Goal: Task Accomplishment & Management: Manage account settings

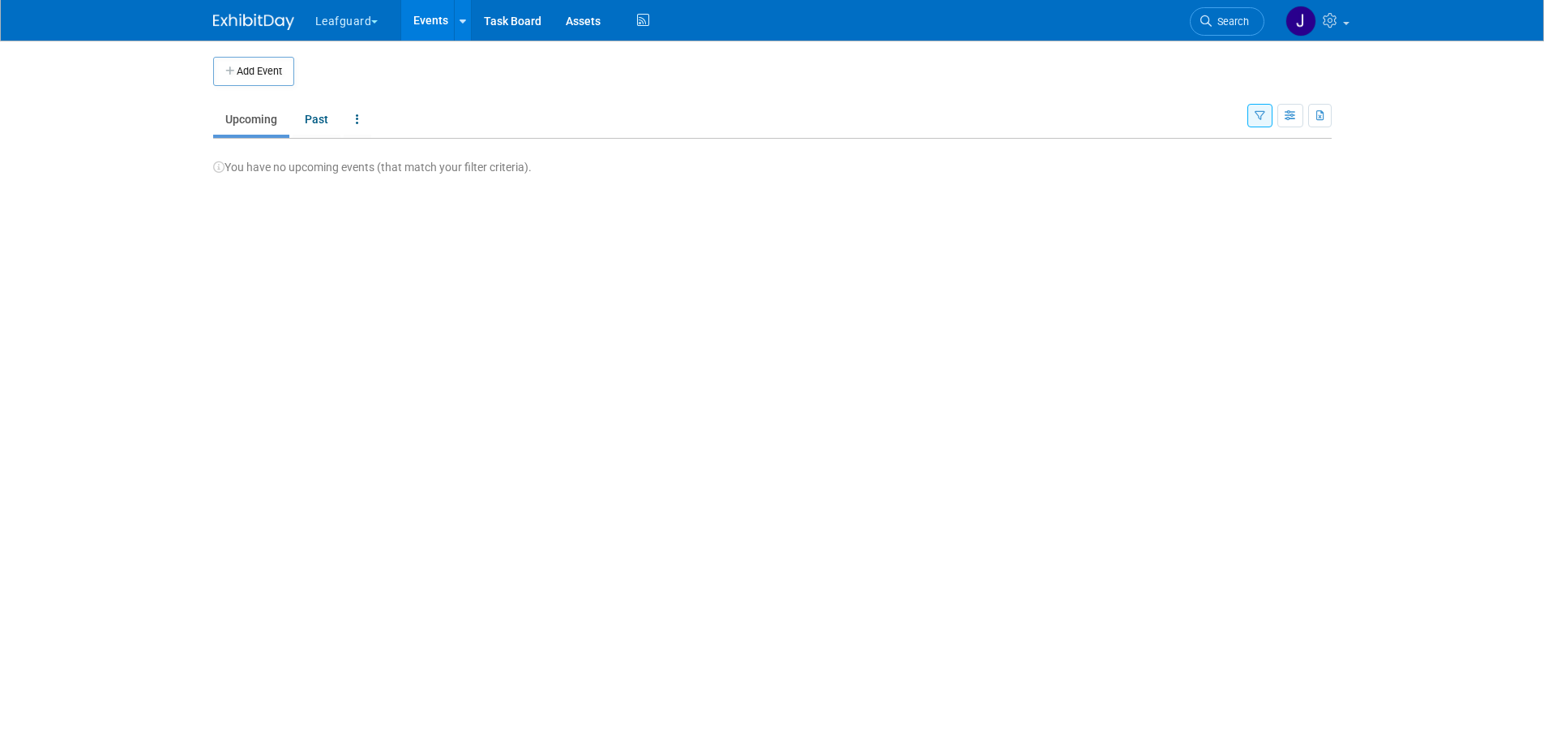
click at [328, 20] on button "Leafguard" at bounding box center [356, 18] width 85 height 36
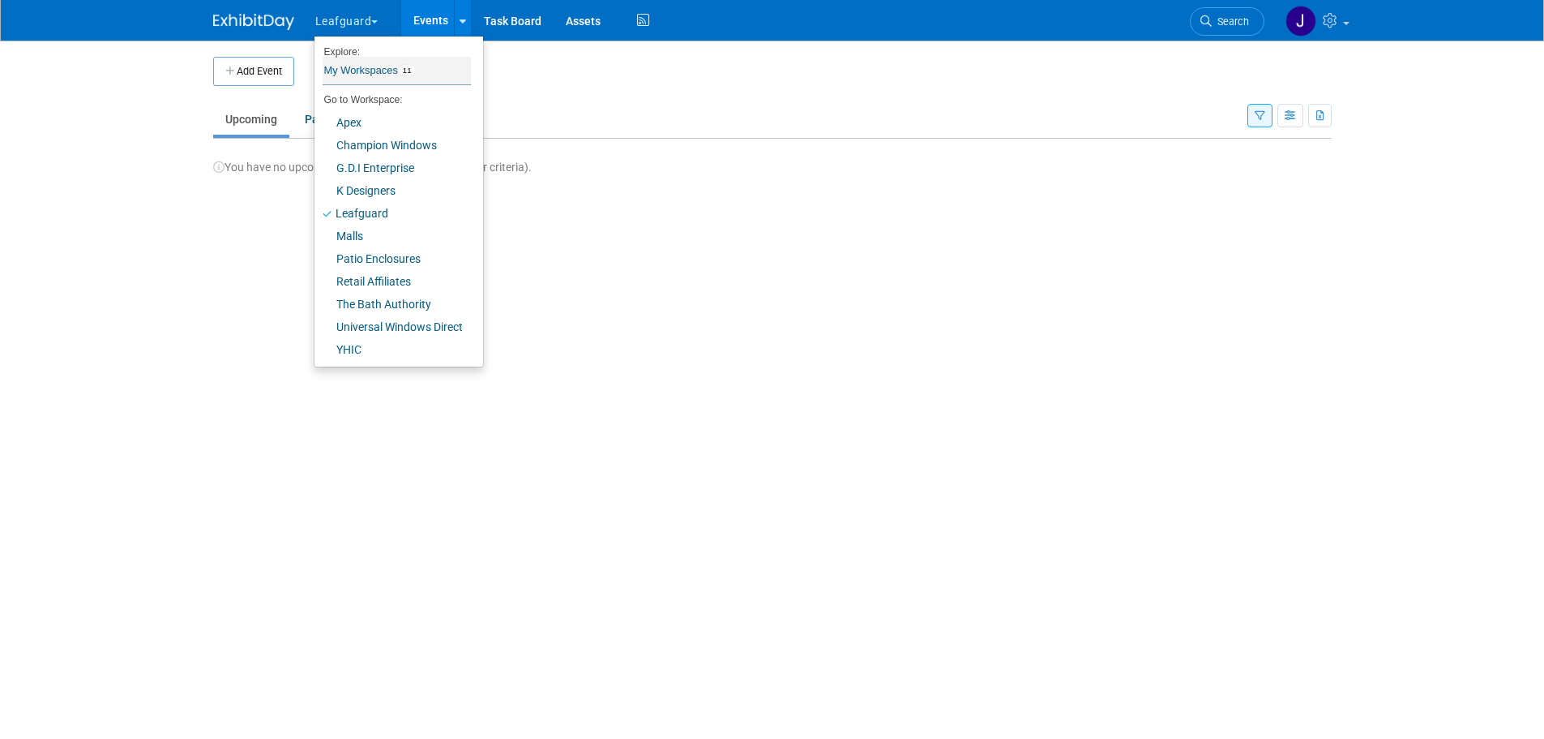
click at [380, 67] on link "My Workspaces 11" at bounding box center [397, 71] width 148 height 28
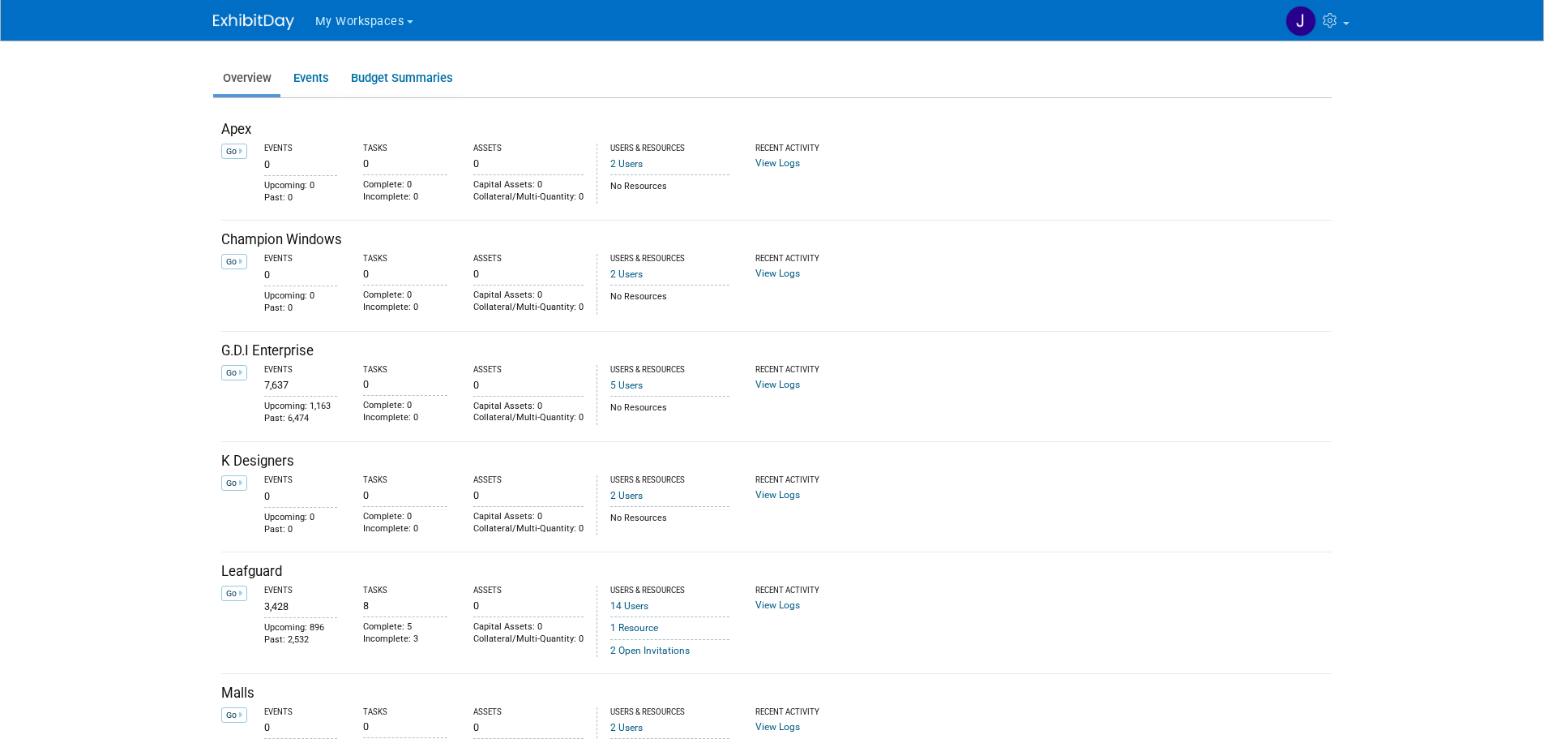
click at [249, 24] on img at bounding box center [253, 22] width 81 height 16
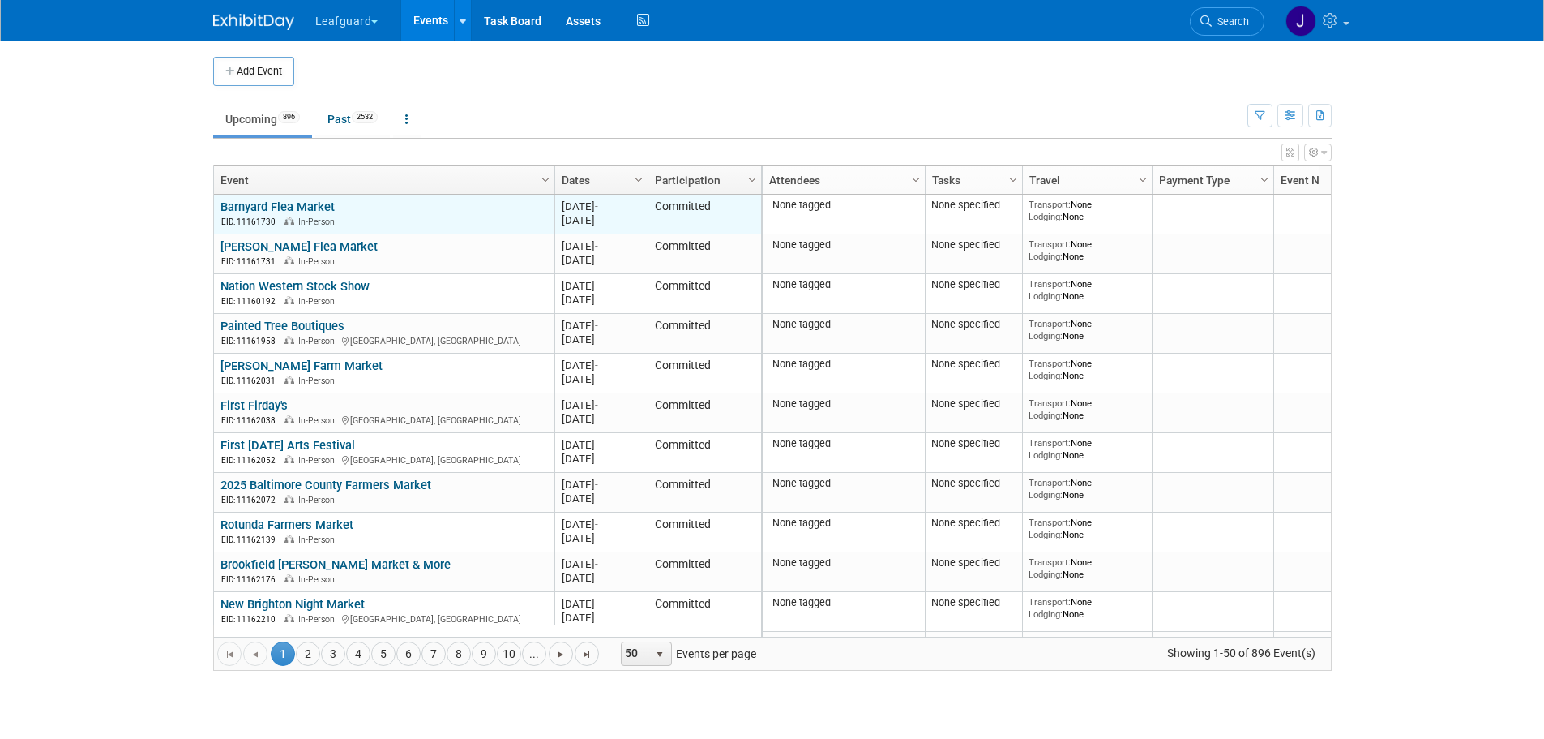
click at [309, 208] on link "Barnyard Flea Market" at bounding box center [278, 206] width 114 height 15
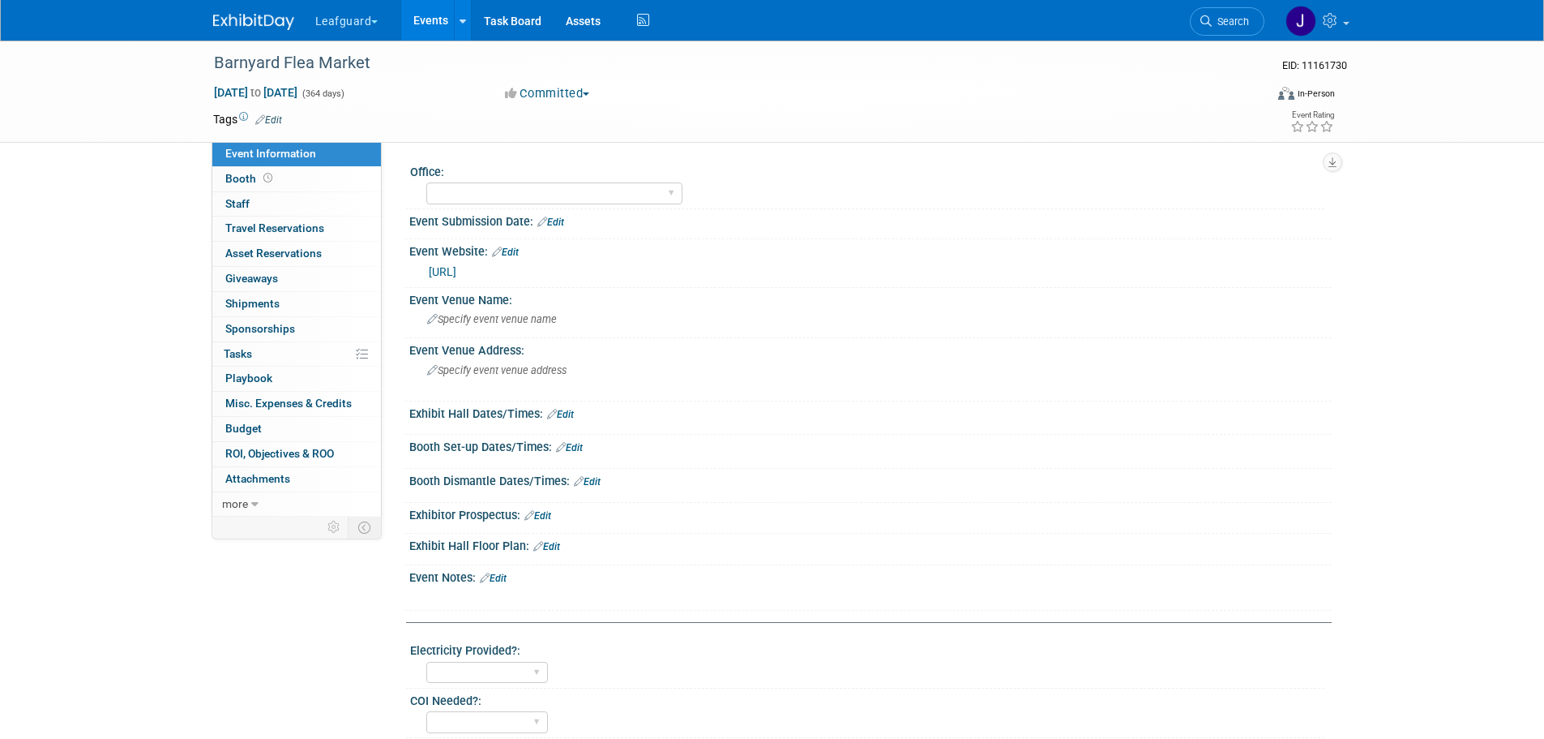
click at [264, 15] on img at bounding box center [253, 22] width 81 height 16
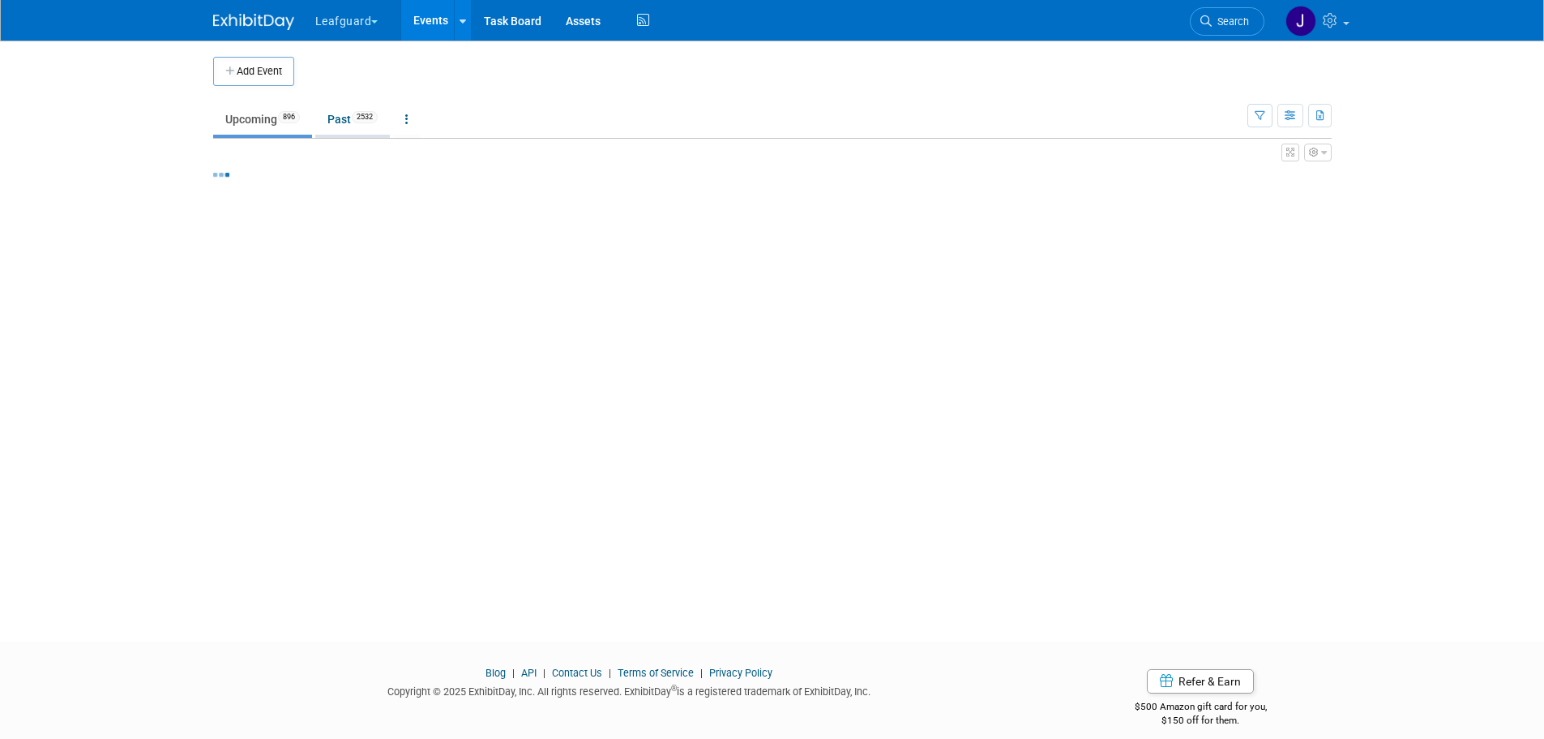
click at [365, 120] on span "2532" at bounding box center [365, 117] width 26 height 12
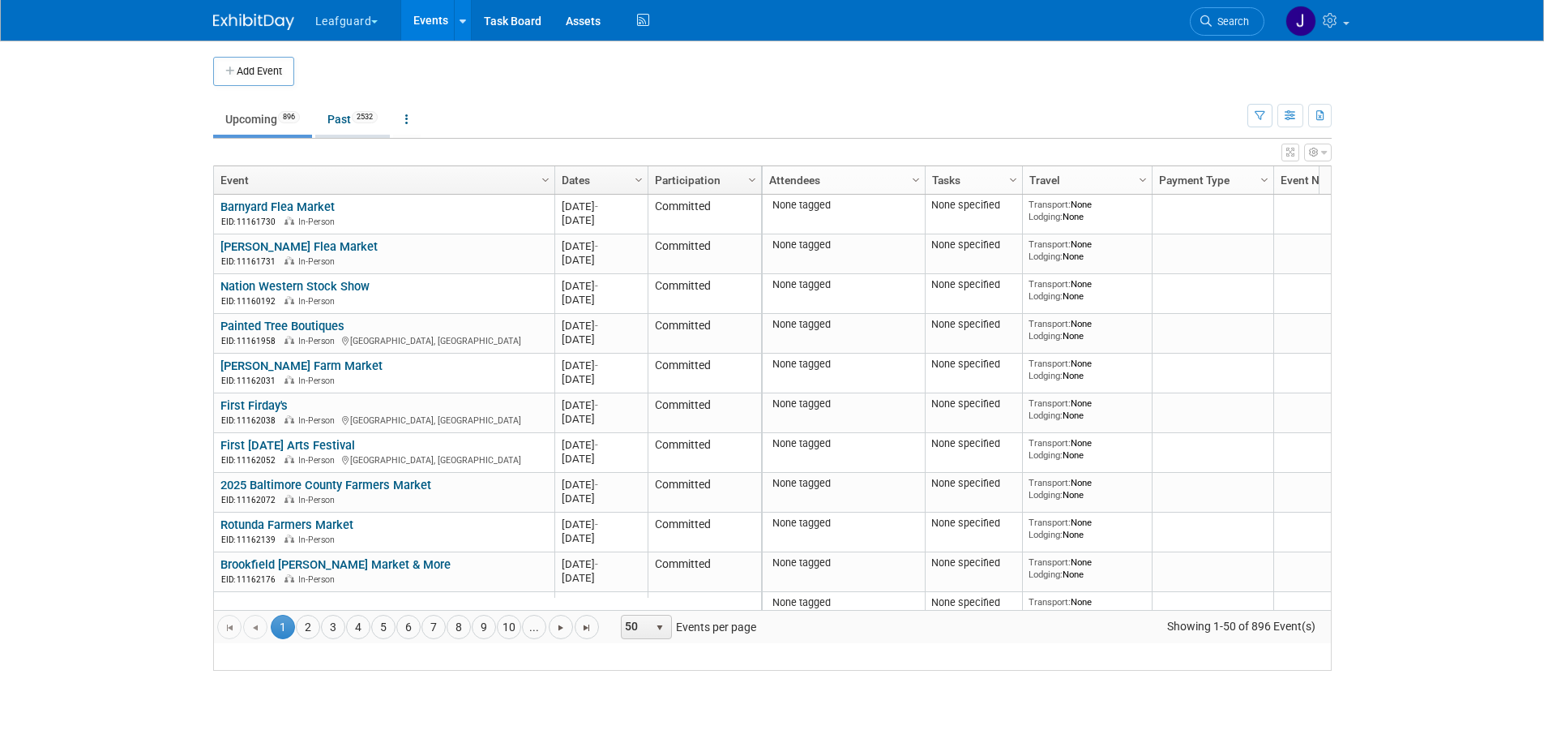
click at [356, 126] on link "Past 2532" at bounding box center [352, 119] width 75 height 31
click at [353, 115] on link "Past 2532" at bounding box center [352, 119] width 75 height 31
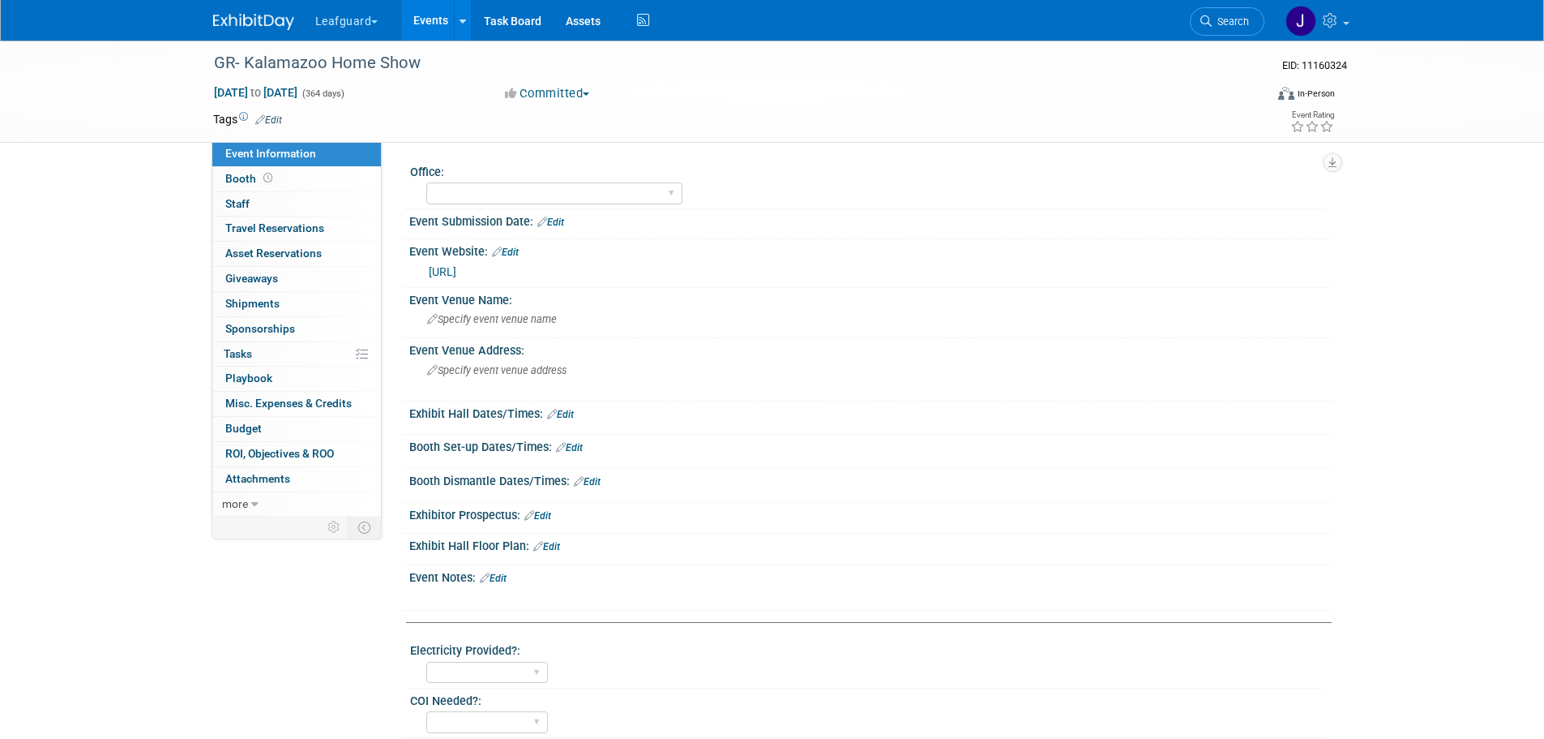
click at [259, 24] on img at bounding box center [253, 22] width 81 height 16
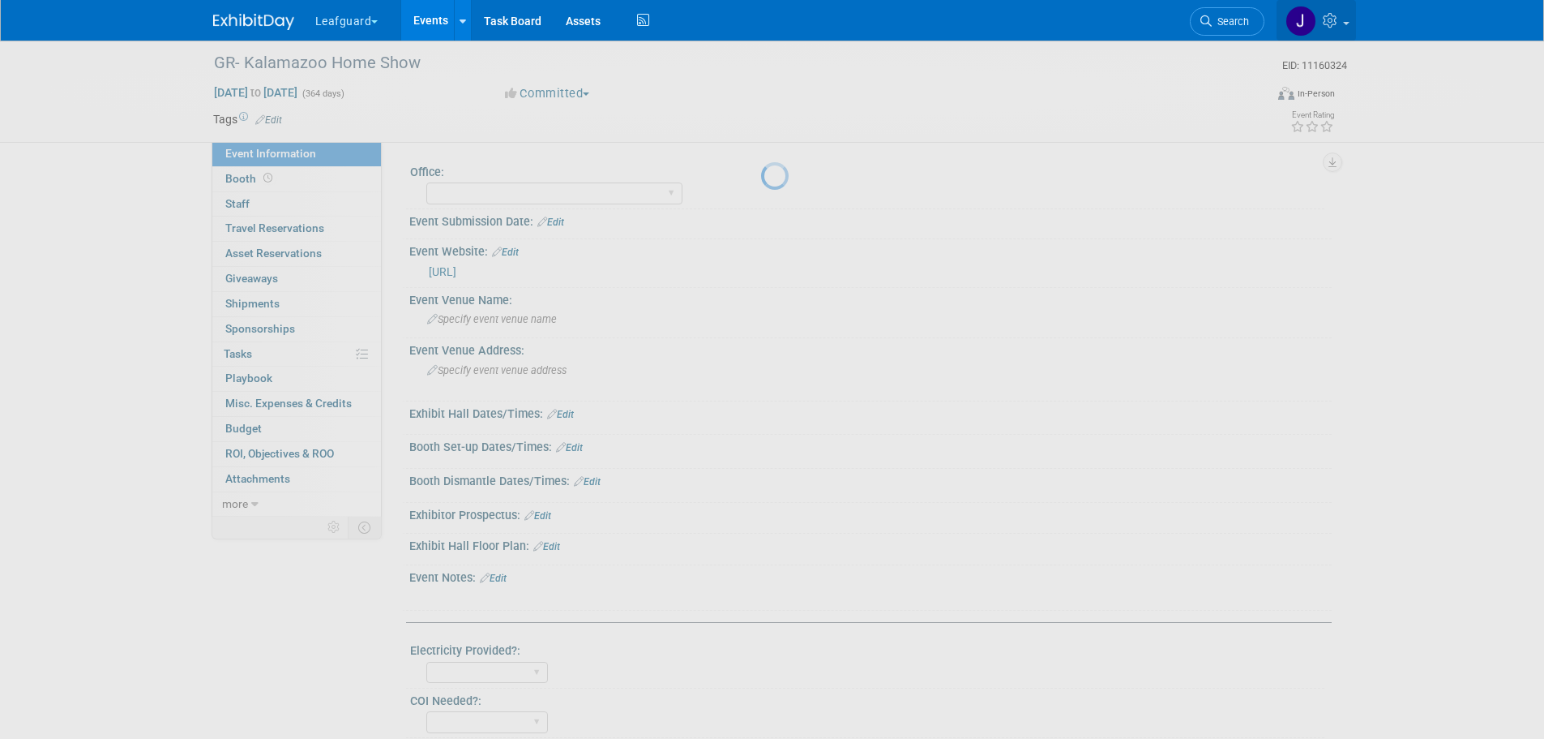
click at [1321, 15] on link at bounding box center [1316, 20] width 79 height 41
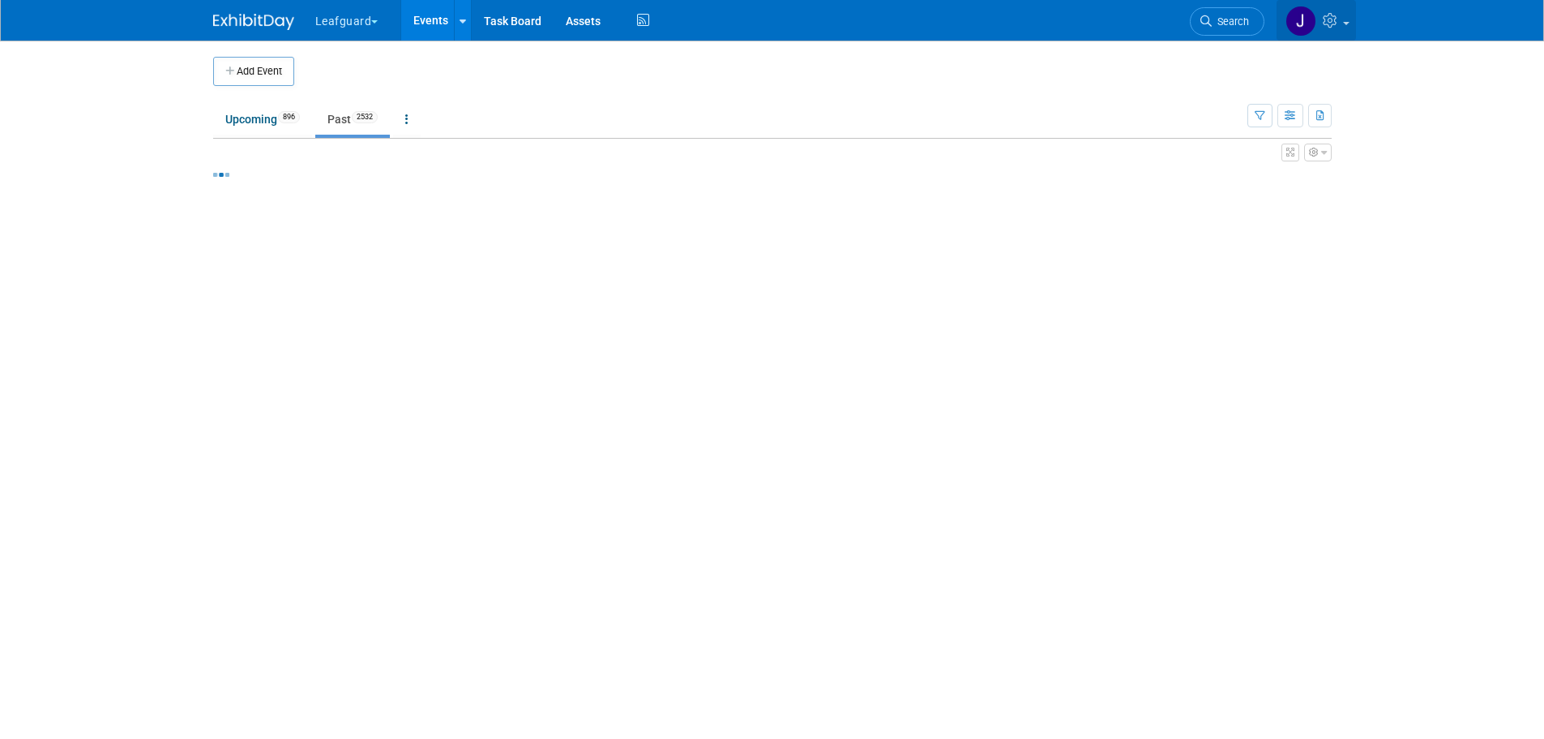
click at [1329, 24] on icon at bounding box center [1332, 20] width 19 height 15
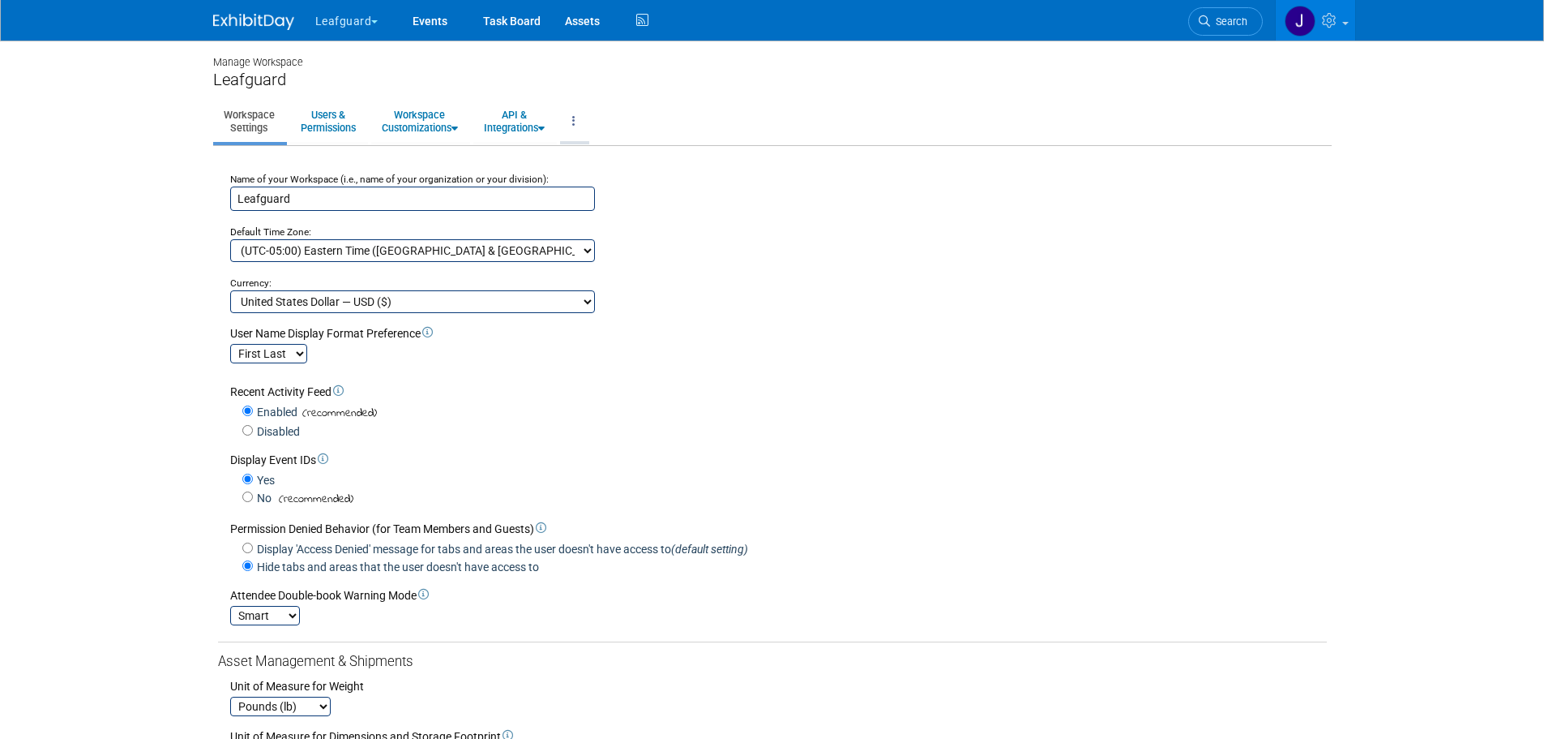
click at [573, 128] on link at bounding box center [574, 121] width 28 height 40
click at [604, 152] on link "Workspace Logs" at bounding box center [628, 157] width 137 height 24
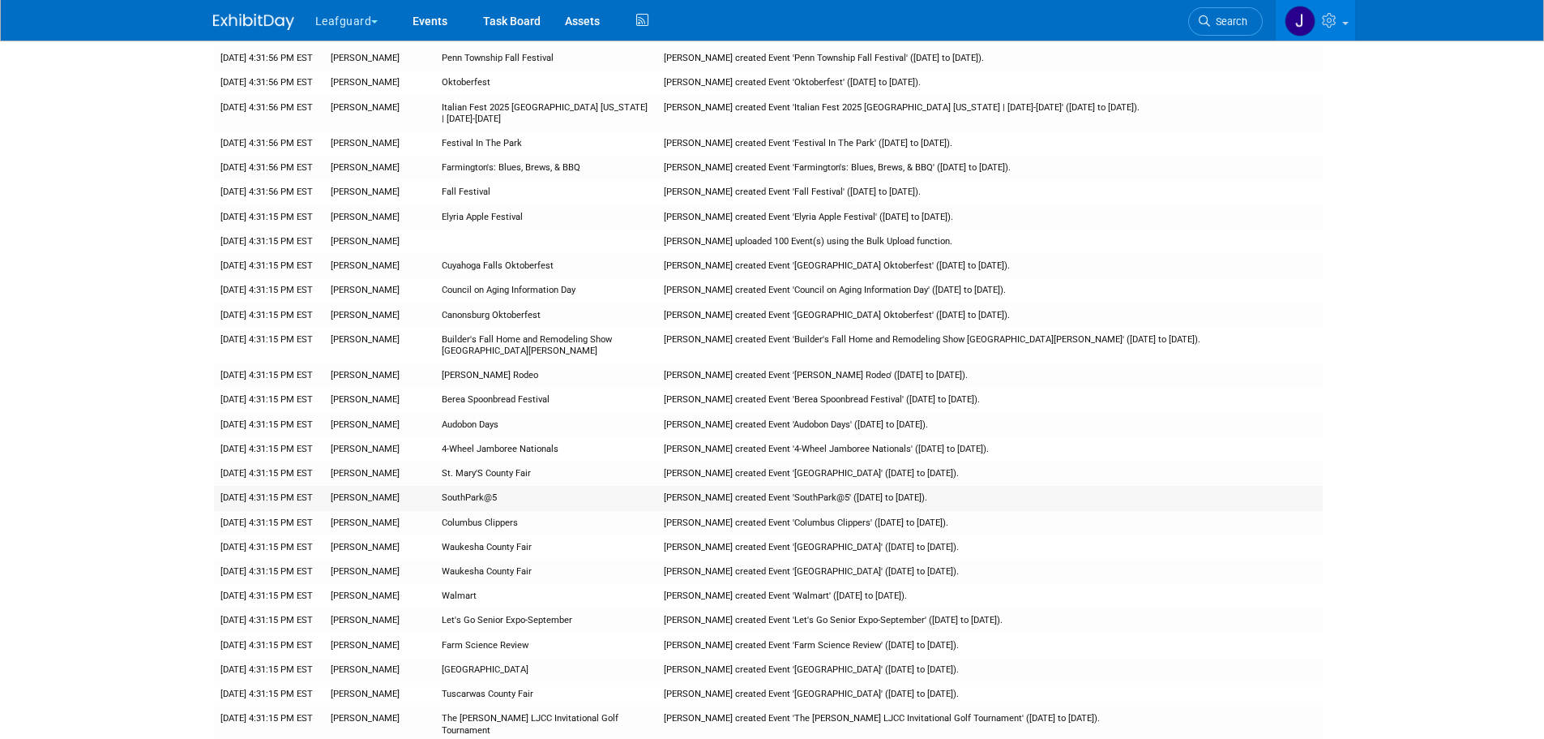
scroll to position [12124, 0]
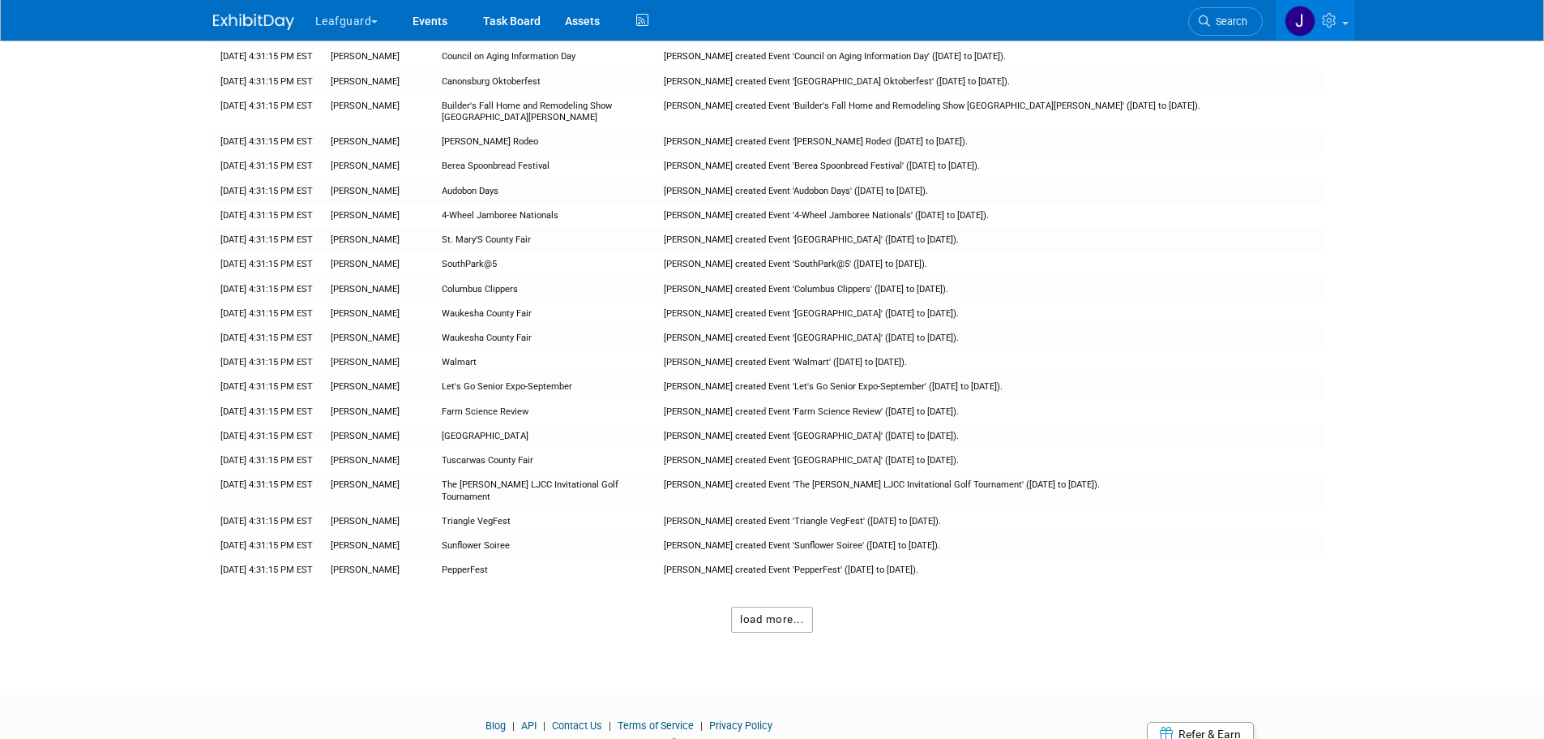
click at [786, 606] on button "load more..." at bounding box center [772, 619] width 82 height 26
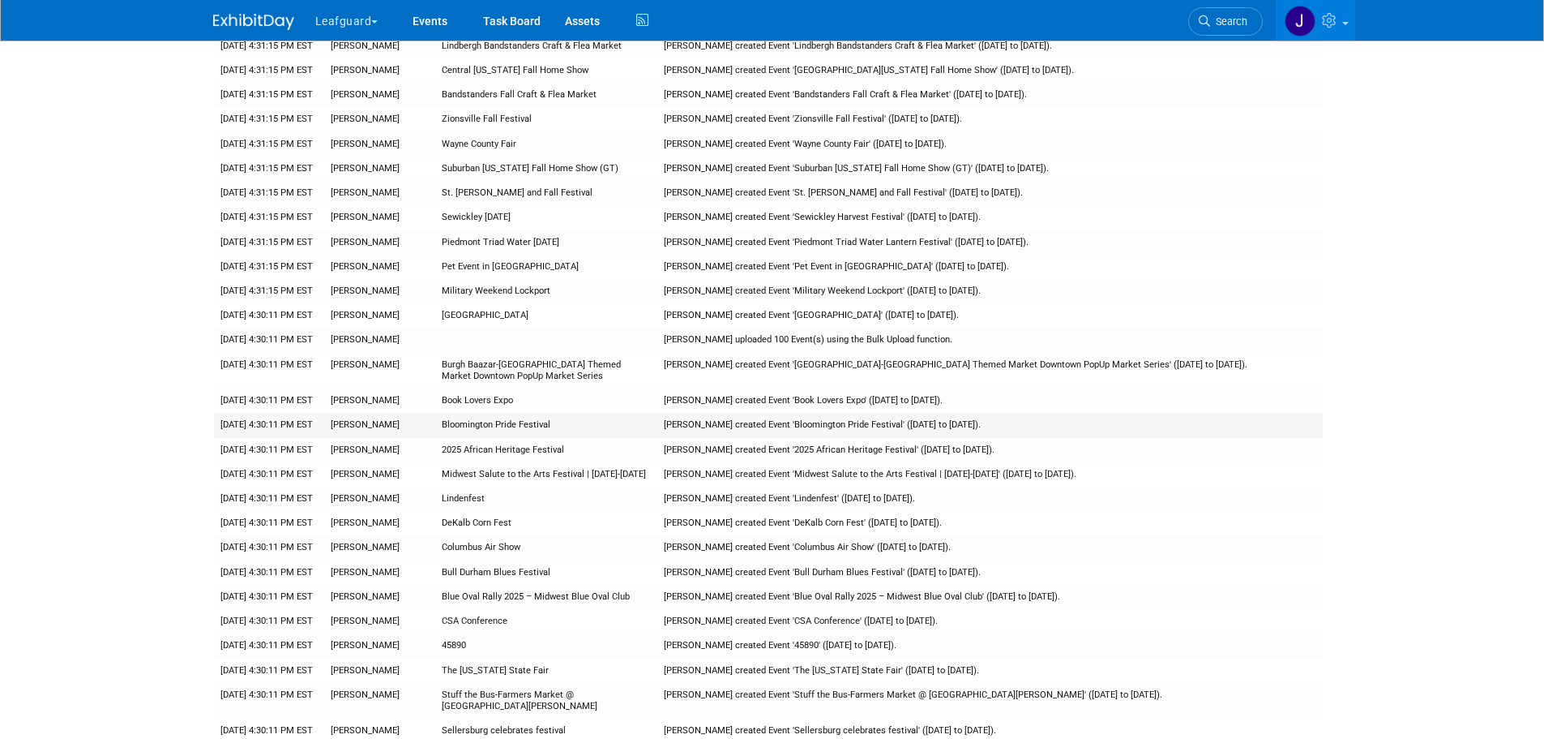
scroll to position [14556, 0]
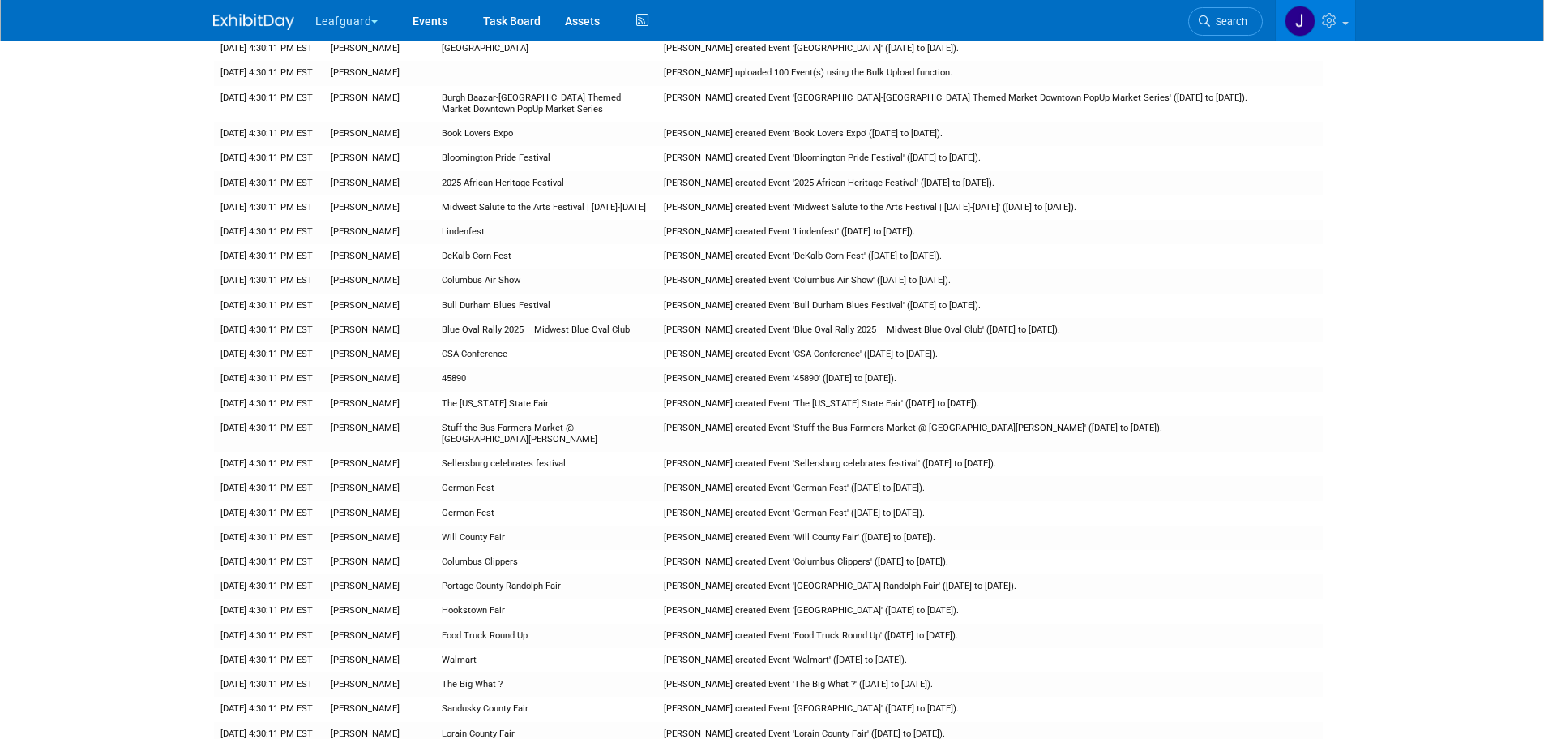
click at [268, 14] on img at bounding box center [253, 22] width 81 height 16
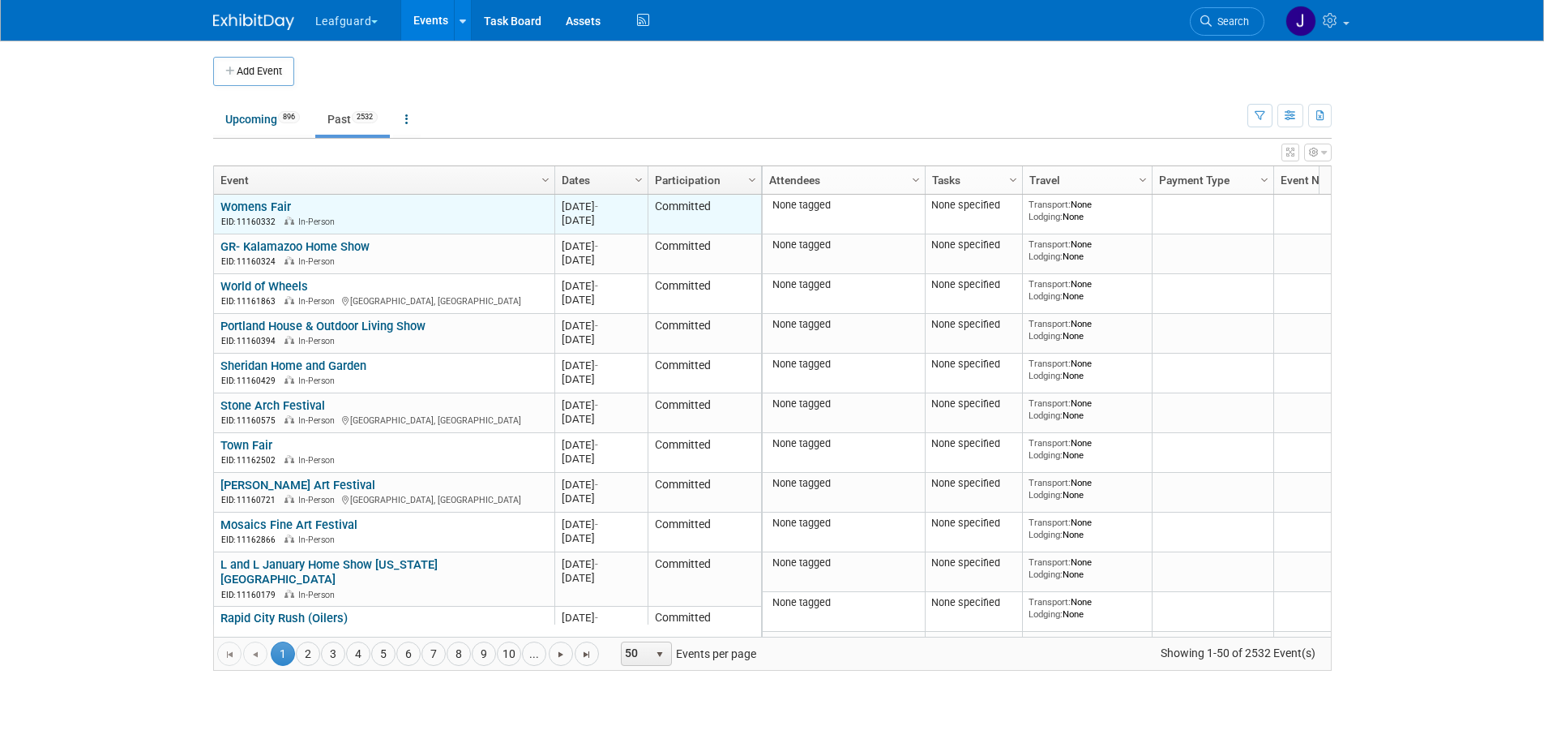
click at [254, 201] on link "Womens Fair" at bounding box center [256, 206] width 71 height 15
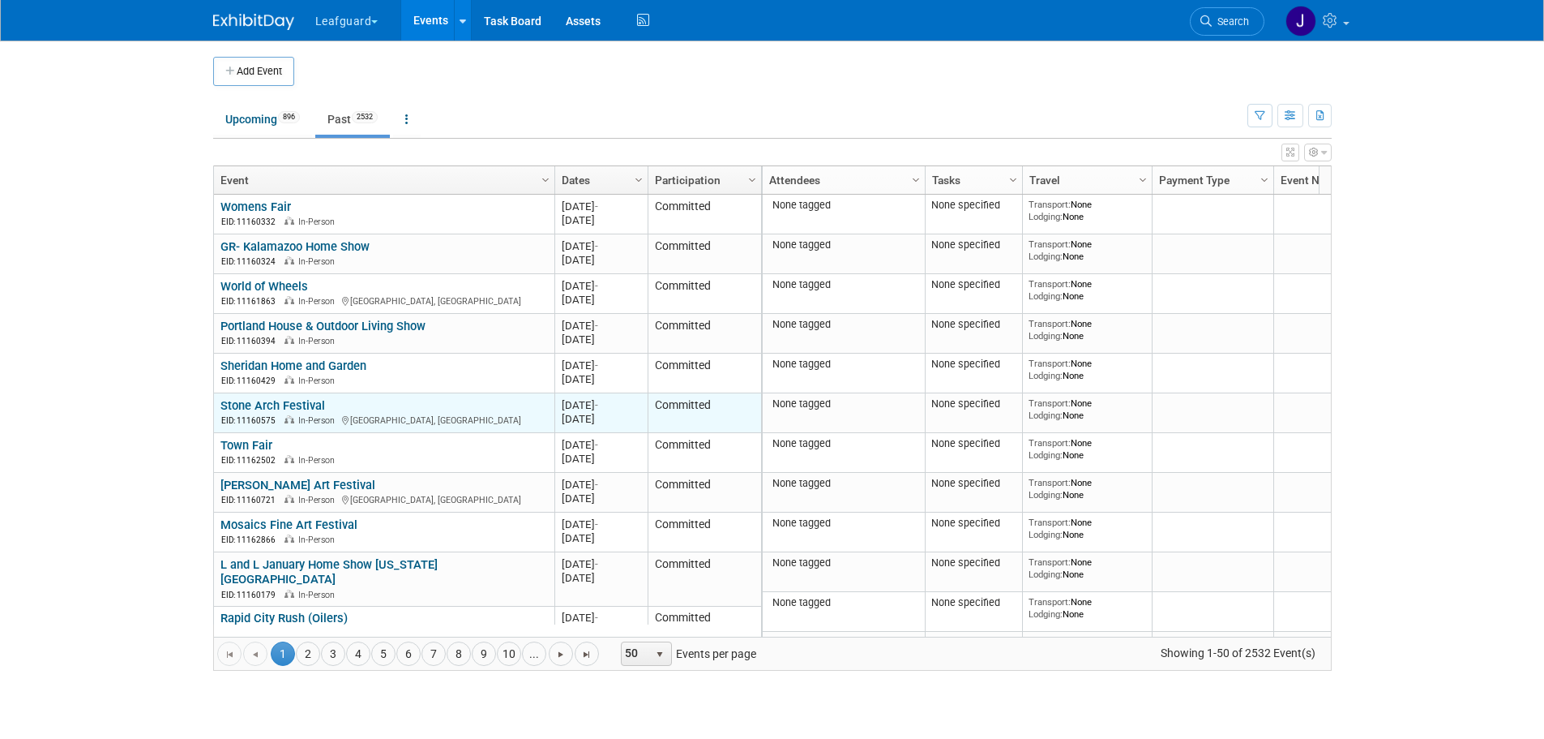
click at [273, 407] on link "Stone Arch Festival" at bounding box center [273, 405] width 105 height 15
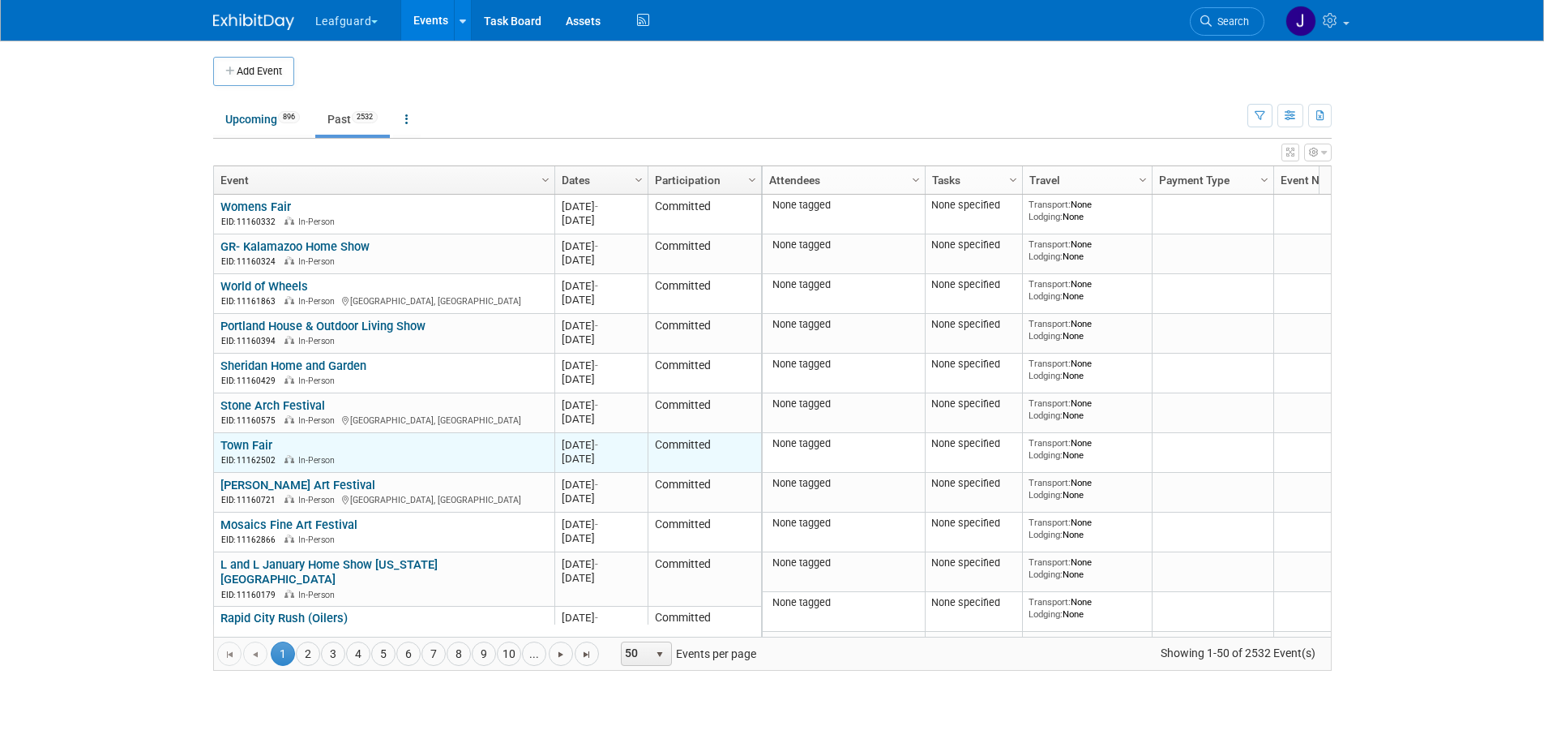
click at [255, 438] on link "Town Fair" at bounding box center [247, 445] width 52 height 15
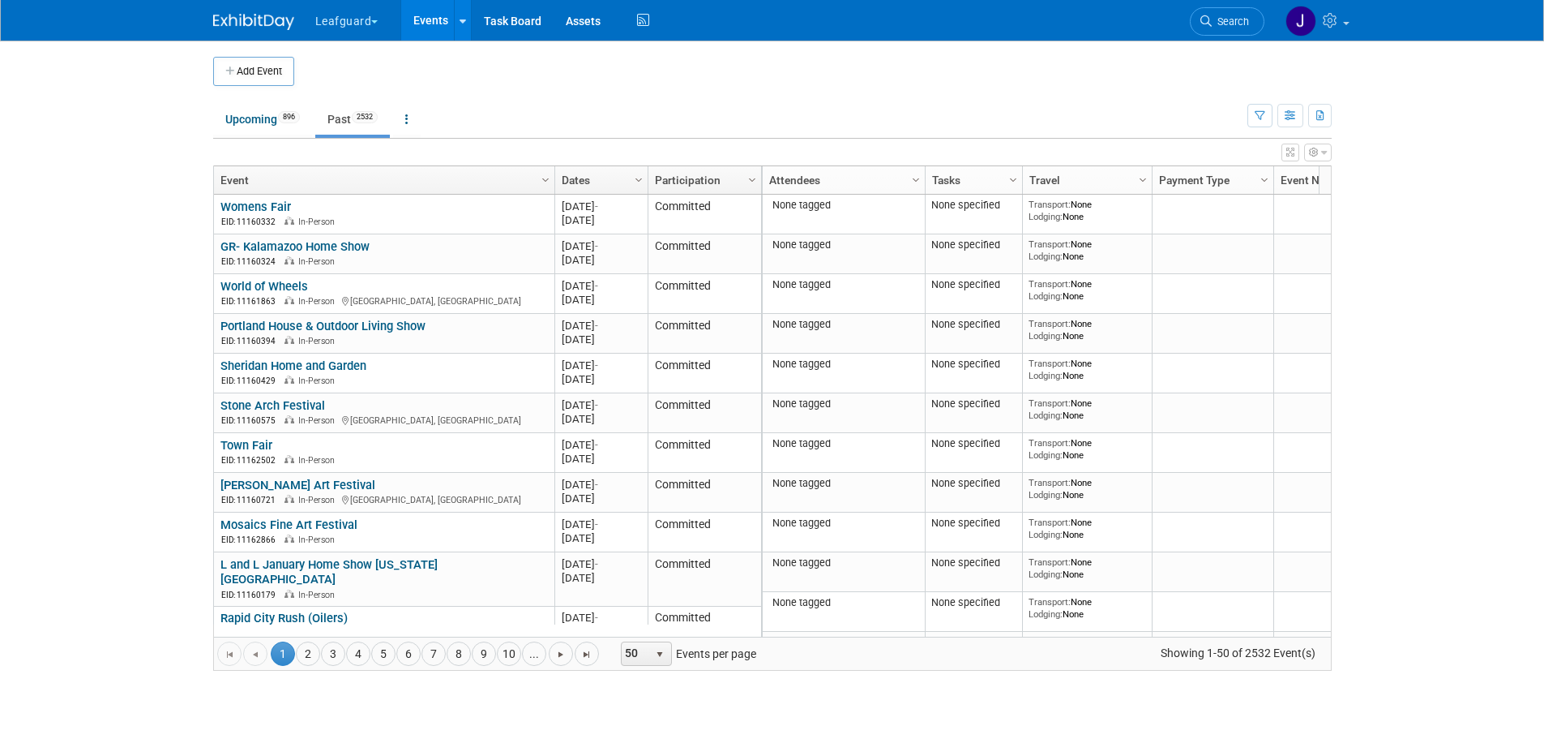
click at [1321, 148] on icon "button" at bounding box center [1324, 153] width 6 height 10
click at [752, 174] on span "Column Settings" at bounding box center [752, 179] width 13 height 13
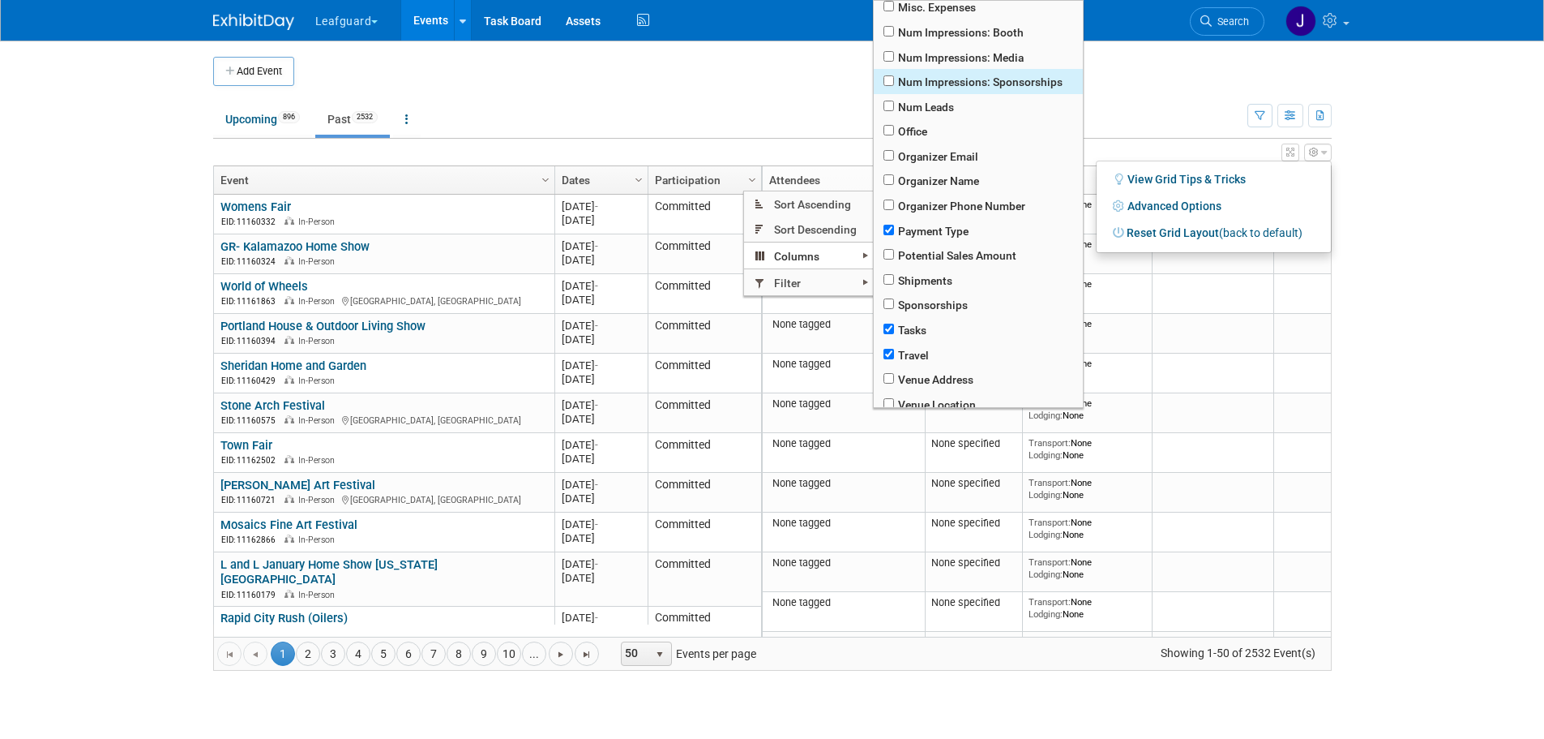
scroll to position [536, 0]
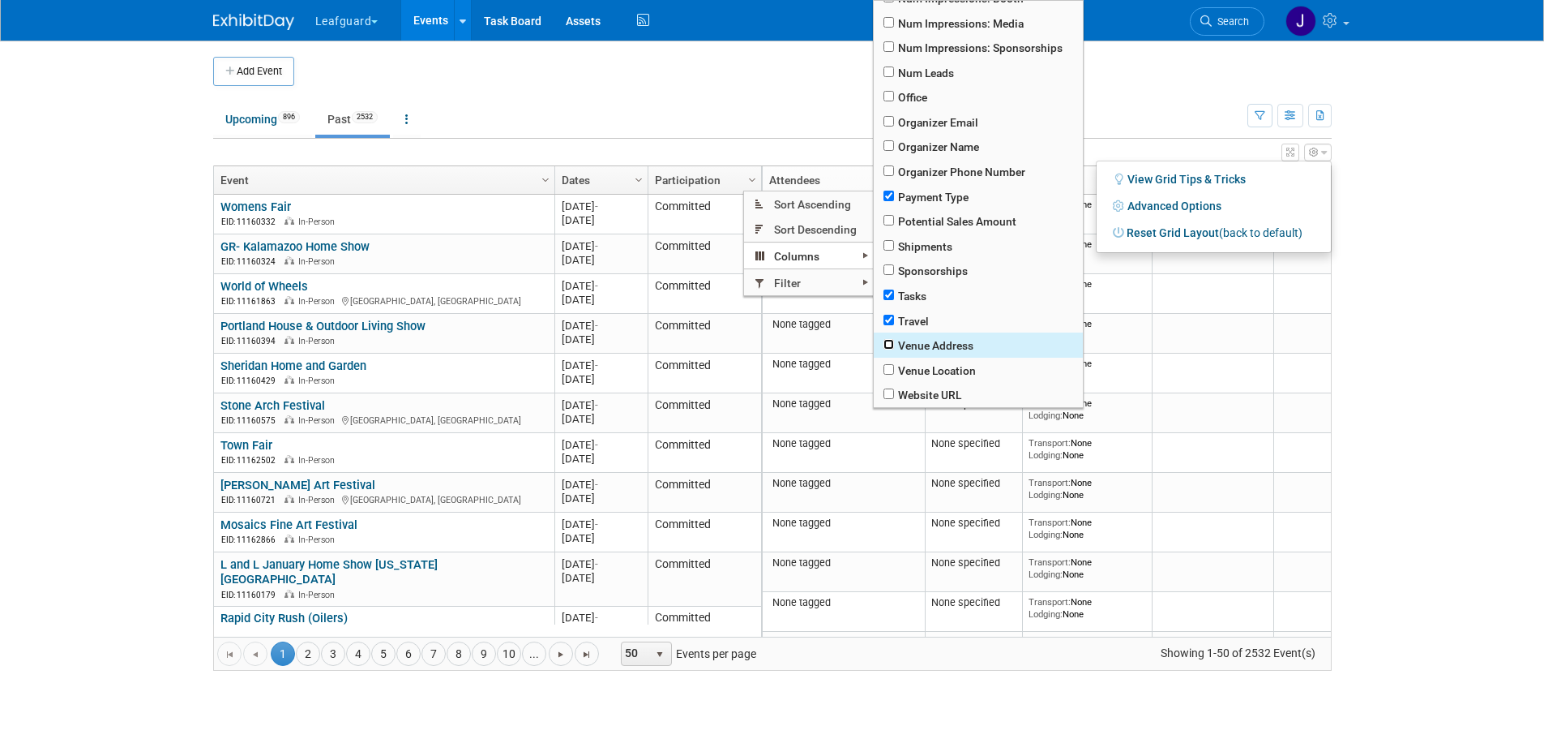
click at [893, 345] on input "checkbox" at bounding box center [889, 344] width 11 height 11
checkbox input "true"
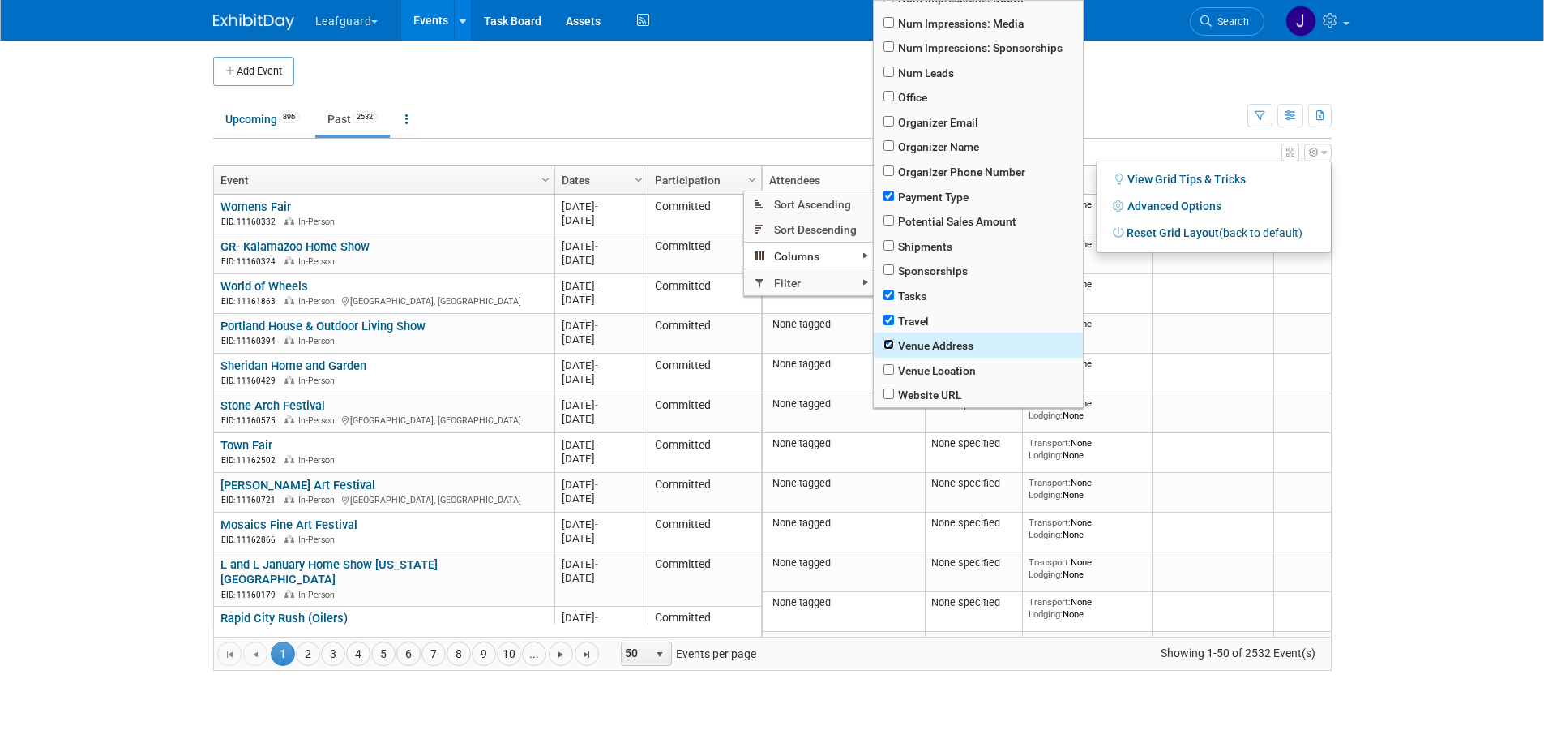
checkbox input "true"
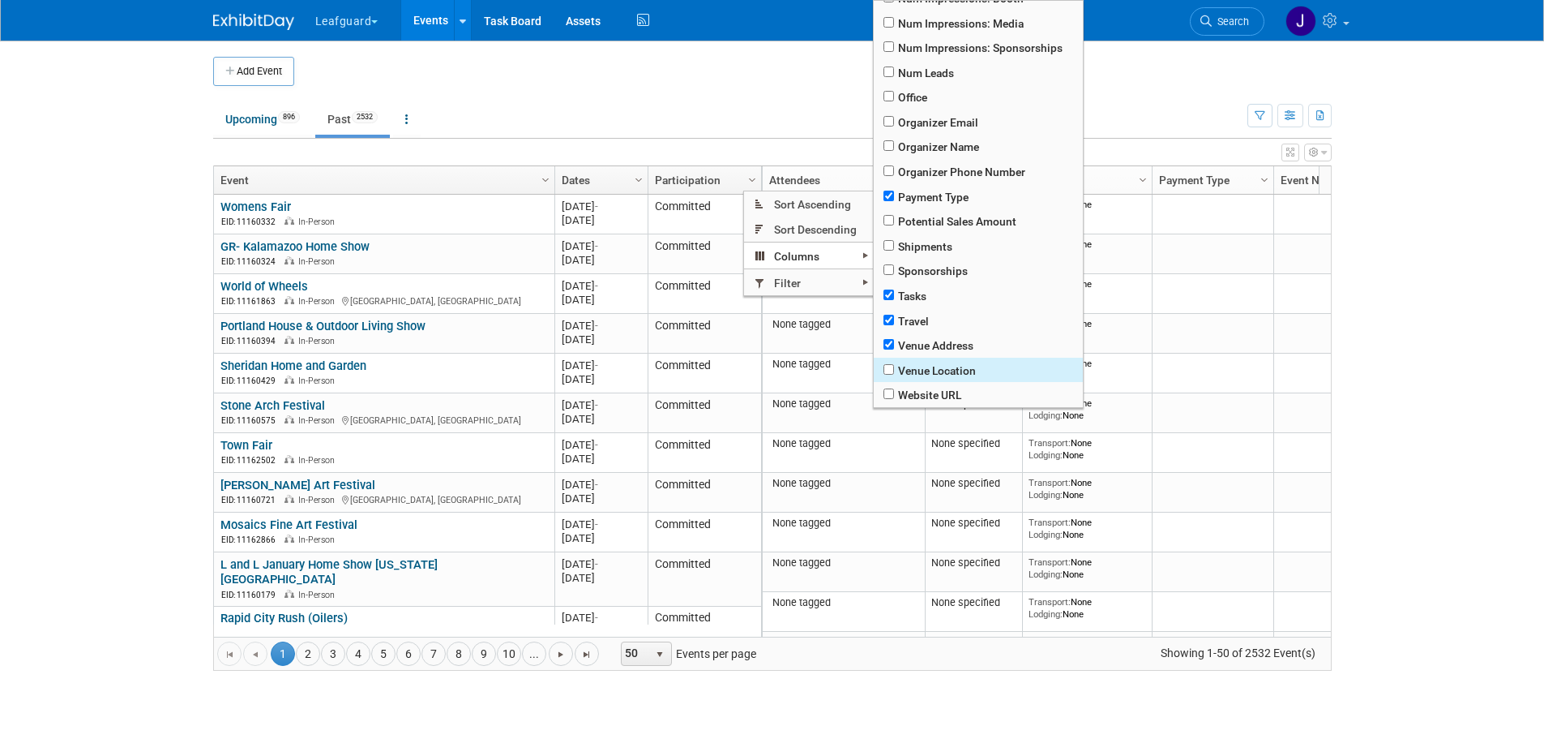
click at [895, 370] on span "Venue Location" at bounding box center [978, 370] width 209 height 25
checkbox input "true"
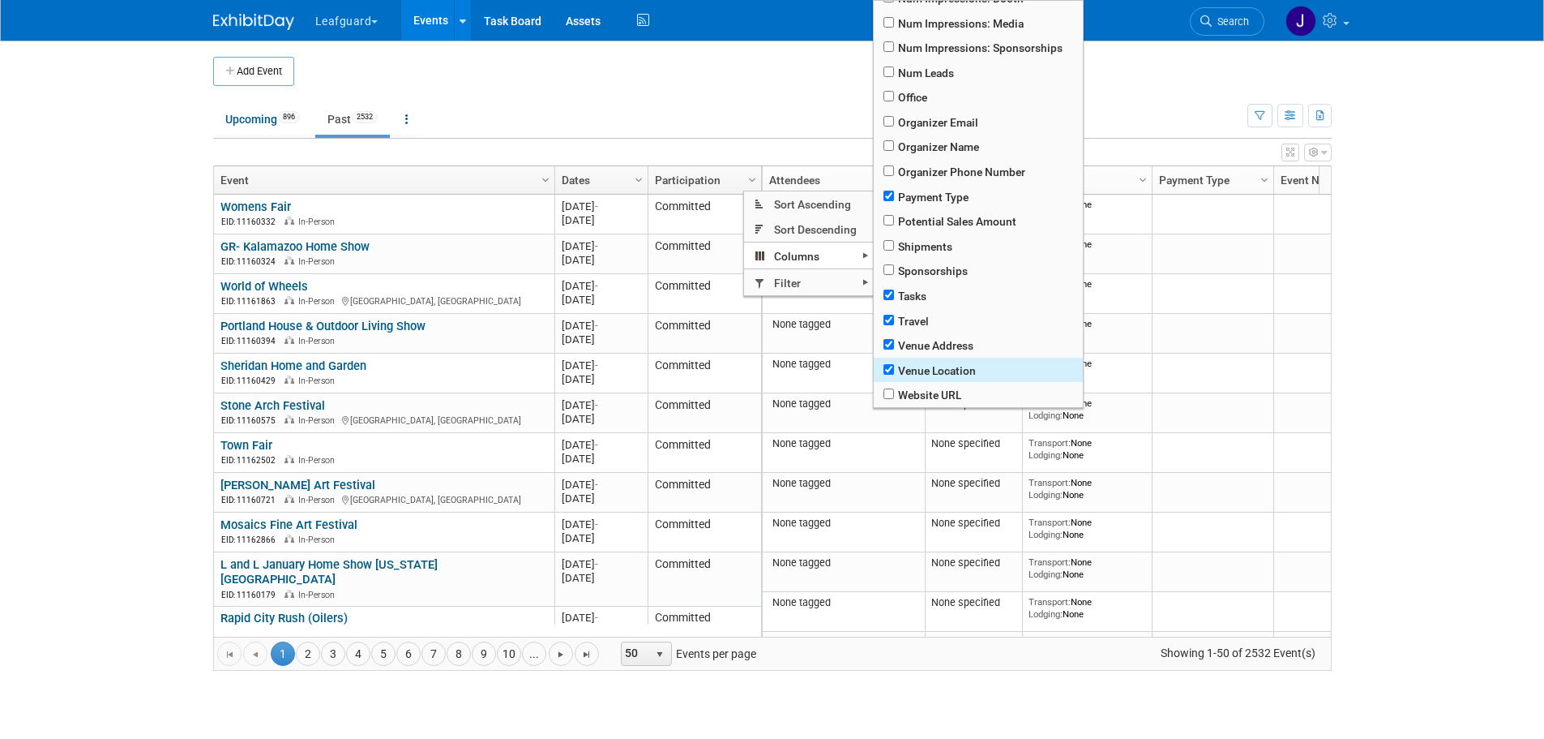
checkbox input "true"
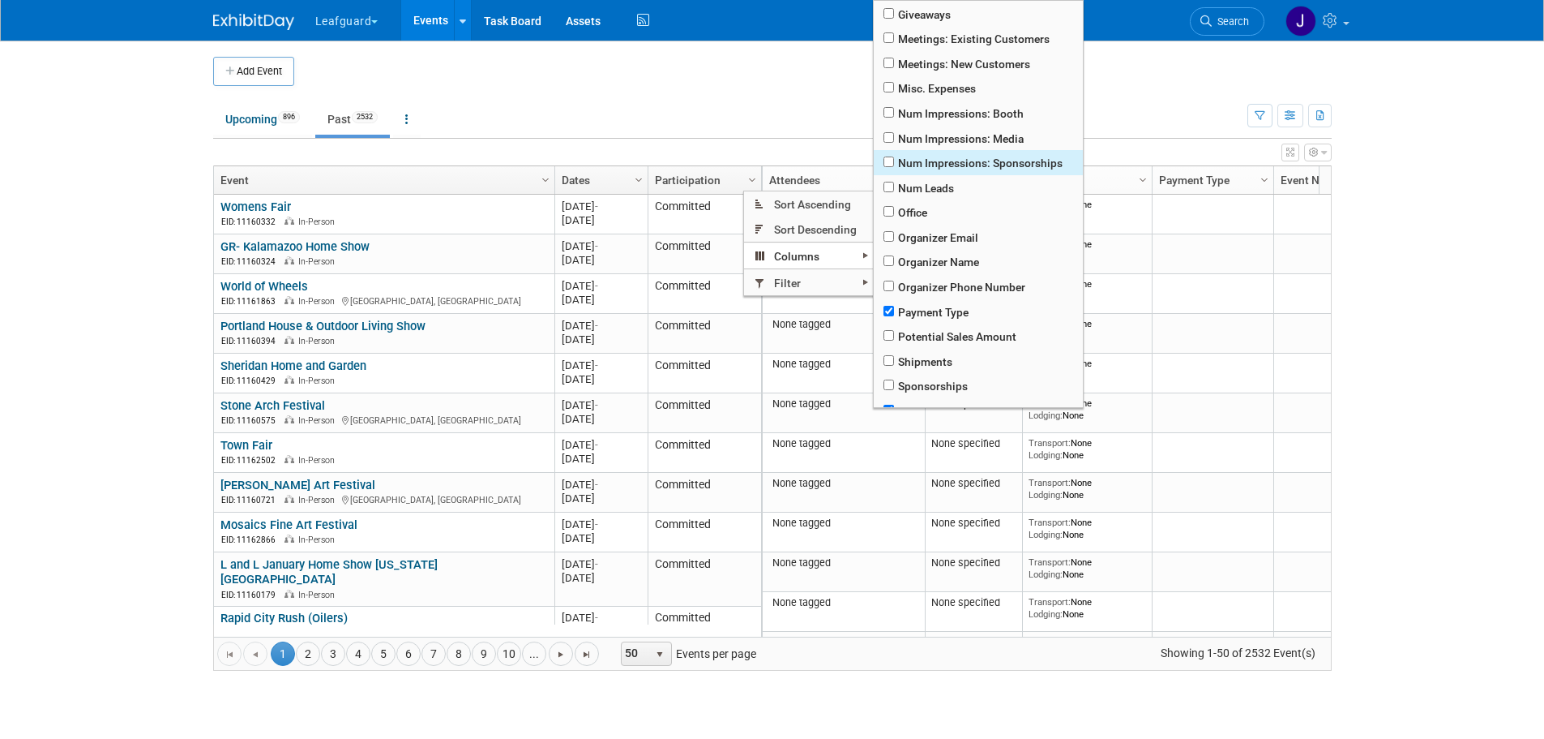
scroll to position [432, 0]
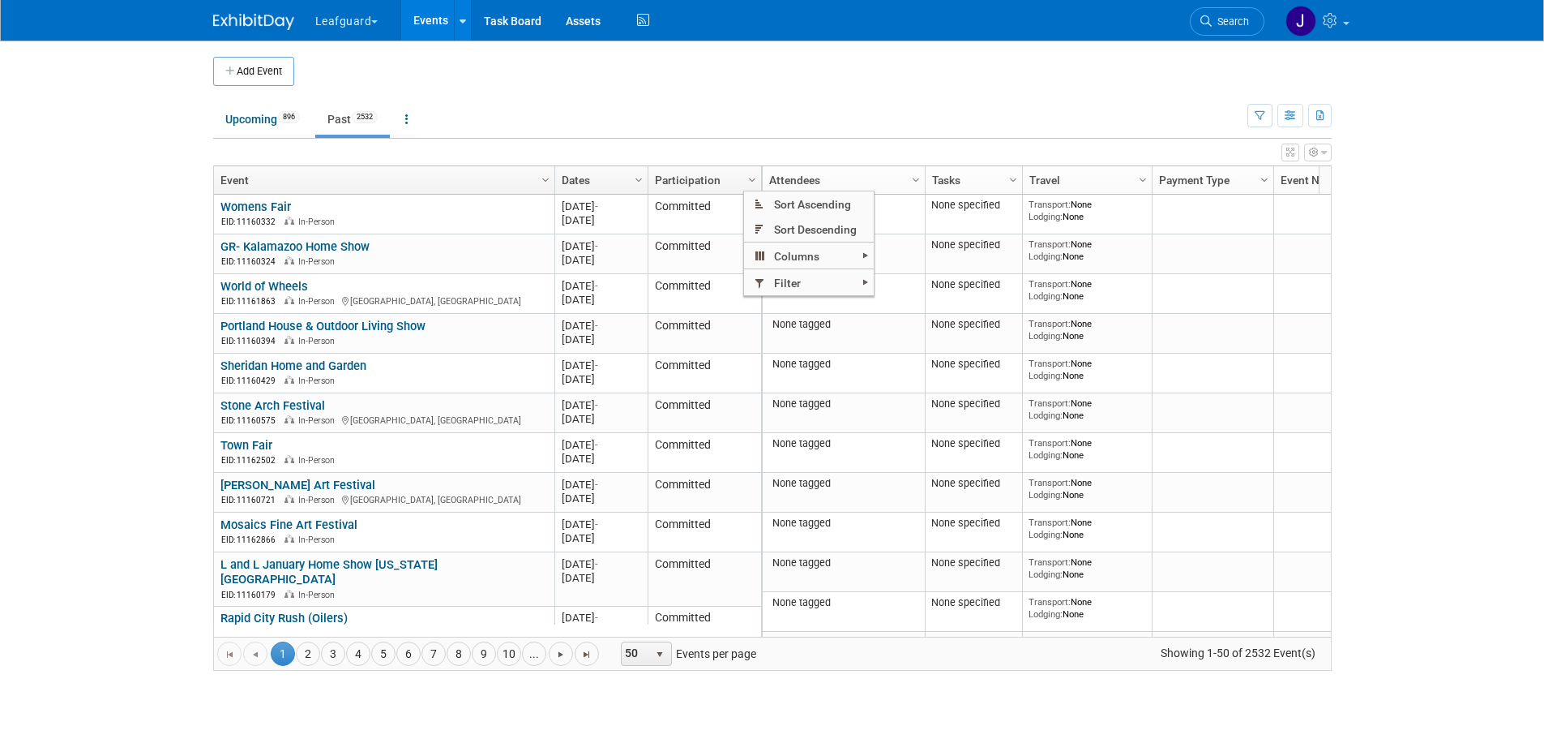
click at [1419, 287] on body "Leafguard Explore: My Workspaces 11 Go to Workspace: Apex Champion Windows G.D.…" at bounding box center [772, 369] width 1544 height 739
click at [754, 182] on span "Column Settings" at bounding box center [752, 179] width 13 height 13
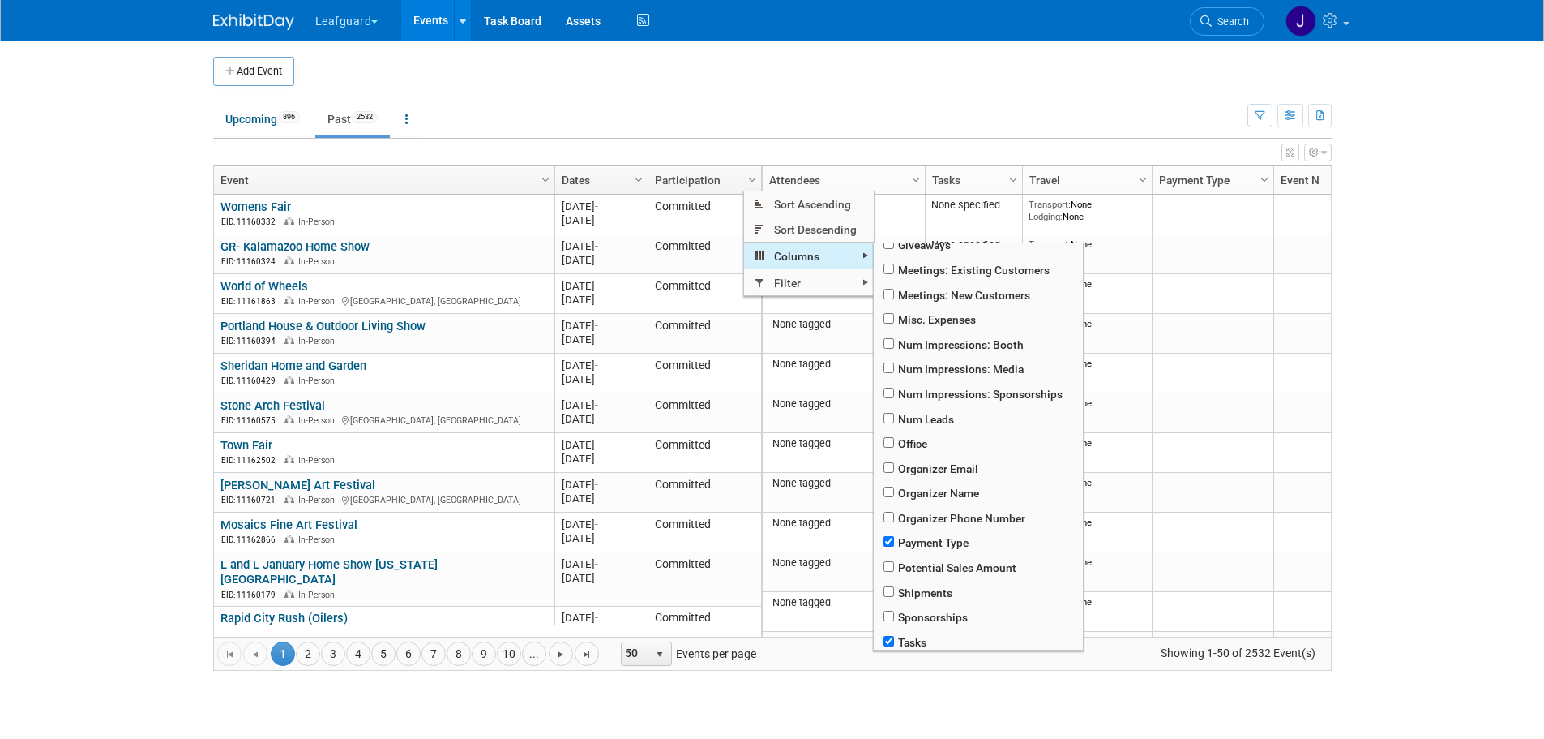
click at [793, 255] on span "Columns" at bounding box center [809, 255] width 130 height 25
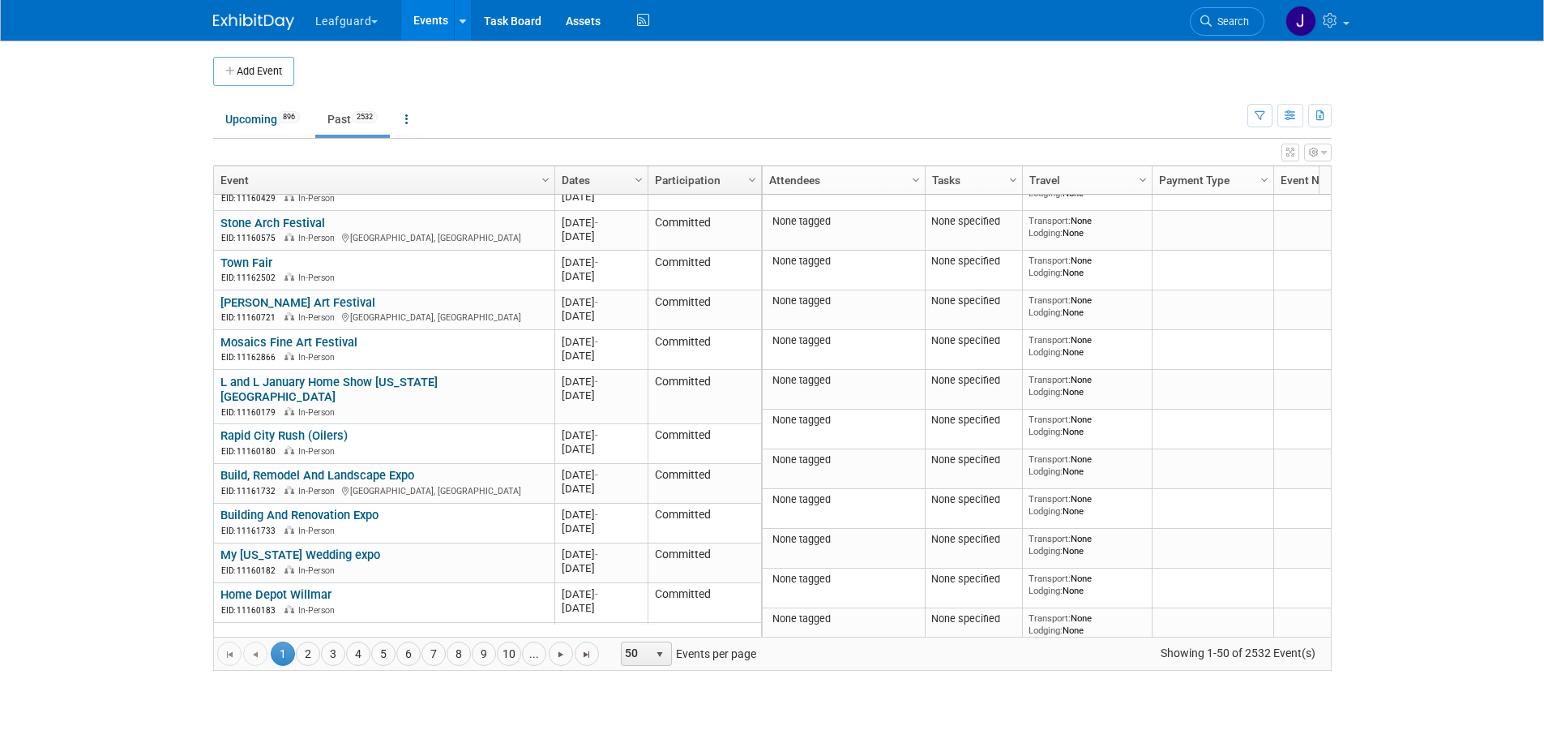
scroll to position [358, 0]
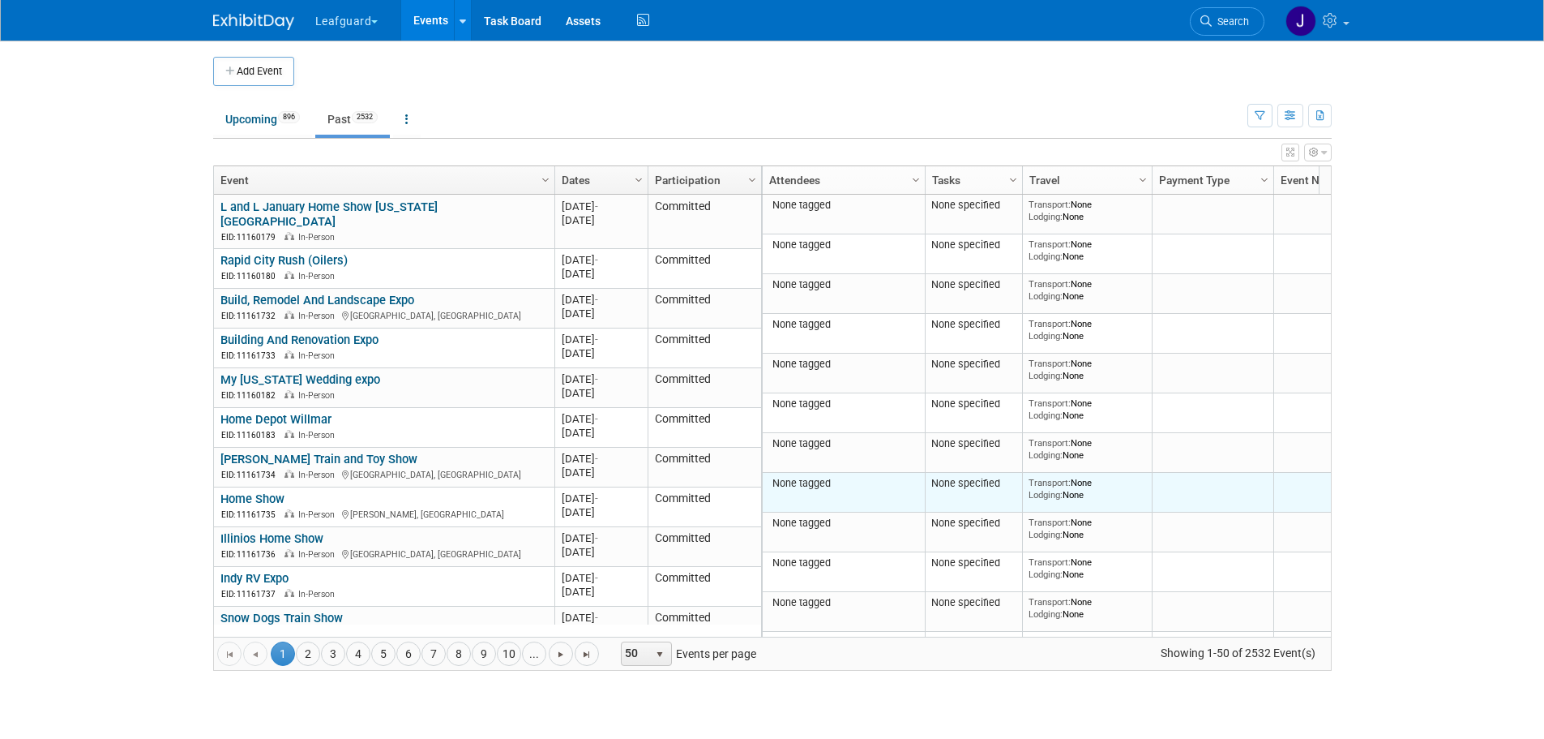
drag, startPoint x: 808, startPoint y: 623, endPoint x: 926, endPoint y: 622, distance: 117.6
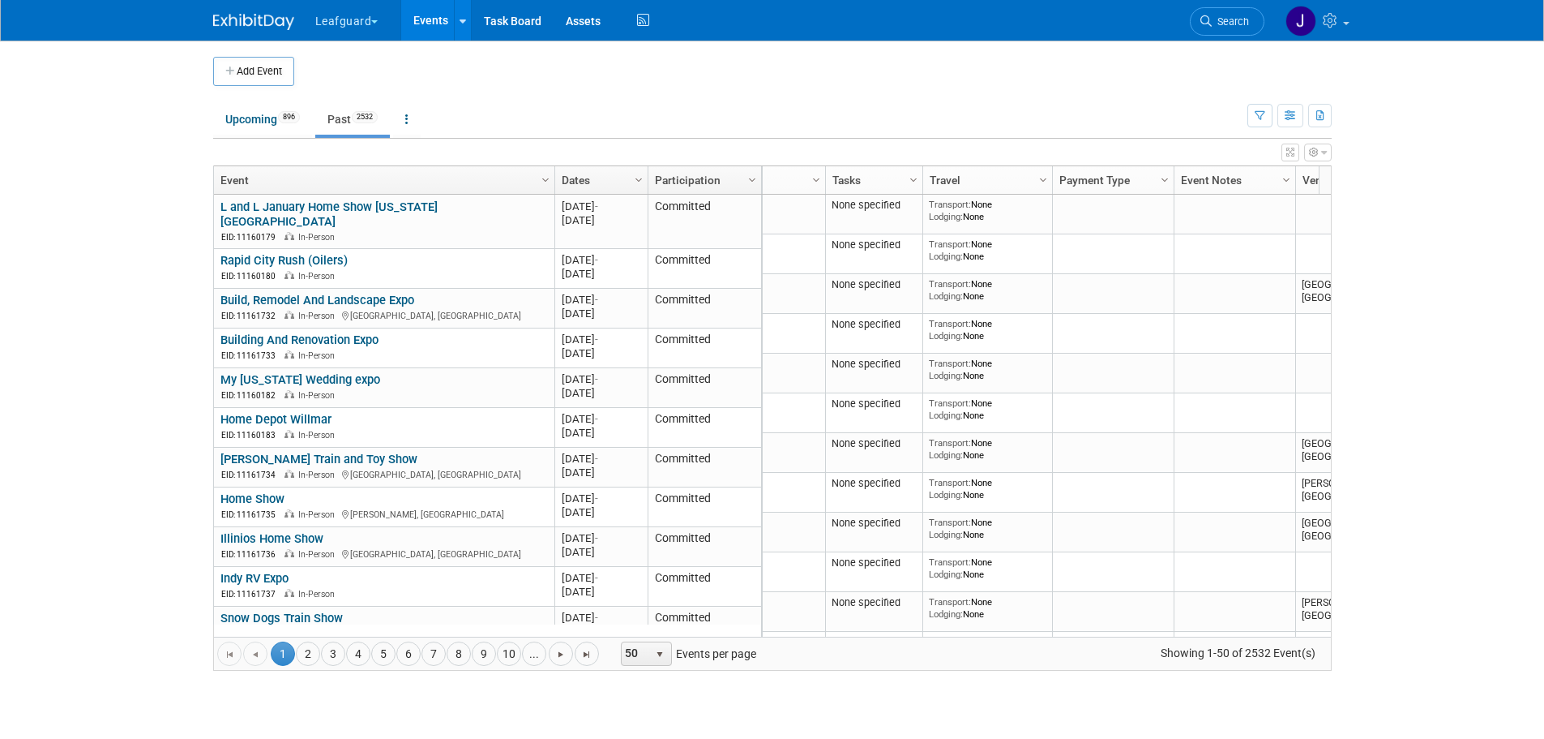
scroll to position [0, 319]
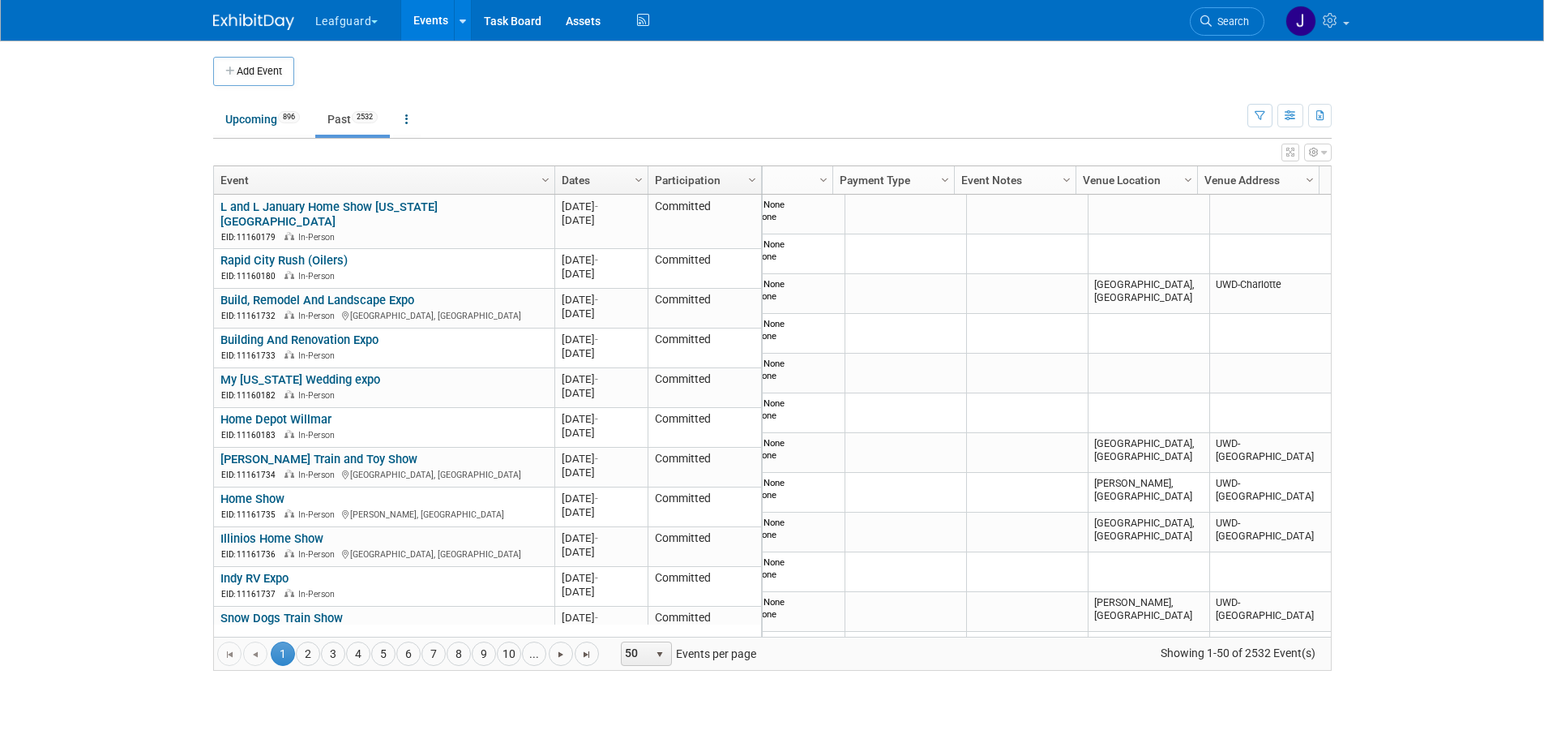
click at [1404, 284] on body "Leafguard Explore: My Workspaces 11 Go to Workspace: Apex Champion Windows G.D.…" at bounding box center [772, 369] width 1544 height 739
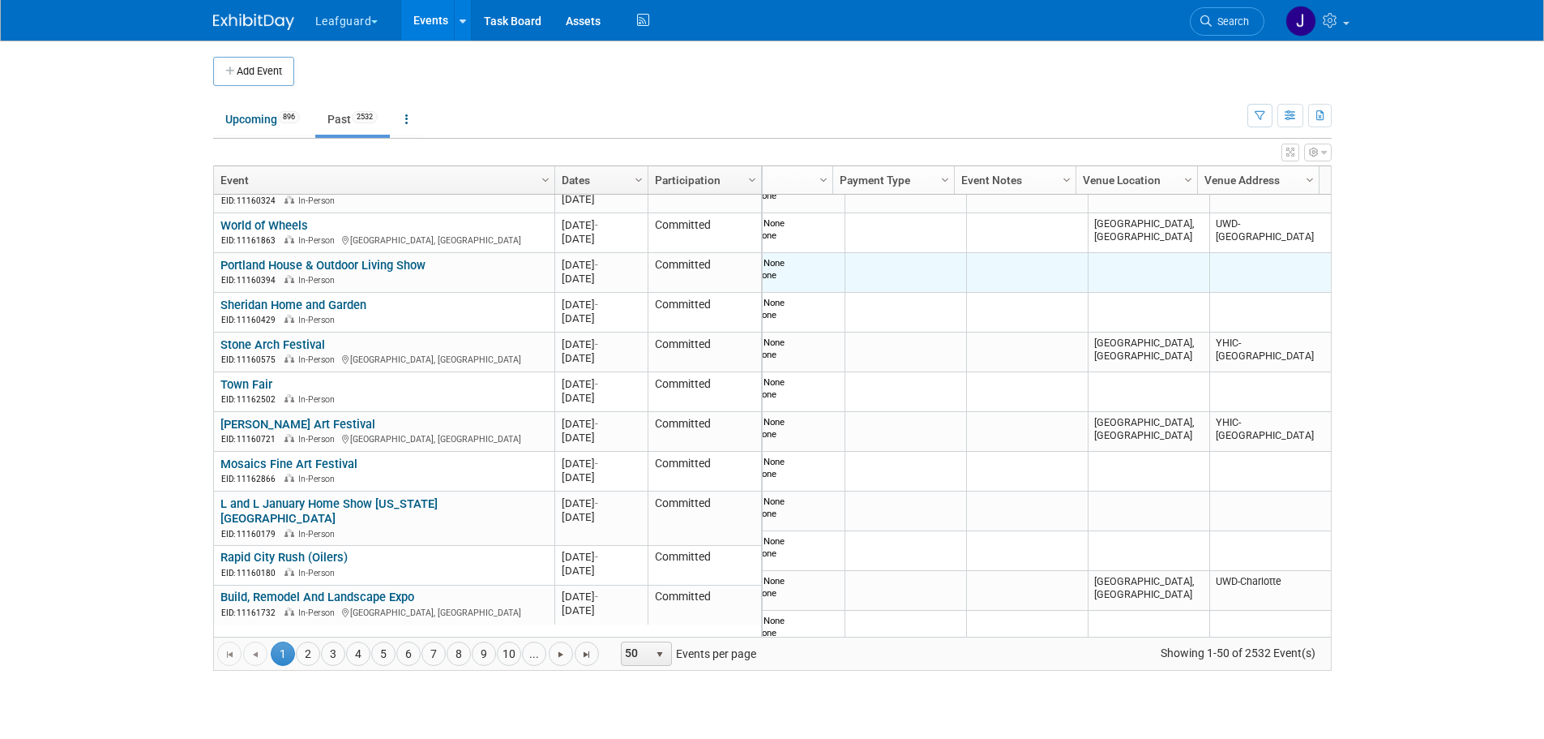
scroll to position [0, 0]
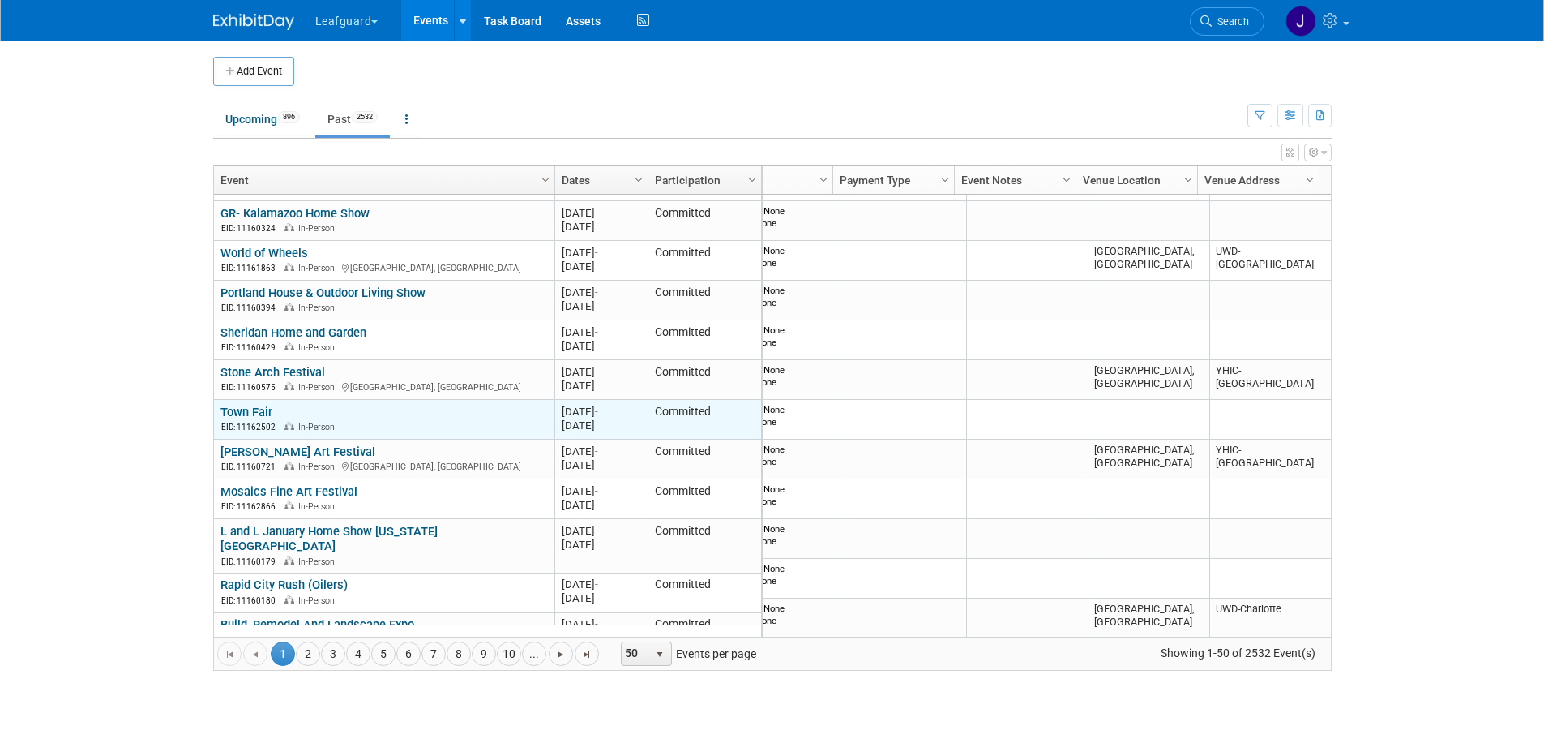
click at [268, 412] on link "Town Fair" at bounding box center [247, 412] width 52 height 15
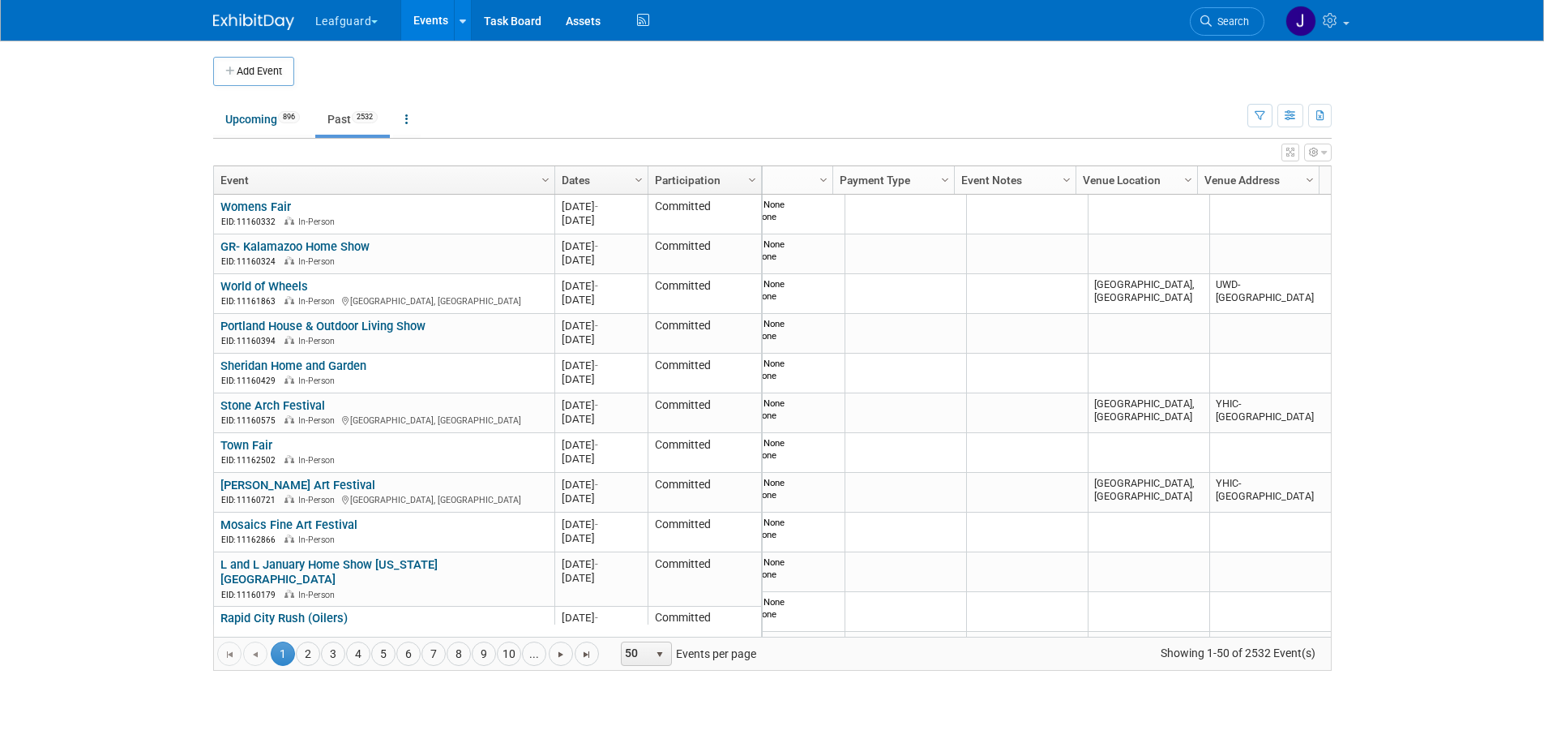
click at [1184, 170] on link "Column Settings" at bounding box center [1189, 178] width 18 height 24
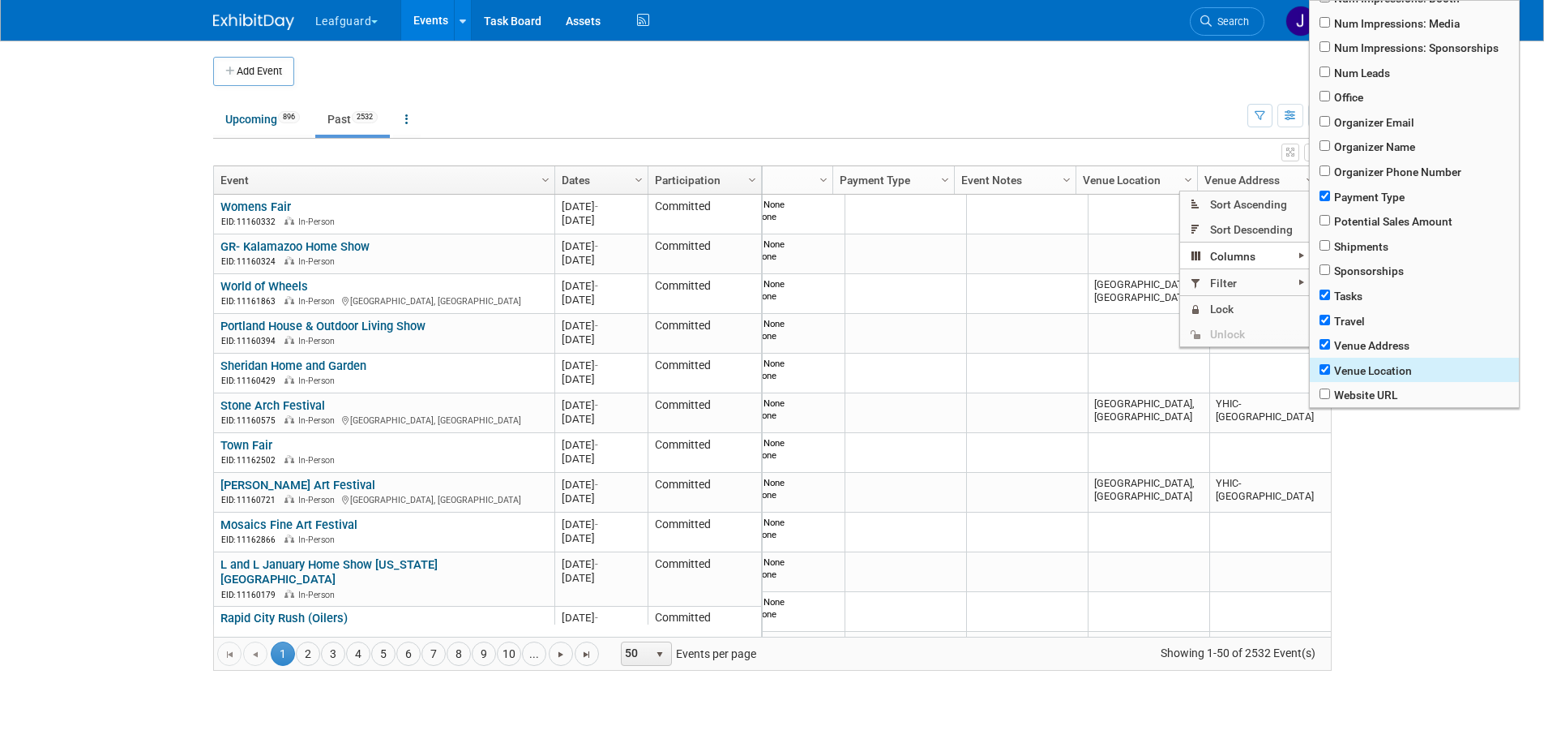
click at [1368, 362] on span "Venue Location" at bounding box center [1414, 370] width 209 height 25
checkbox input "true"
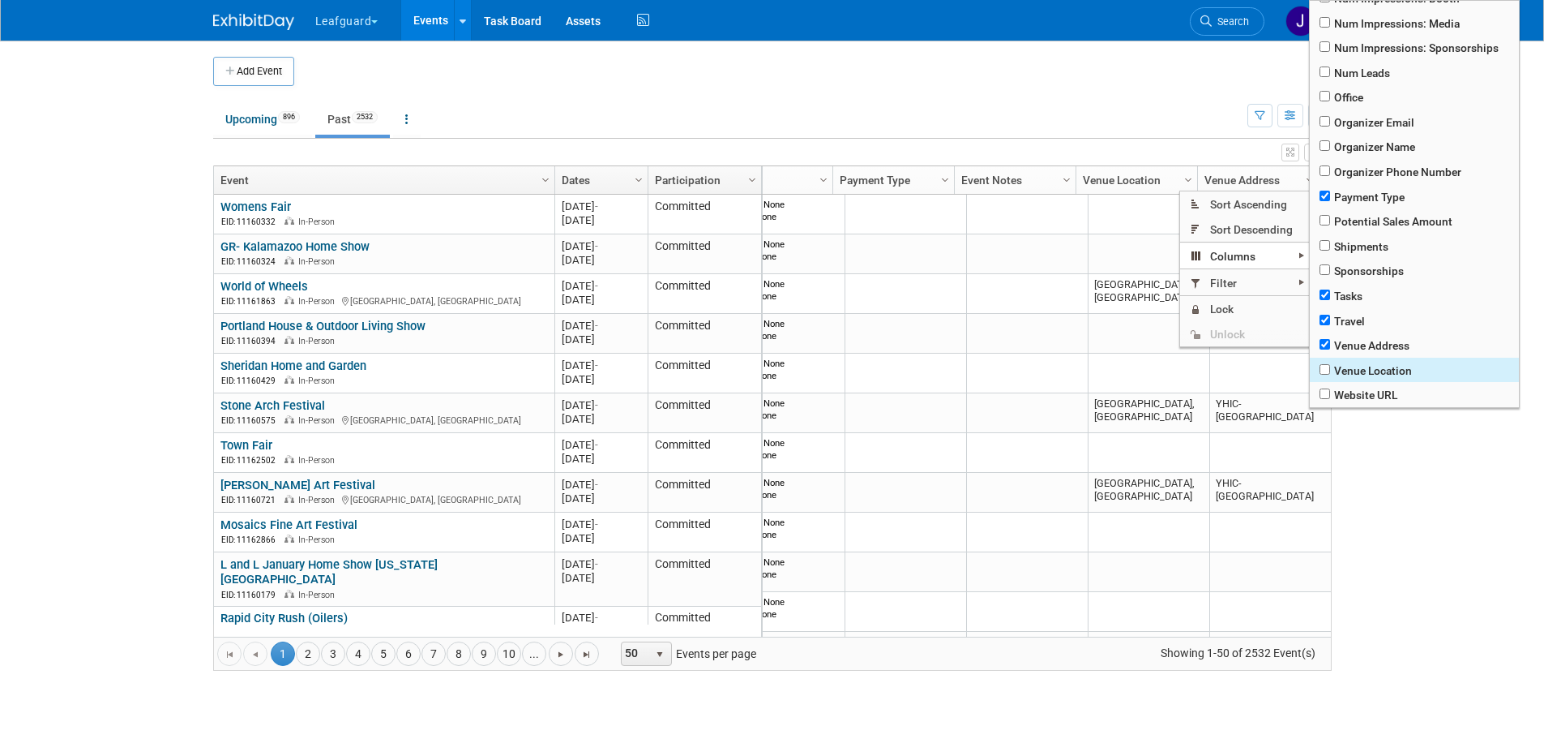
checkbox input "true"
checkbox input "false"
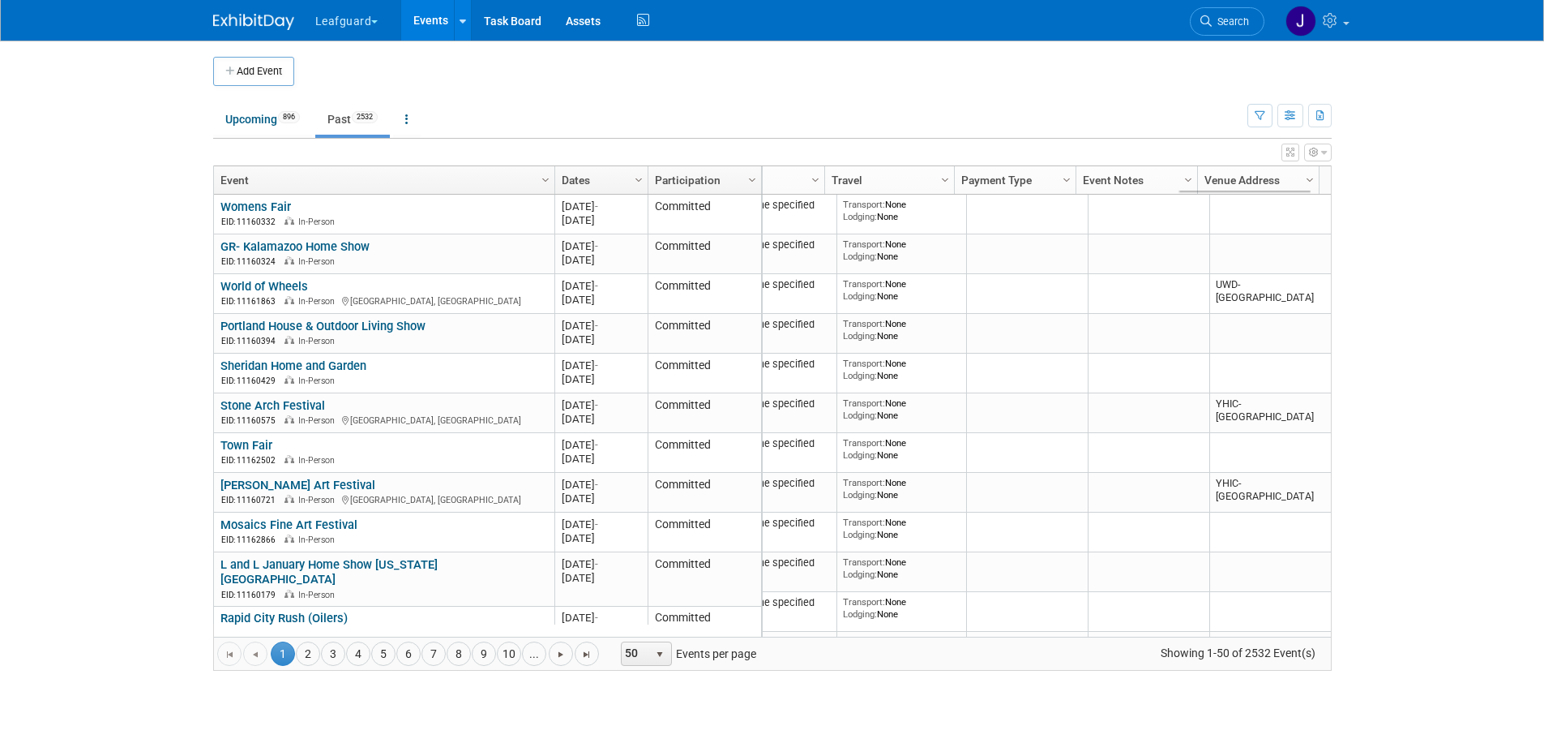
click at [1416, 487] on body "Leafguard Explore: My Workspaces 11 Go to Workspace: Apex Champion Windows G.D.…" at bounding box center [772, 369] width 1544 height 739
click at [1304, 182] on span "Column Settings" at bounding box center [1310, 179] width 13 height 13
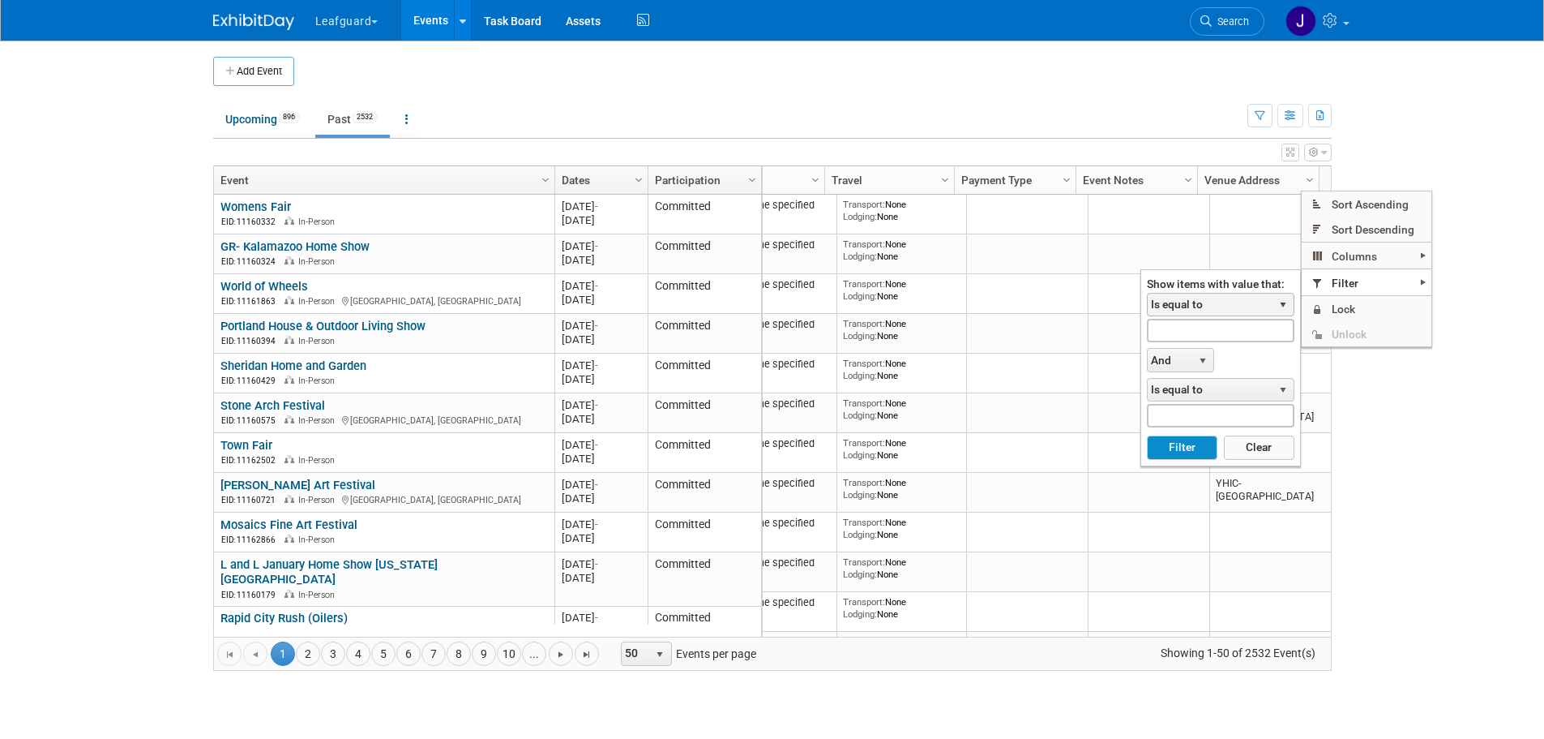
click at [1247, 301] on span "Is equal to" at bounding box center [1210, 304] width 125 height 23
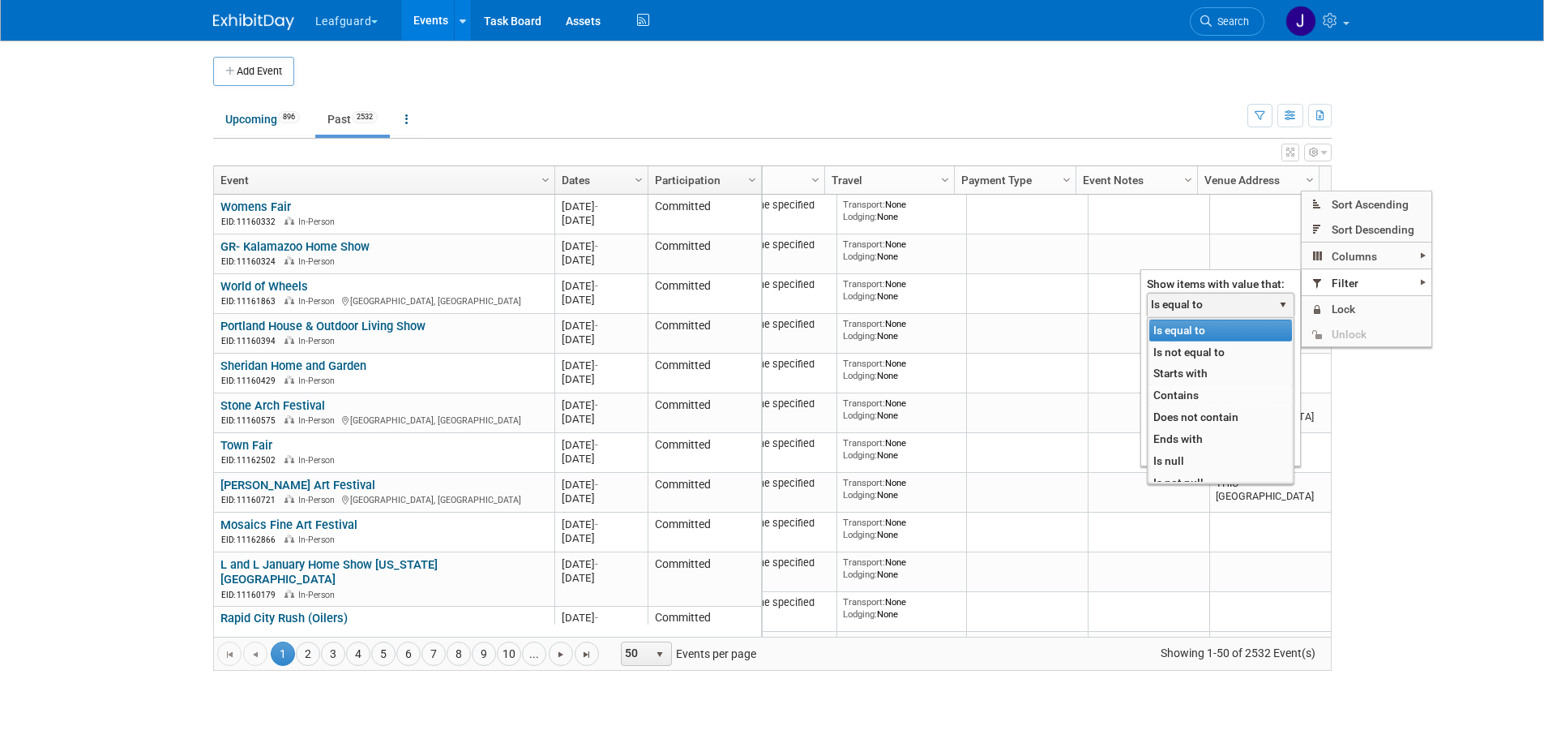
click at [1196, 396] on li "Contains" at bounding box center [1221, 395] width 143 height 22
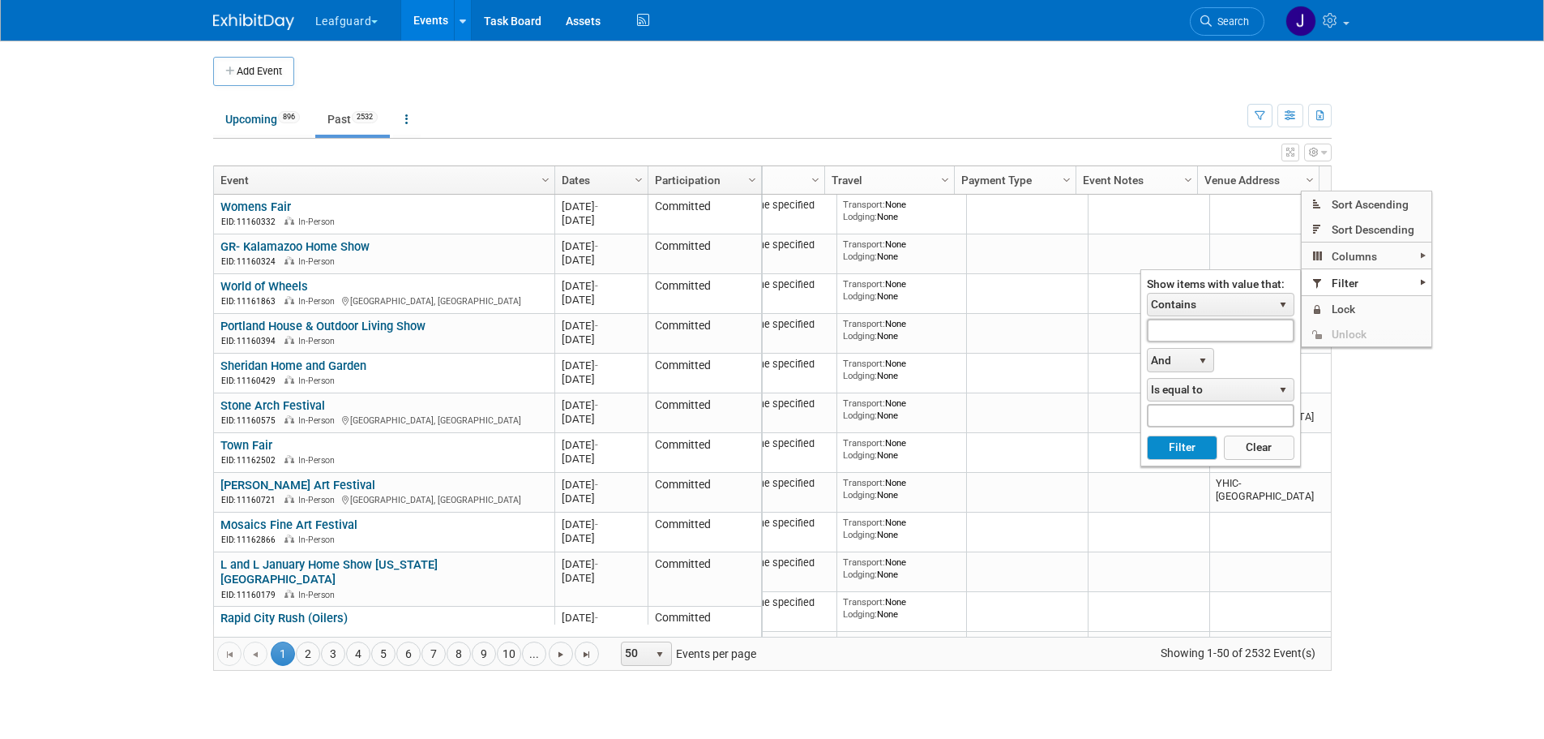
click at [1231, 345] on div "Show items with value that: Contains select Is equal to Is not equal to Starts …" at bounding box center [1221, 368] width 148 height 182
type input "I"
click at [1163, 441] on button "Filter" at bounding box center [1182, 447] width 71 height 24
type input "UWD"
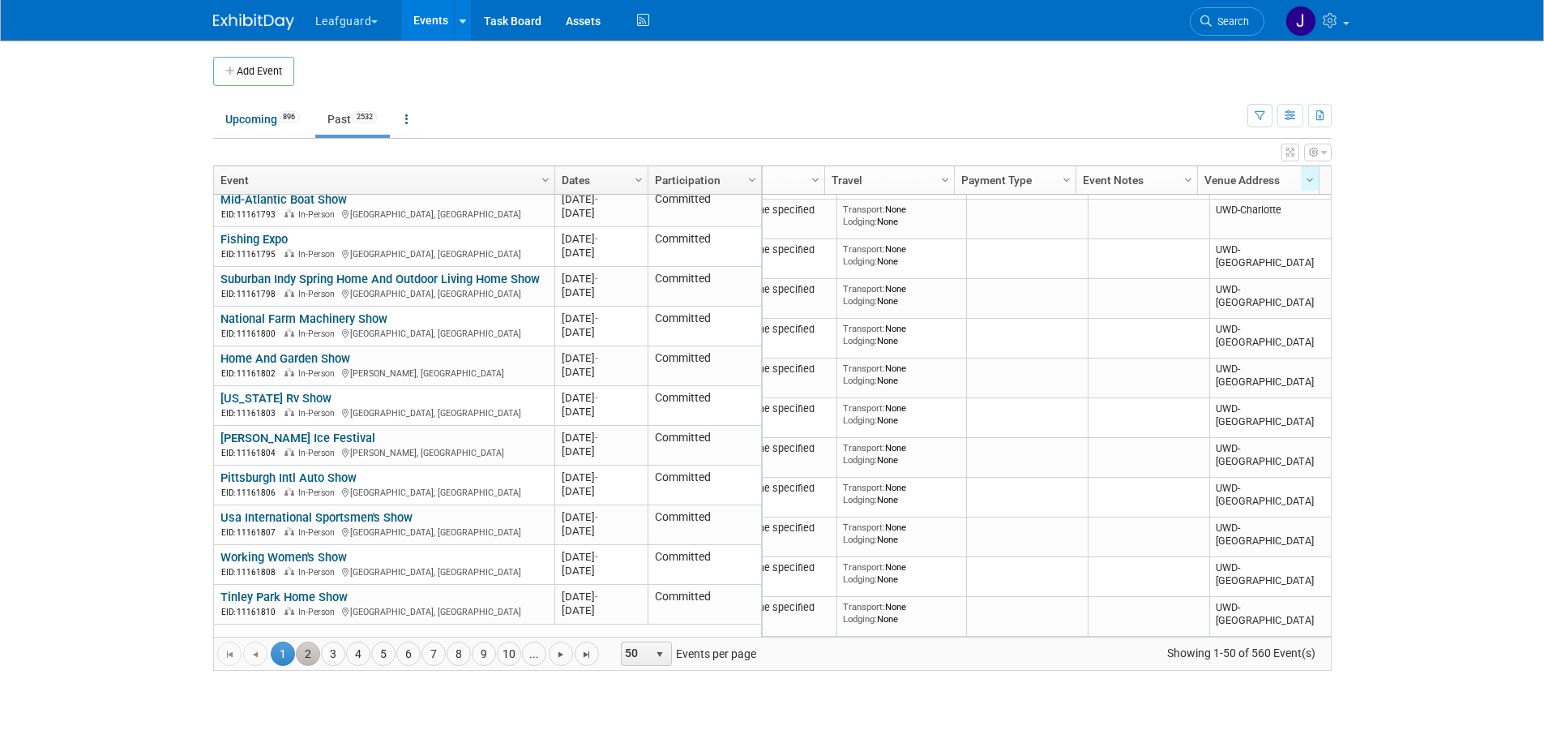
click at [312, 653] on link "2" at bounding box center [308, 653] width 24 height 24
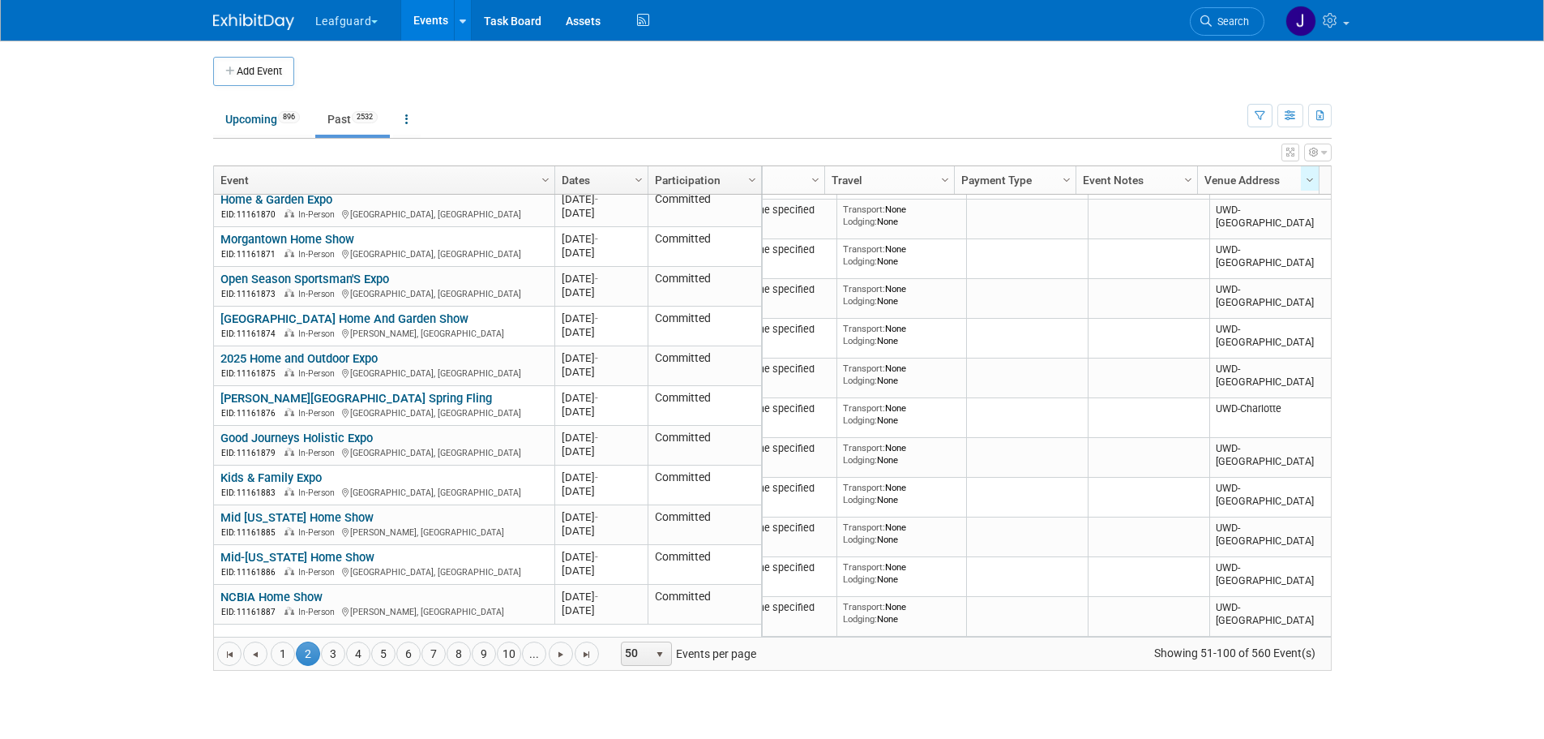
click at [319, 653] on span "2" at bounding box center [308, 653] width 24 height 24
click at [331, 653] on link "3" at bounding box center [333, 653] width 24 height 24
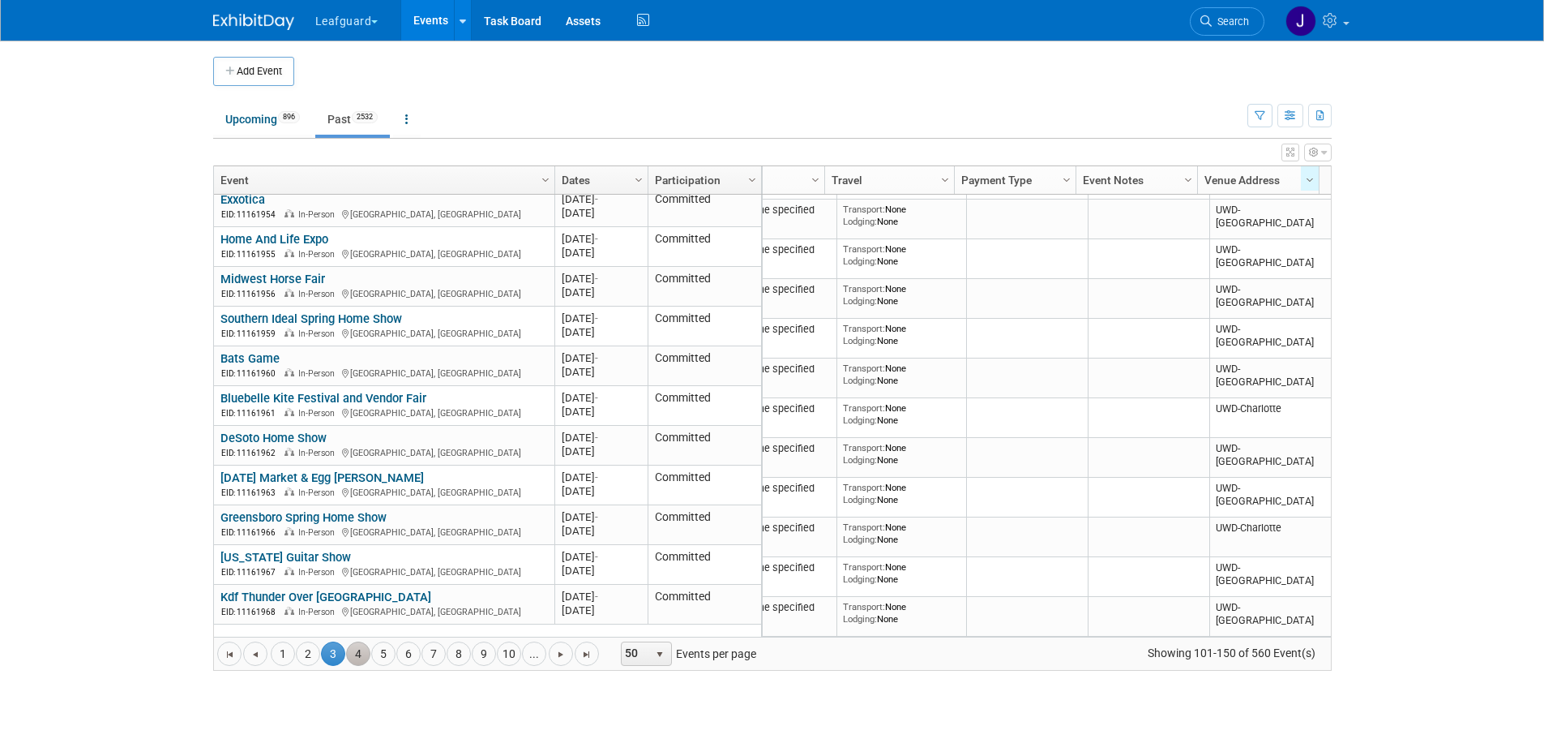
click at [361, 653] on link "4" at bounding box center [358, 653] width 24 height 24
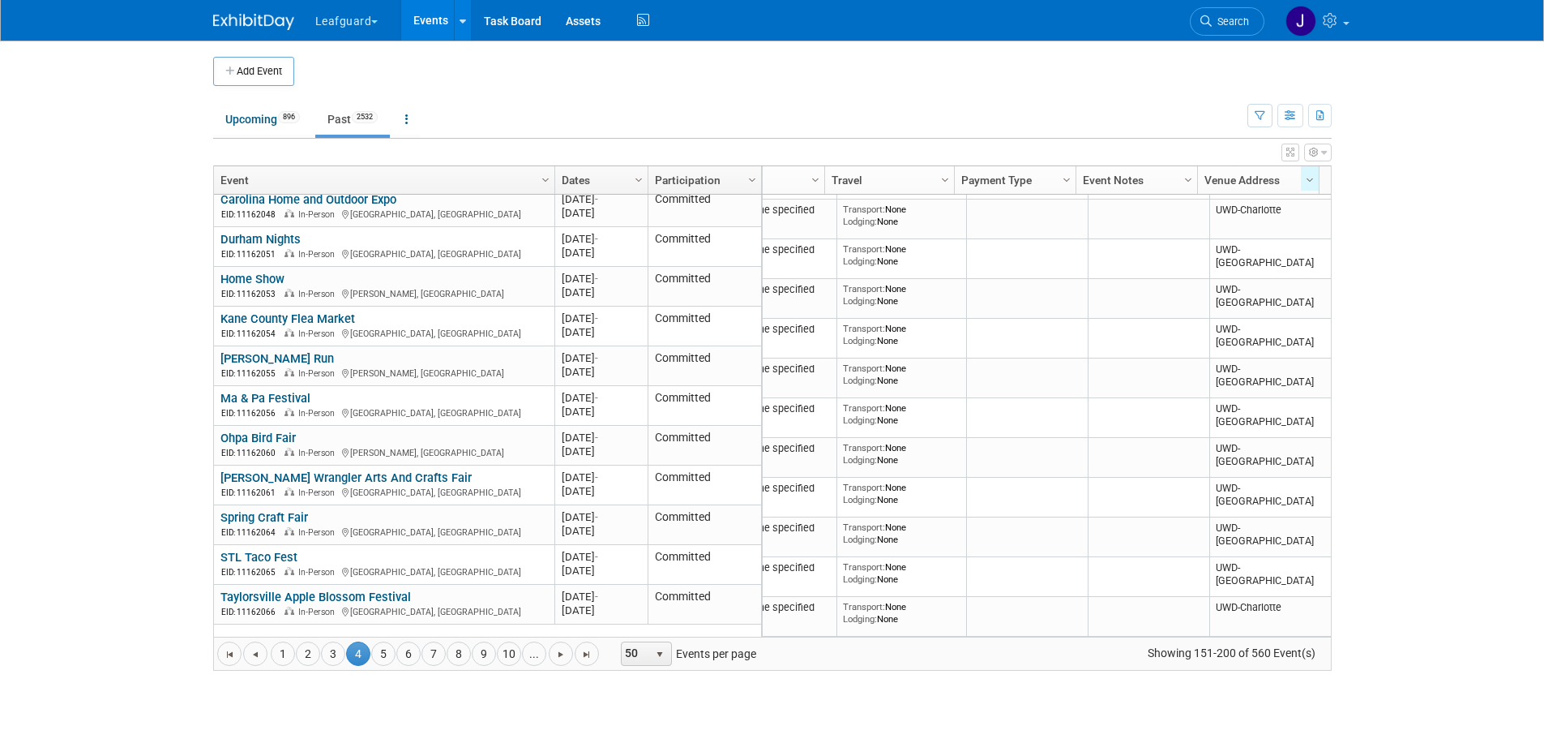
click at [383, 655] on link "5" at bounding box center [383, 653] width 24 height 24
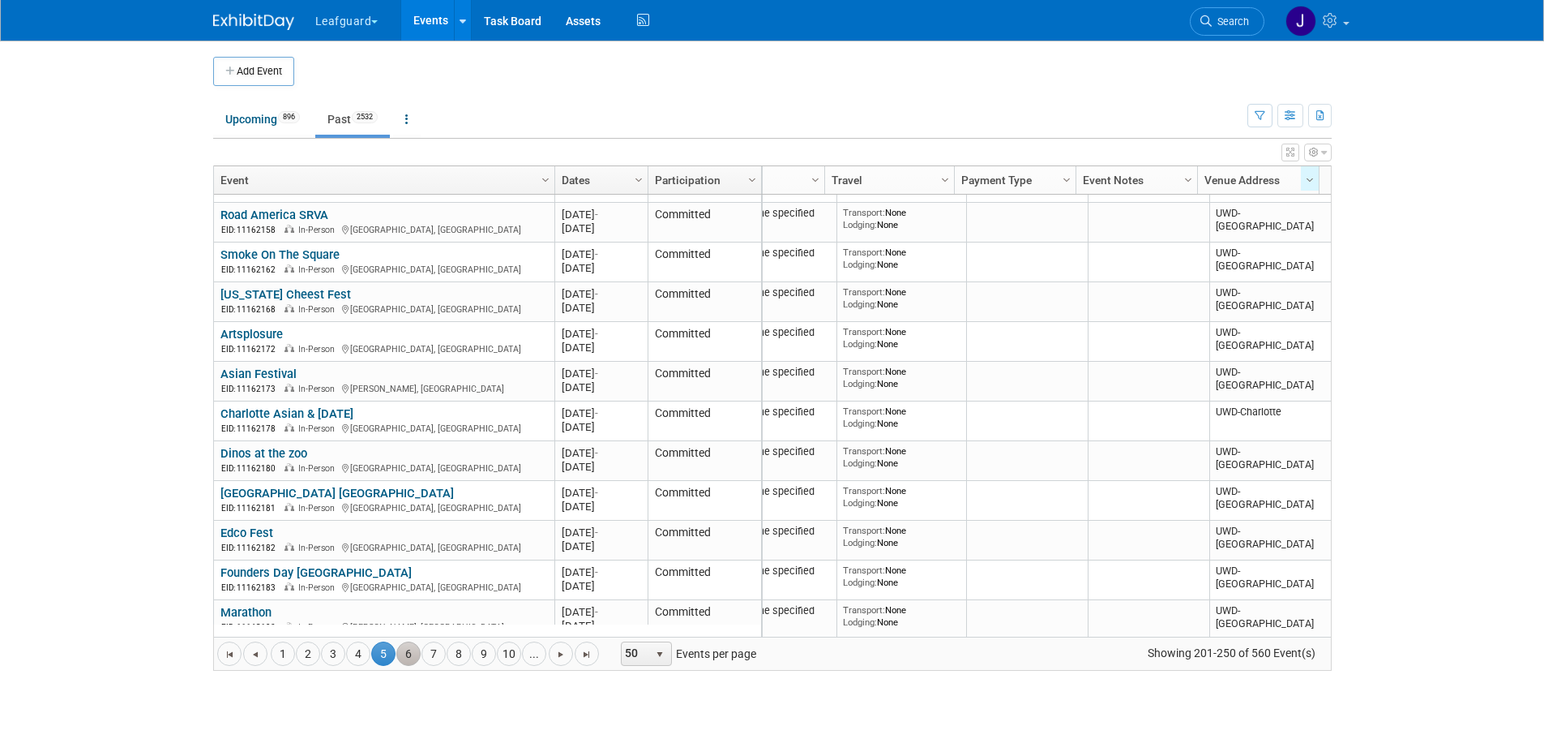
click at [412, 657] on link "6" at bounding box center [408, 653] width 24 height 24
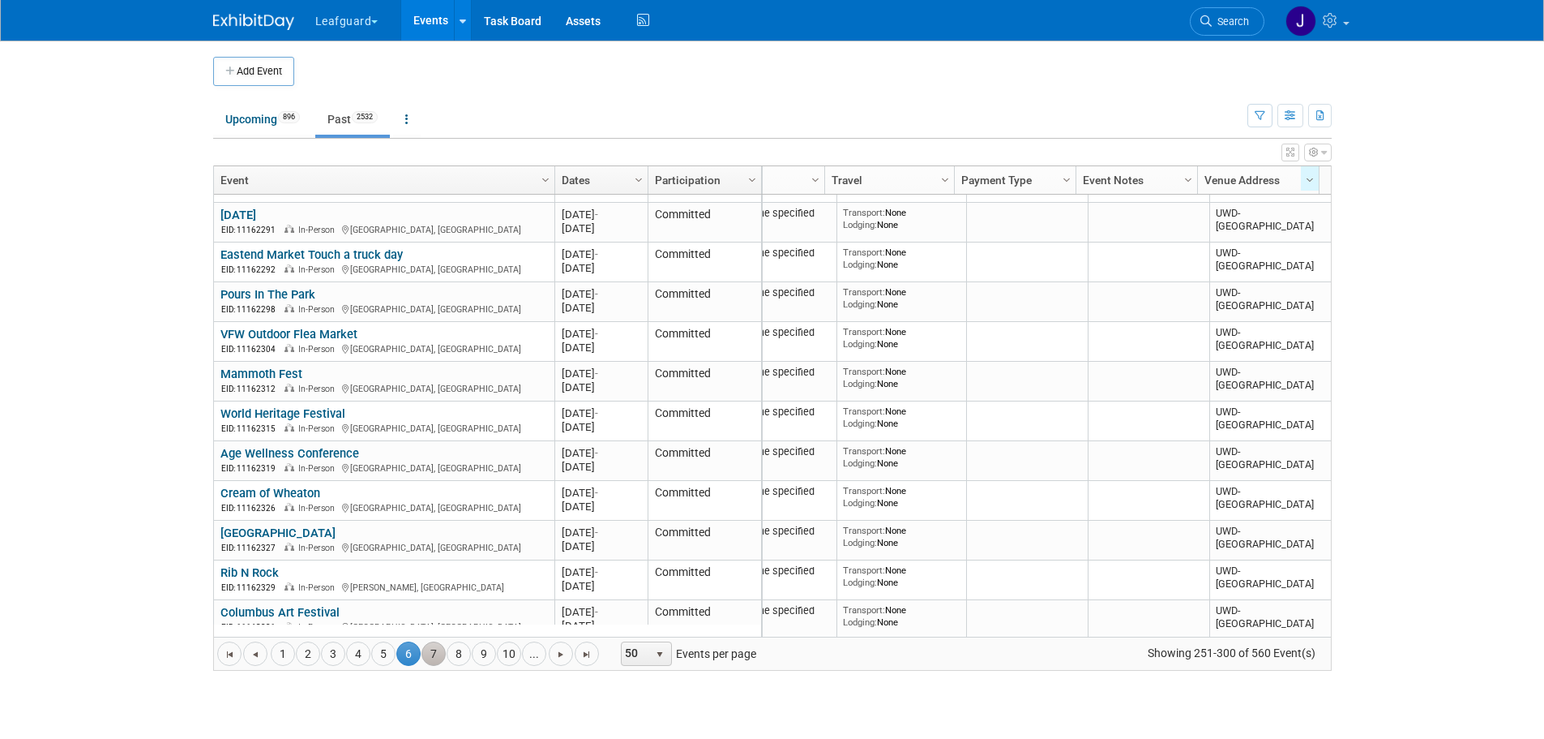
click at [428, 660] on link "7" at bounding box center [434, 653] width 24 height 24
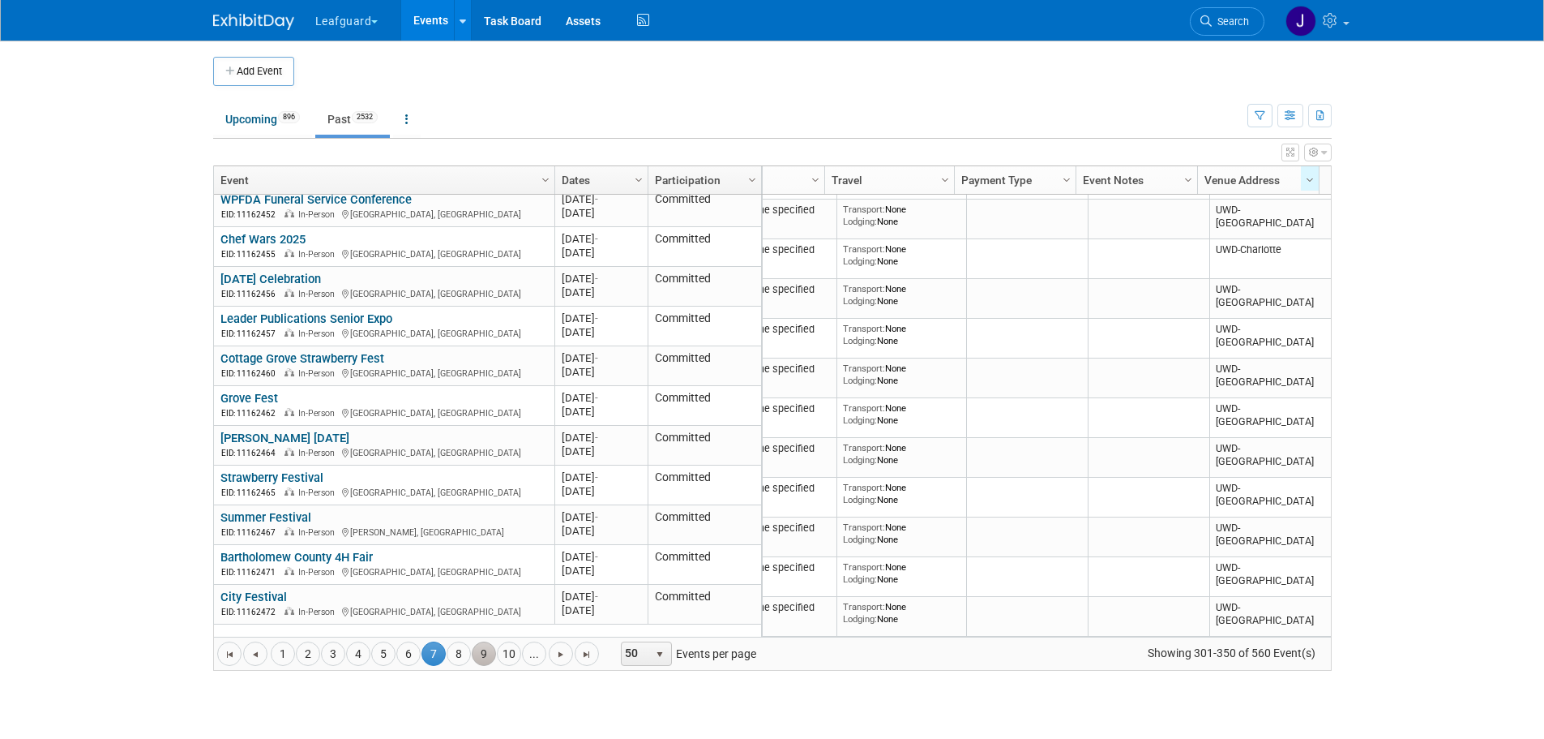
click at [473, 655] on link "9" at bounding box center [484, 653] width 24 height 24
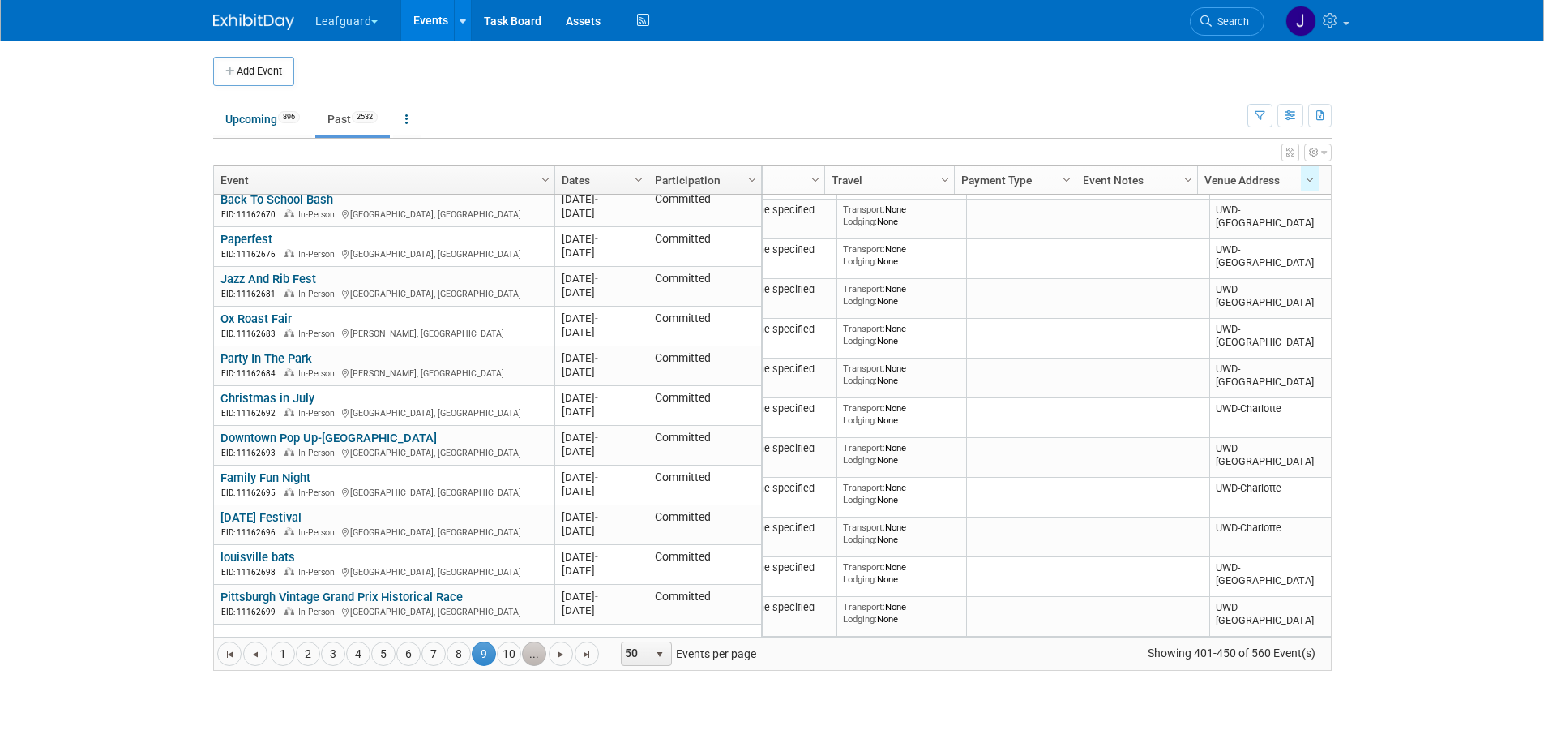
click at [536, 653] on link "..." at bounding box center [534, 653] width 24 height 24
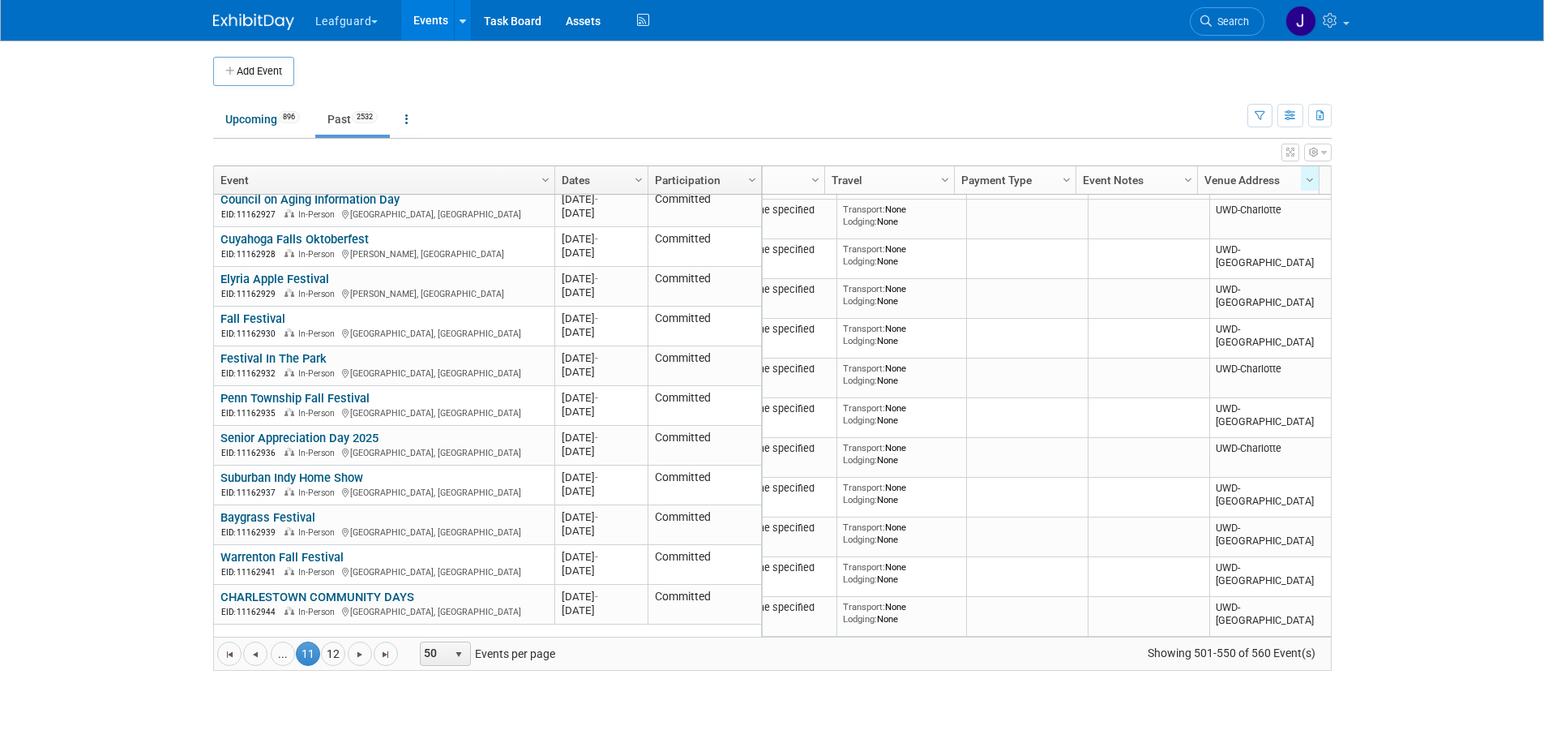
click at [573, 655] on div "Go to the first page Go to the previous page 11 ... 11 12 Go to the next page G…" at bounding box center [772, 652] width 1117 height 33
click at [340, 650] on link "12" at bounding box center [333, 653] width 24 height 24
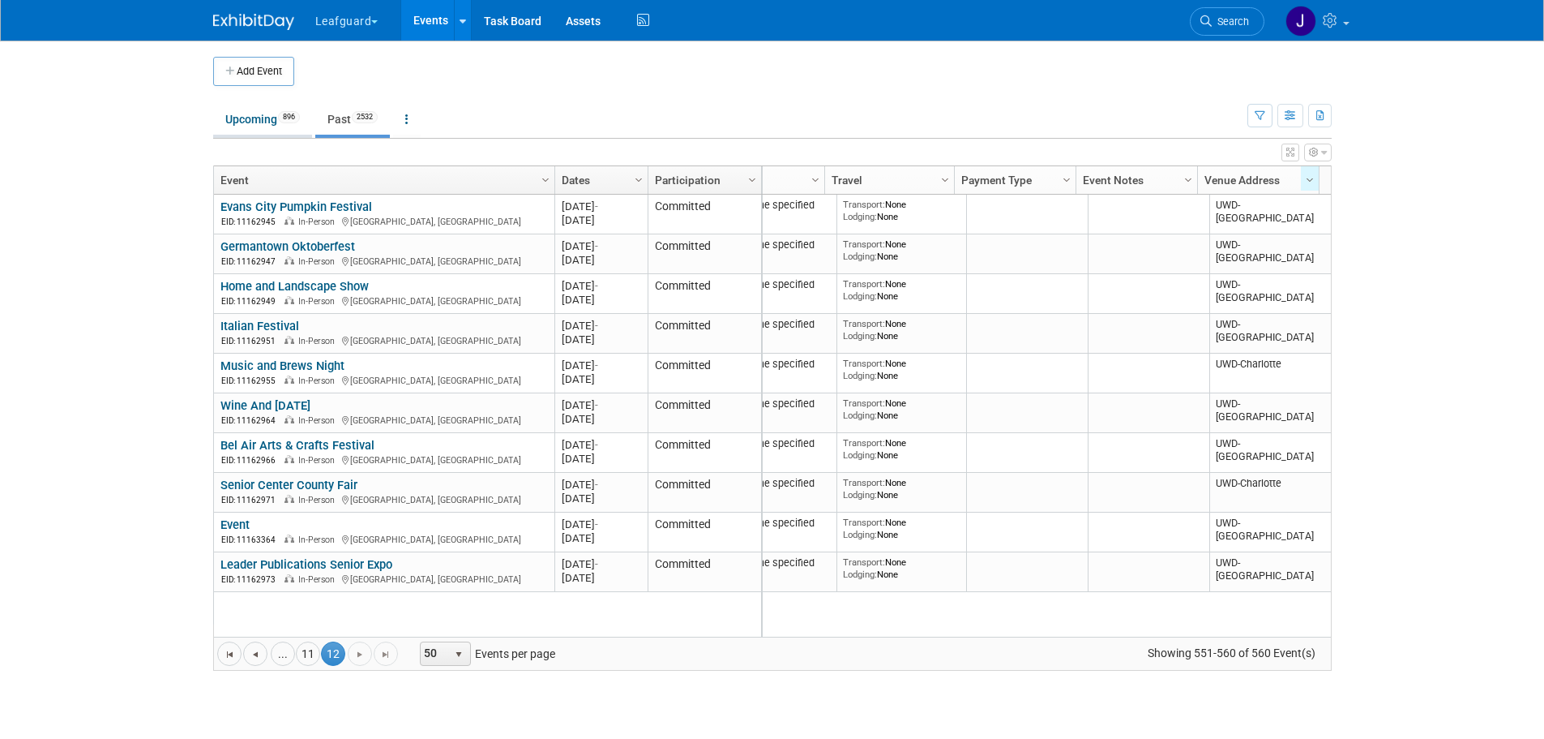
click at [256, 115] on link "Upcoming 896" at bounding box center [262, 119] width 99 height 31
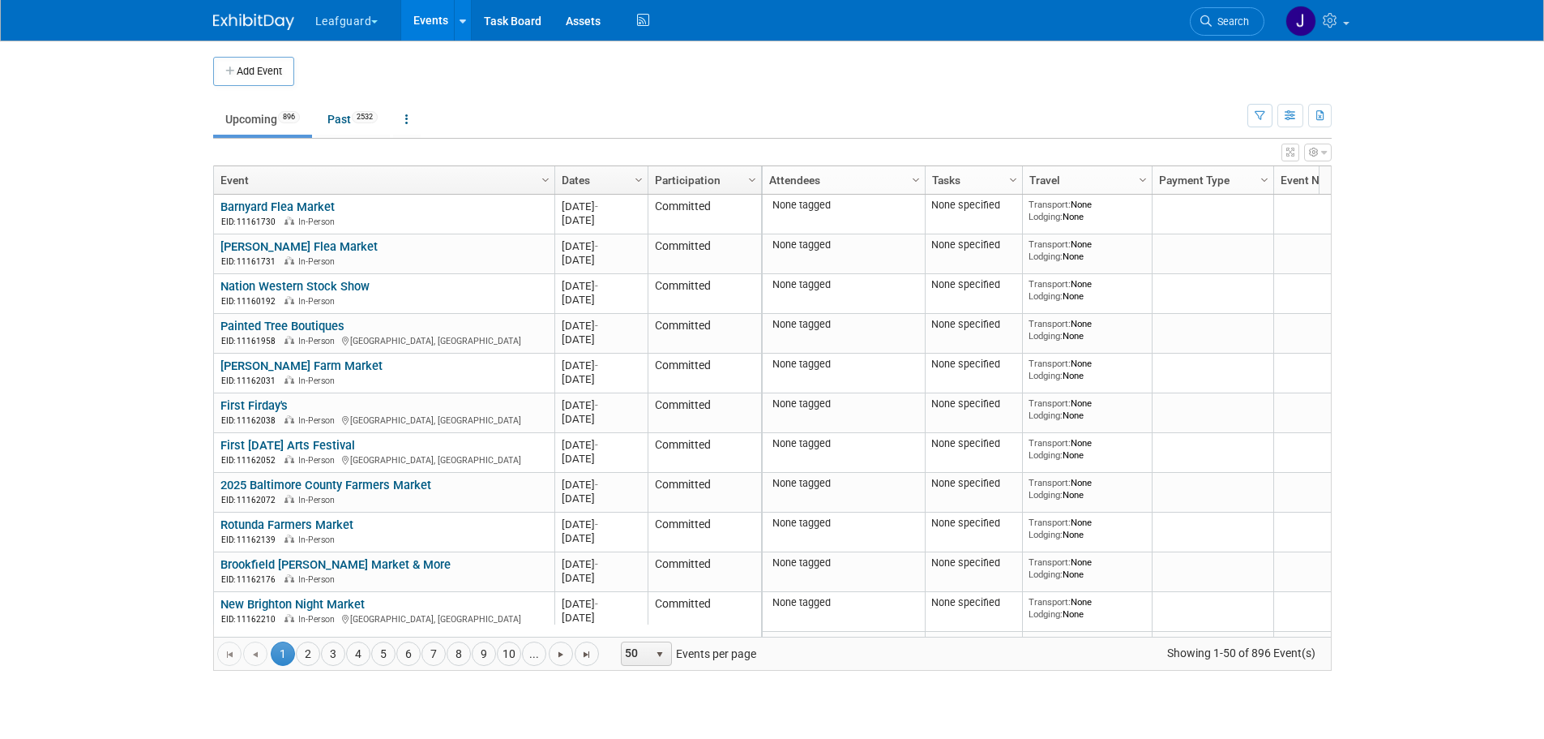
drag, startPoint x: 990, startPoint y: 637, endPoint x: 1001, endPoint y: 636, distance: 11.4
click at [992, 637] on div "Go to the first page Go to the previous page 1 1 2 3 4 5 6 7 8 9 10 ... Go to t…" at bounding box center [772, 652] width 1117 height 33
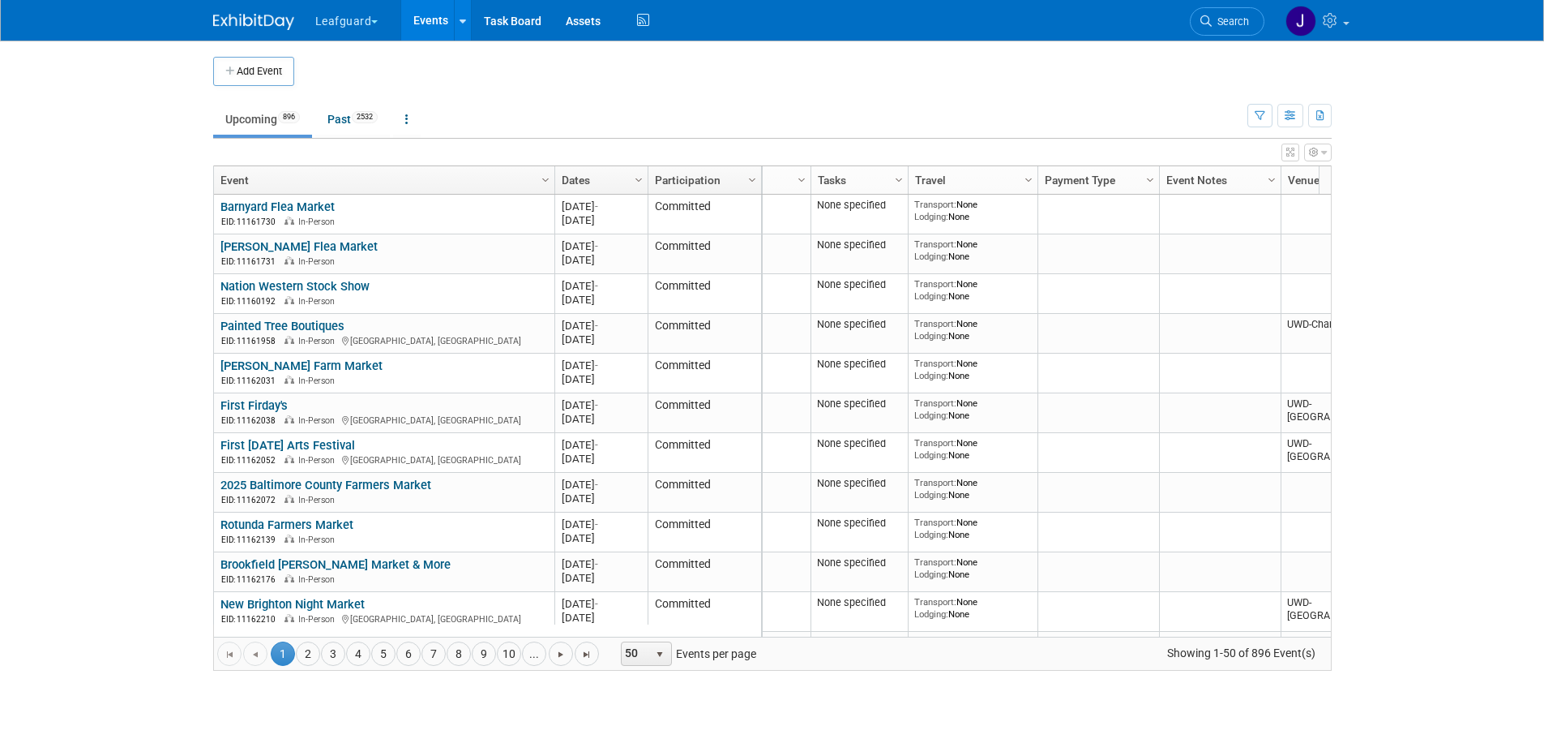
scroll to position [0, 198]
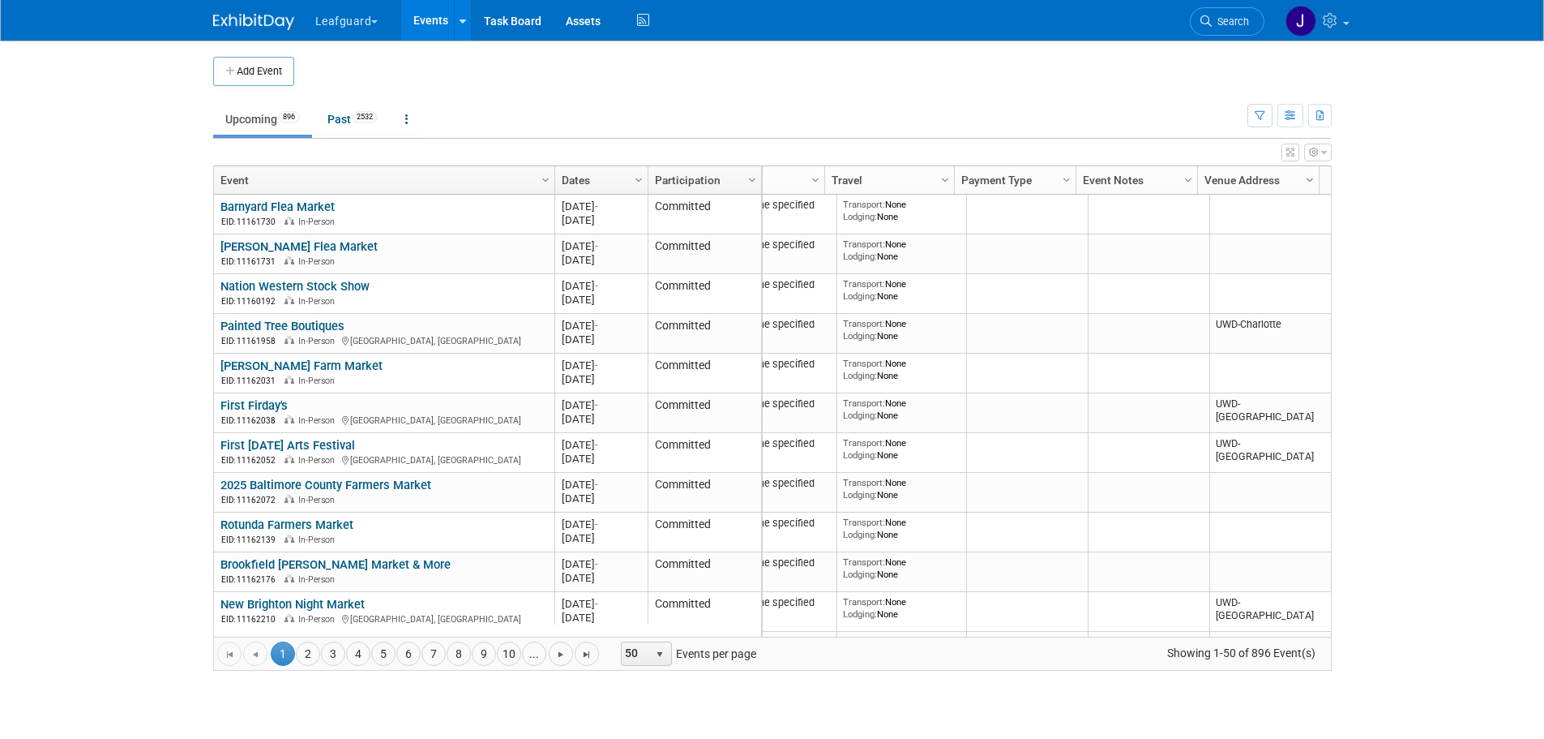
click at [1312, 182] on span "Column Settings" at bounding box center [1310, 179] width 13 height 13
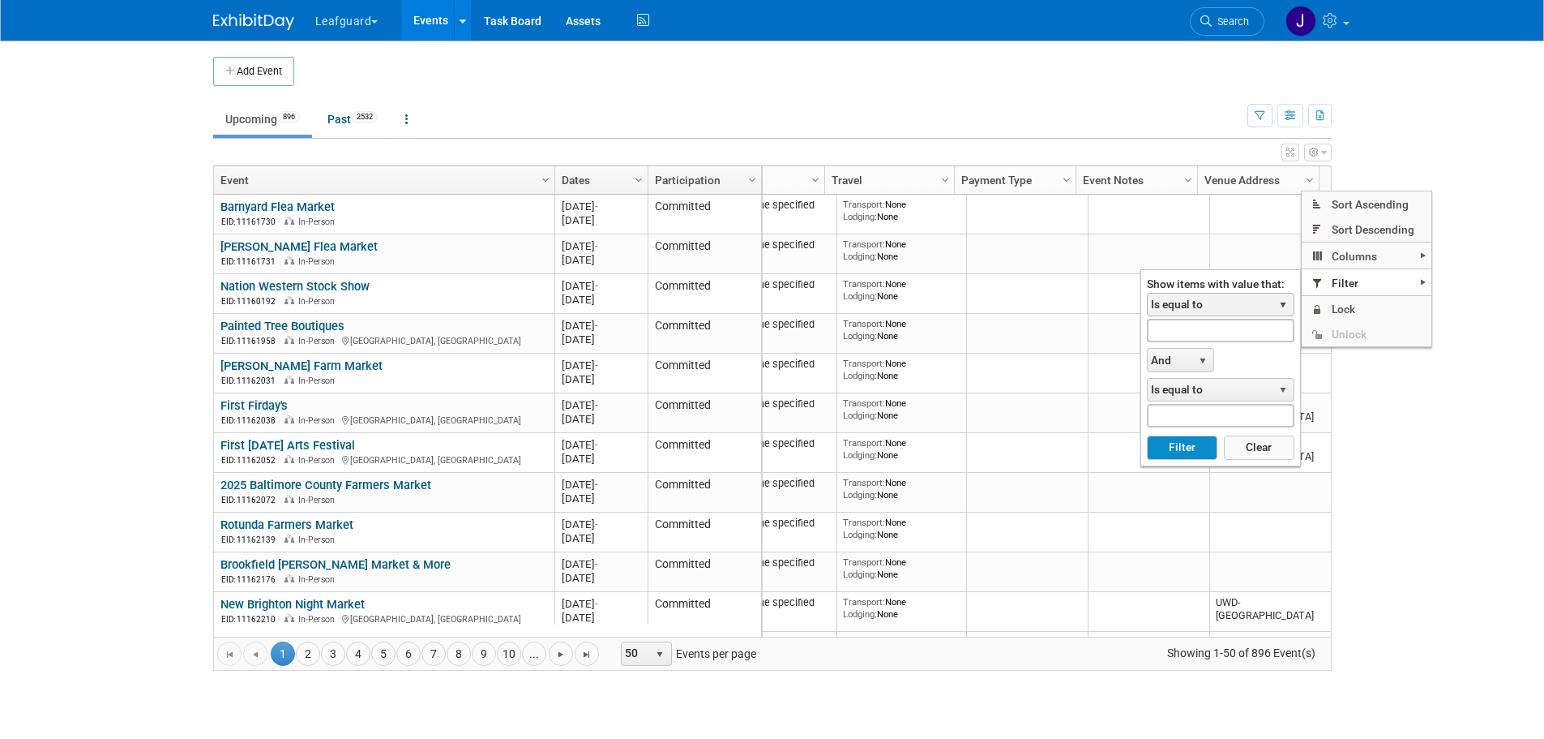
click at [1235, 307] on span "Is equal to" at bounding box center [1210, 304] width 125 height 23
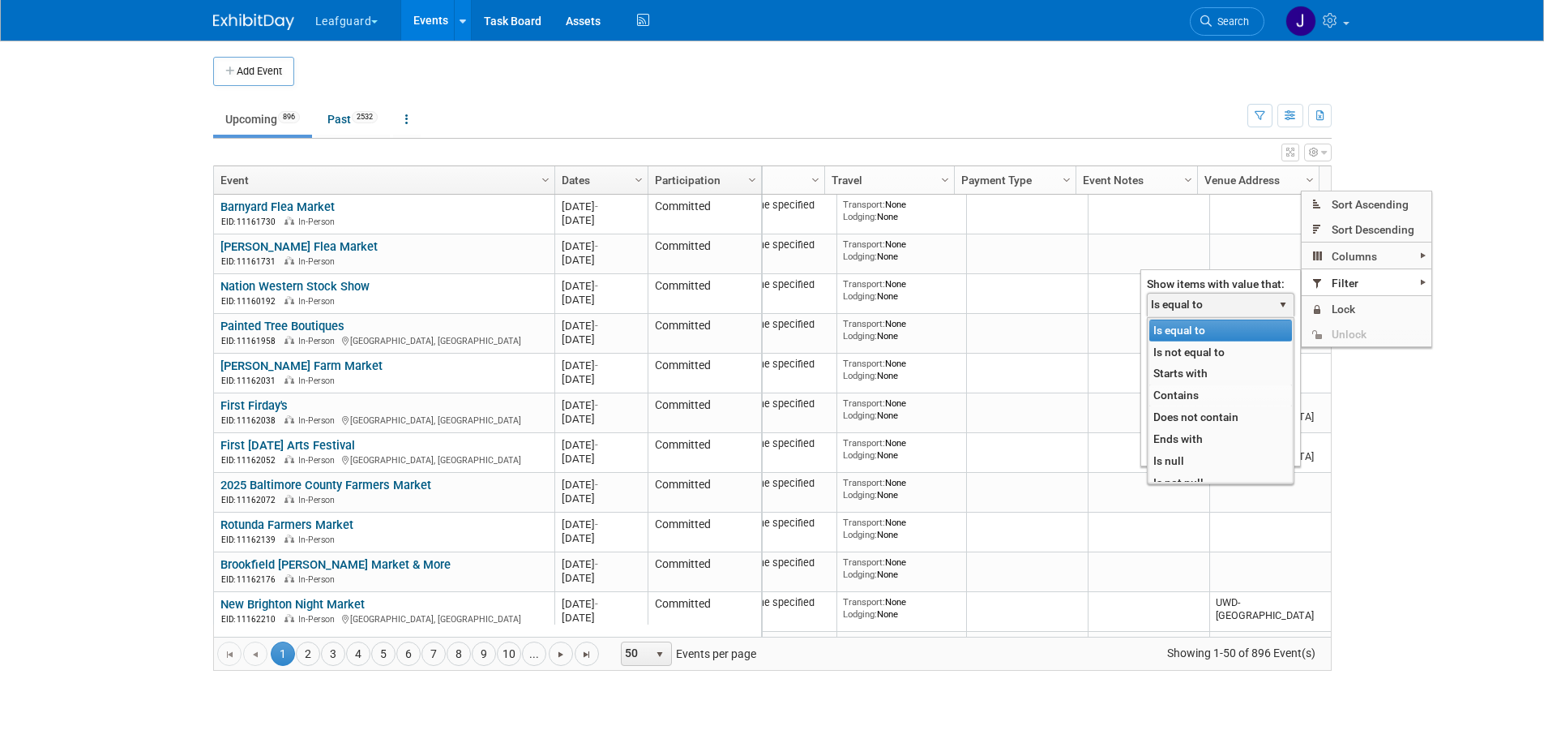
click at [1193, 396] on li "Contains" at bounding box center [1221, 395] width 143 height 22
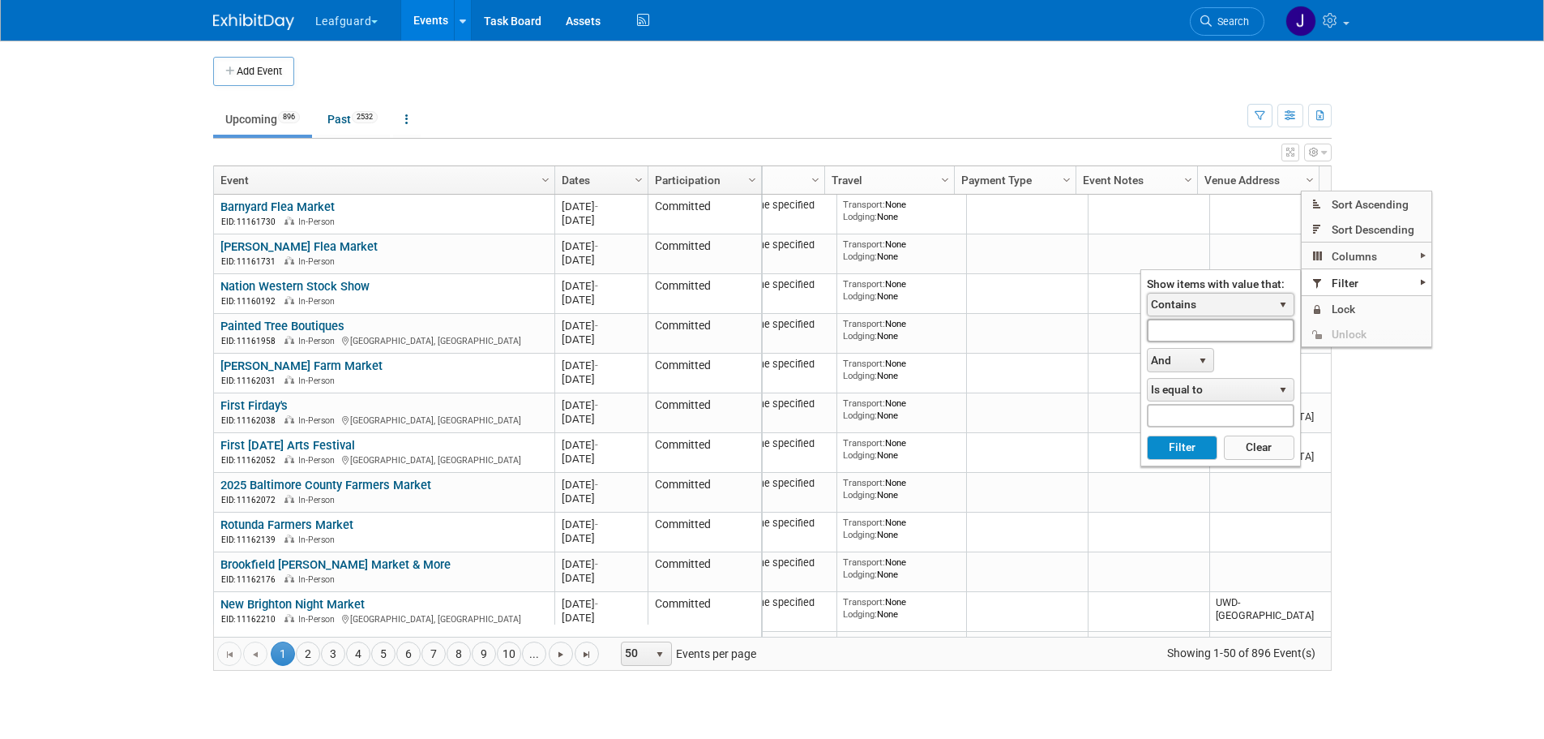
click at [1197, 335] on input "text" at bounding box center [1221, 331] width 148 height 24
click at [1171, 440] on button "Filter" at bounding box center [1182, 447] width 71 height 24
type input "UWD"
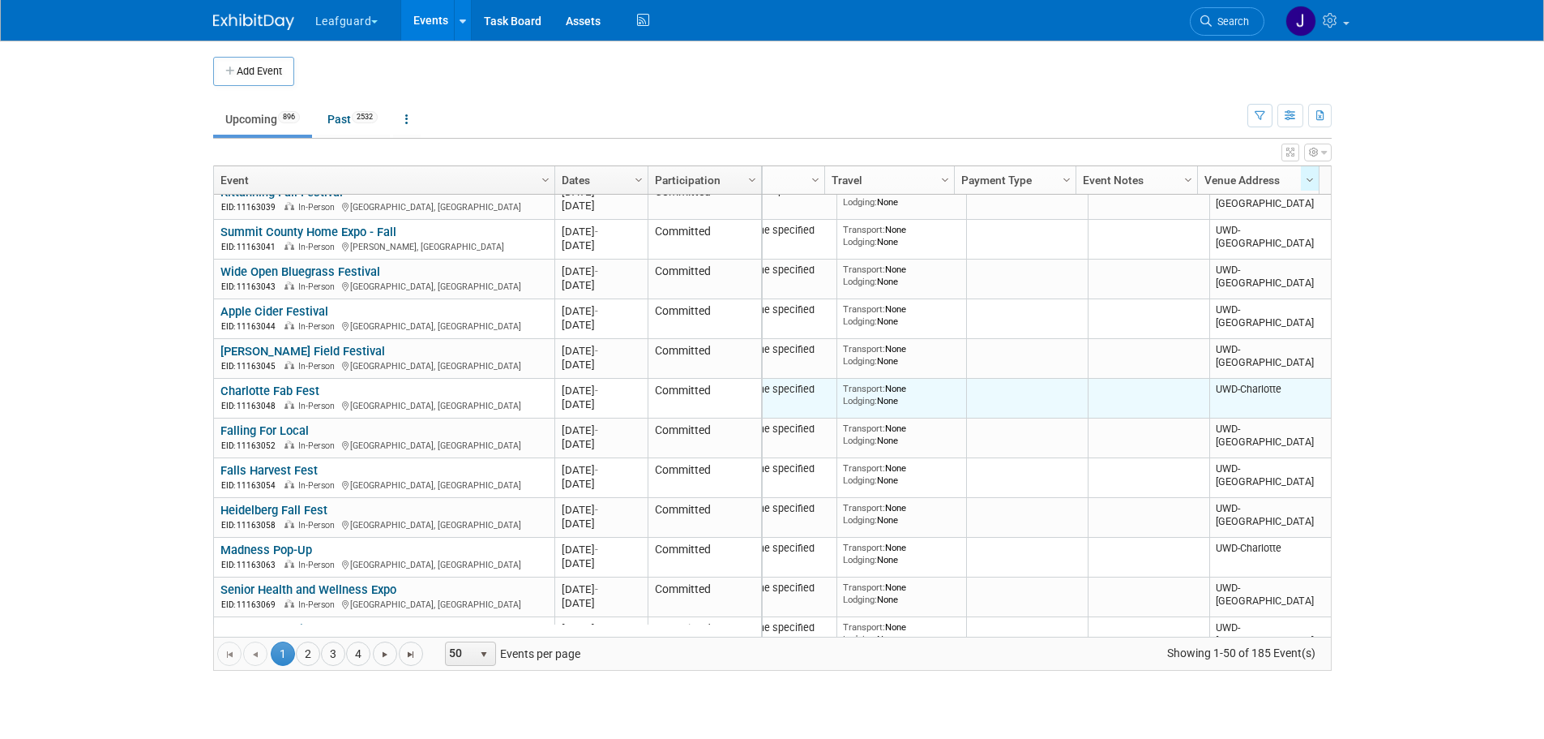
scroll to position [1443, 0]
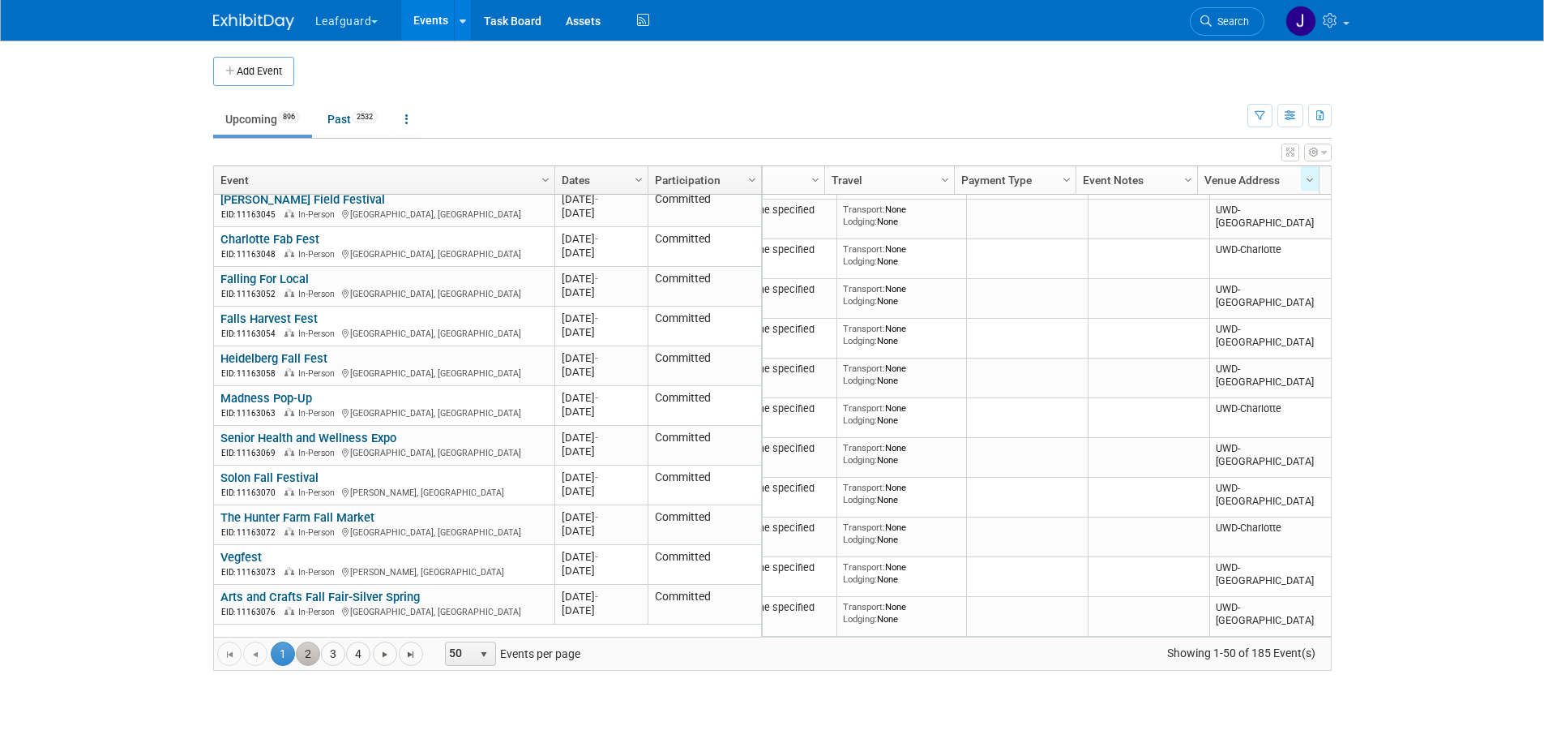
click at [312, 651] on link "2" at bounding box center [308, 653] width 24 height 24
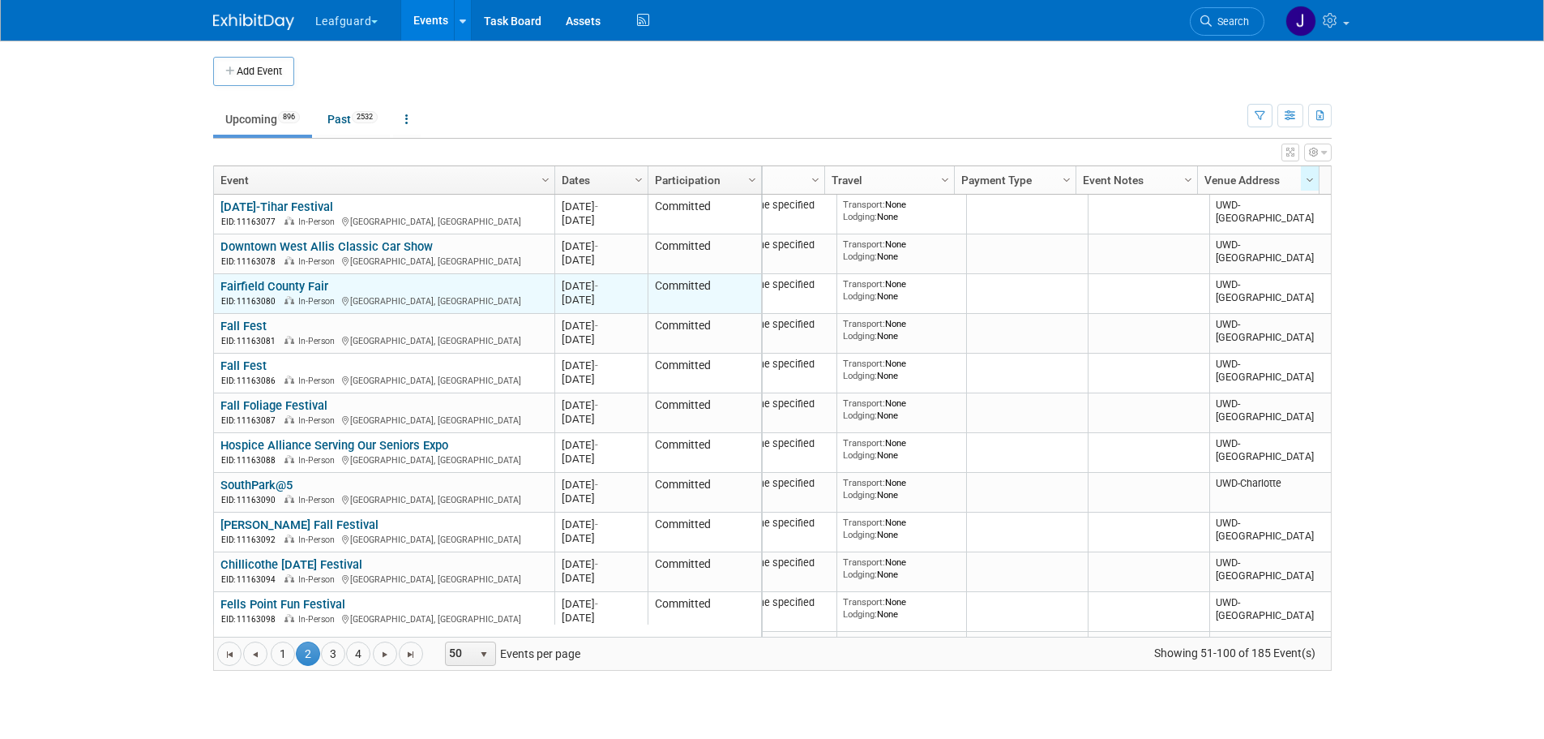
click at [267, 289] on link "Fairfield County Fair" at bounding box center [275, 286] width 108 height 15
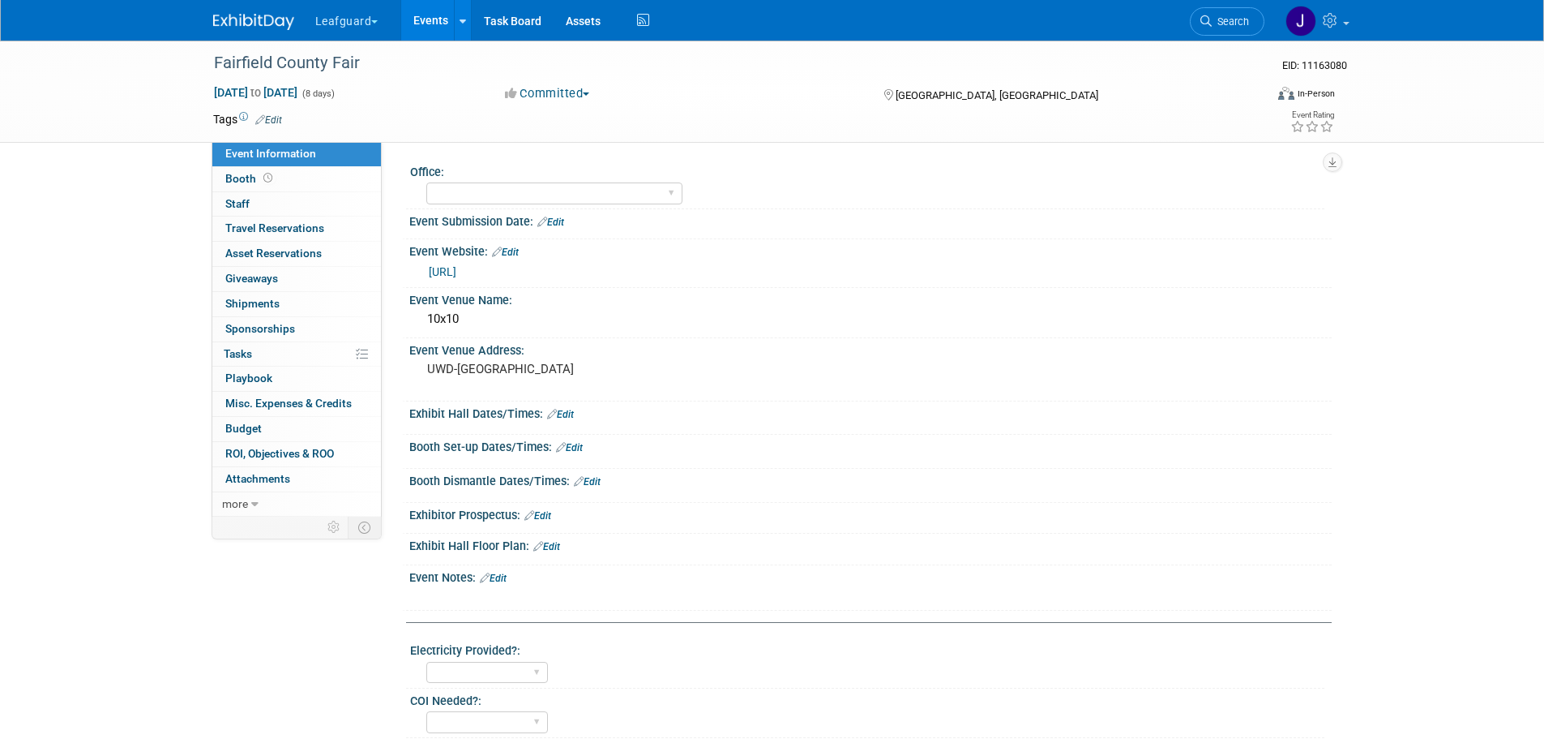
click at [245, 21] on img at bounding box center [253, 22] width 81 height 16
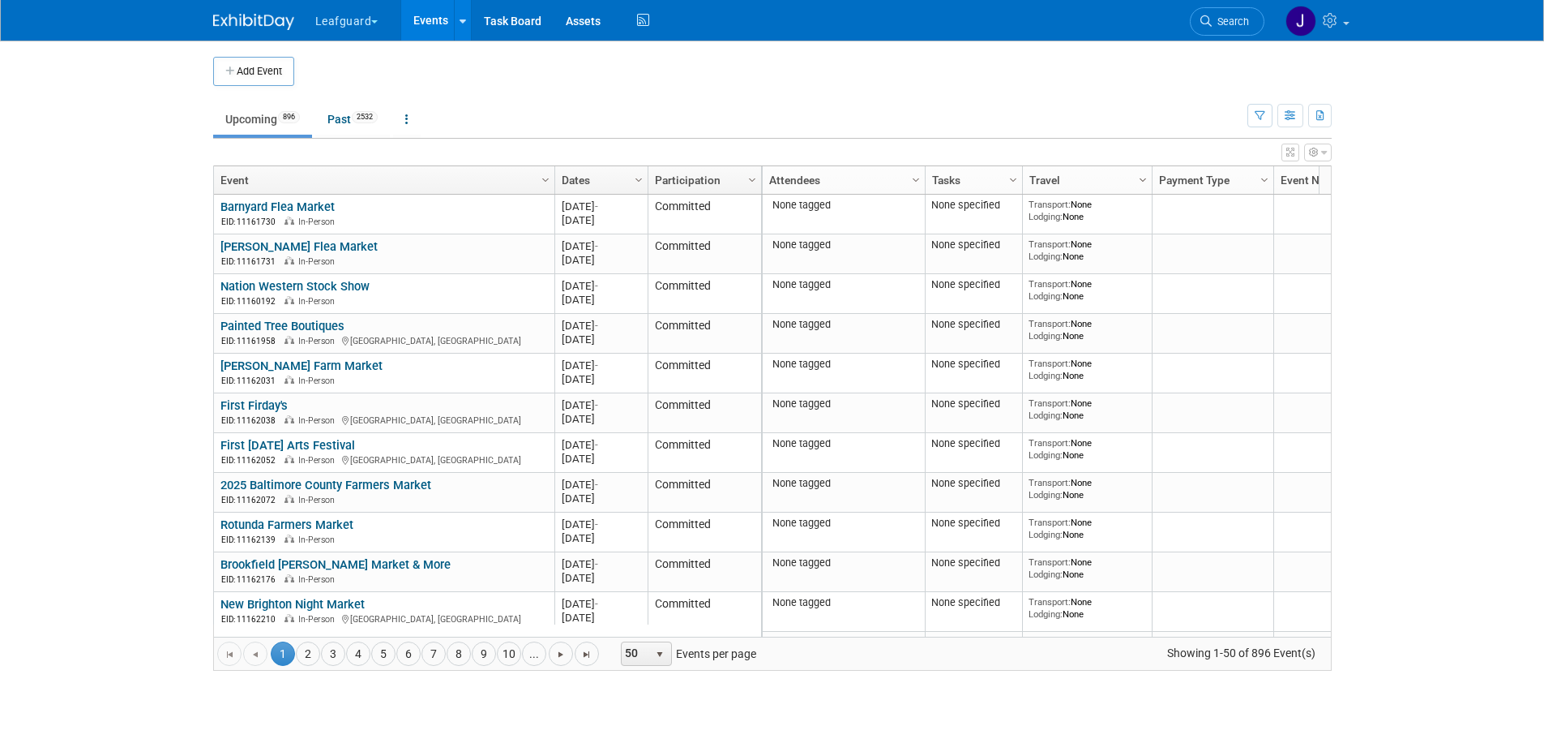
click at [1147, 176] on span "Column Settings" at bounding box center [1143, 179] width 13 height 13
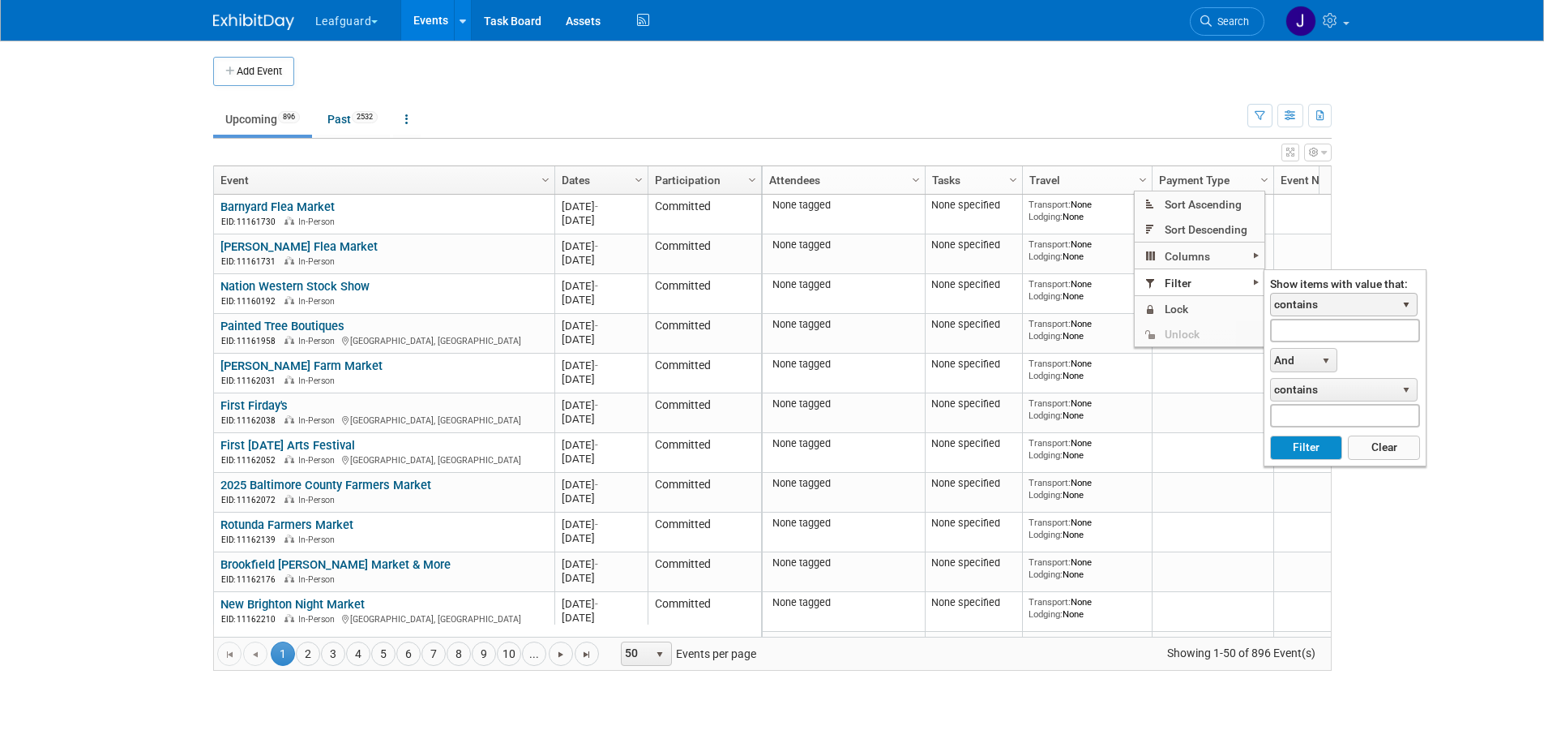
click at [1334, 305] on span "contains" at bounding box center [1333, 304] width 125 height 23
click at [1321, 304] on span "contains" at bounding box center [1333, 304] width 125 height 23
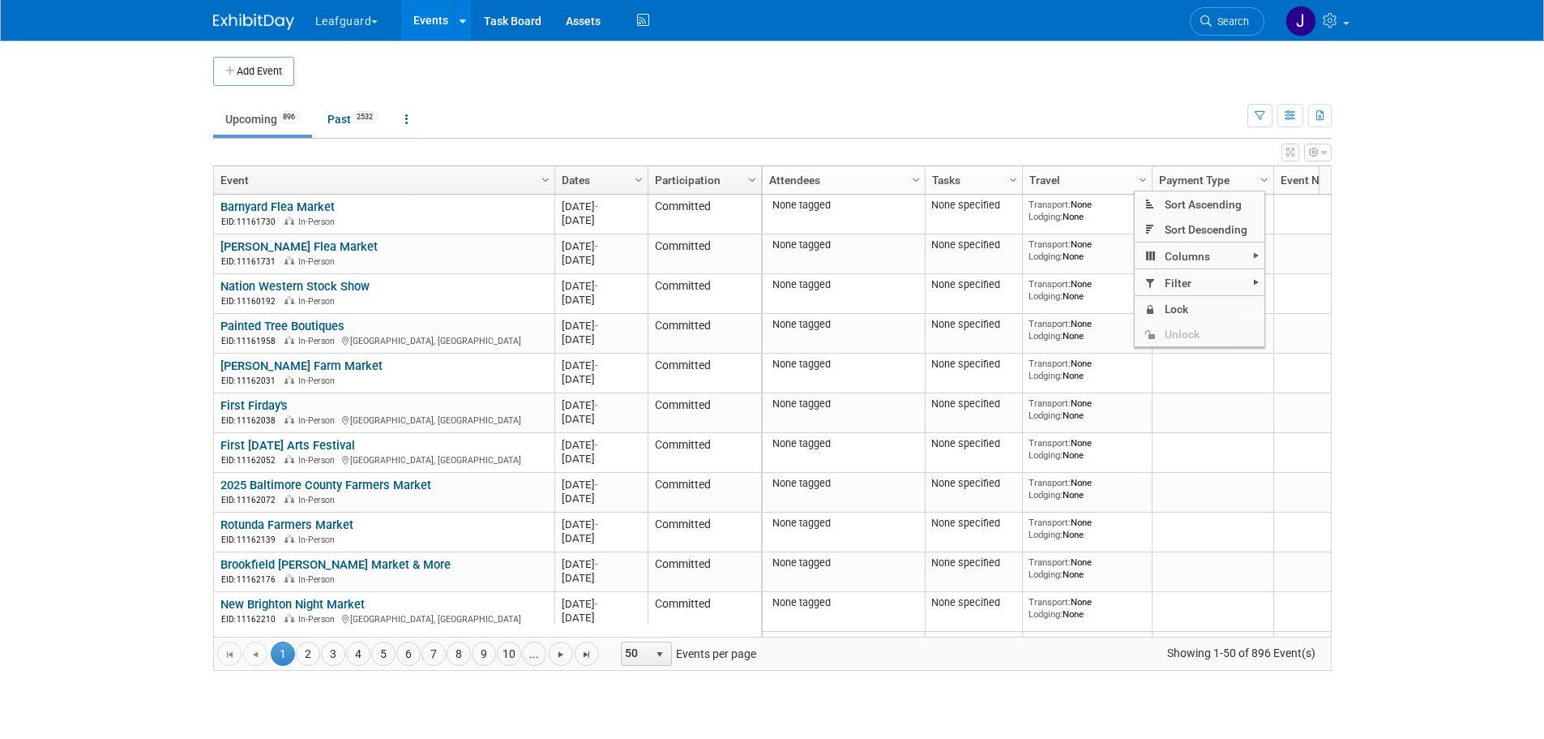
click at [1458, 209] on body "Leafguard Explore: My Workspaces 11 Go to Workspace: Apex Champion Windows G.D.…" at bounding box center [772, 369] width 1544 height 739
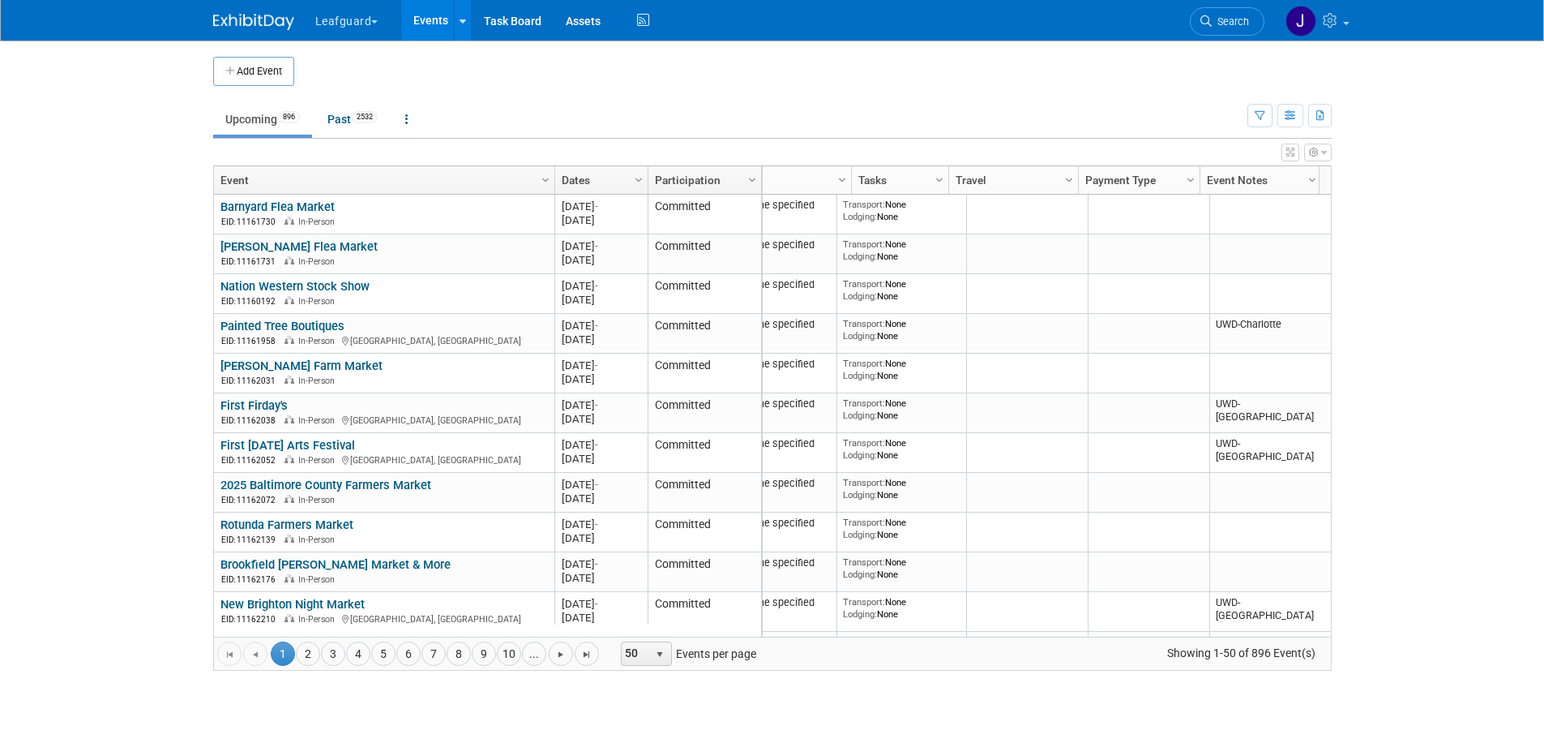
scroll to position [0, 198]
click at [456, 14] on link at bounding box center [462, 20] width 17 height 41
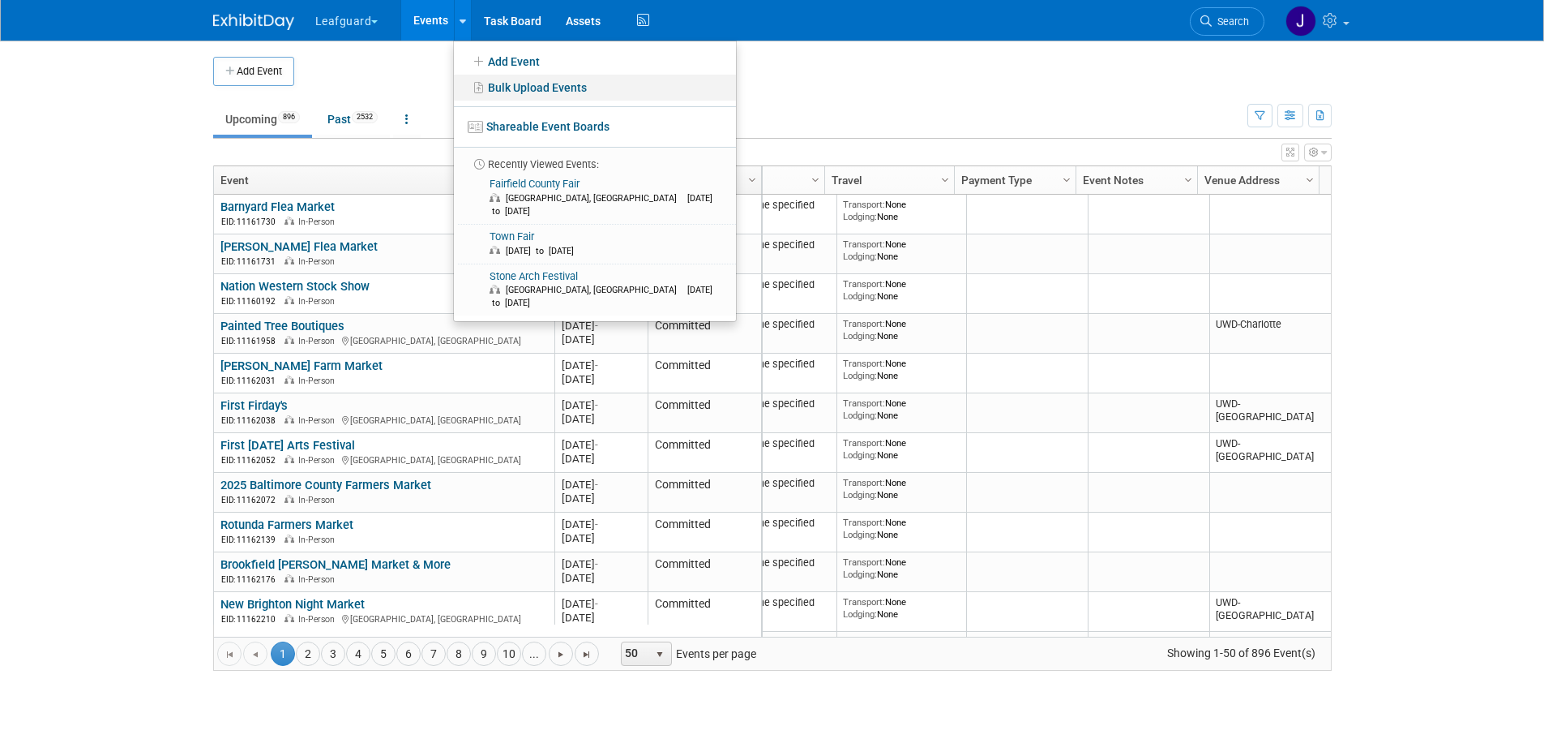
click at [553, 93] on link "Bulk Upload Events" at bounding box center [595, 88] width 282 height 26
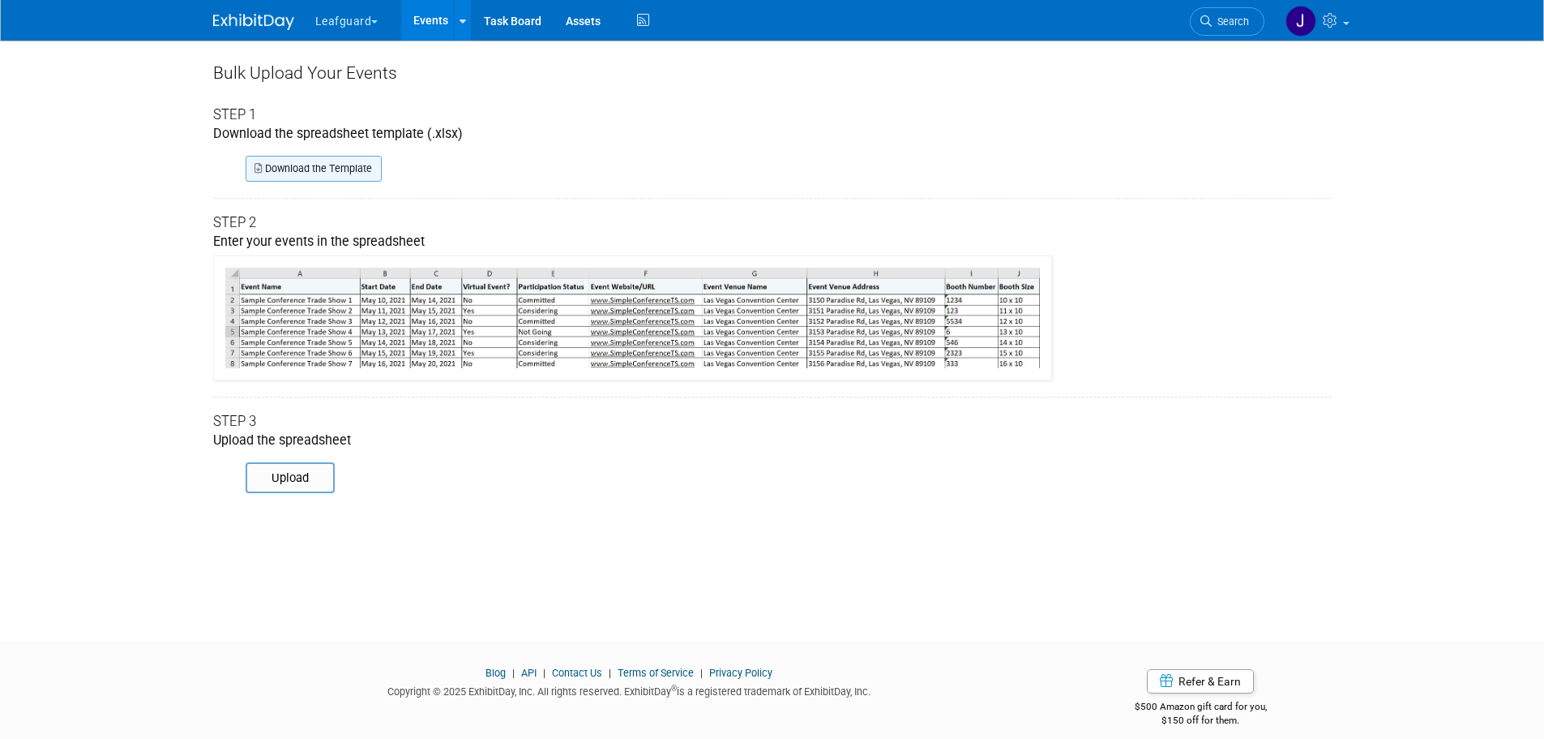
click at [348, 167] on link "Download the Template" at bounding box center [314, 169] width 136 height 26
click at [351, 27] on button "Leafguard" at bounding box center [356, 18] width 85 height 36
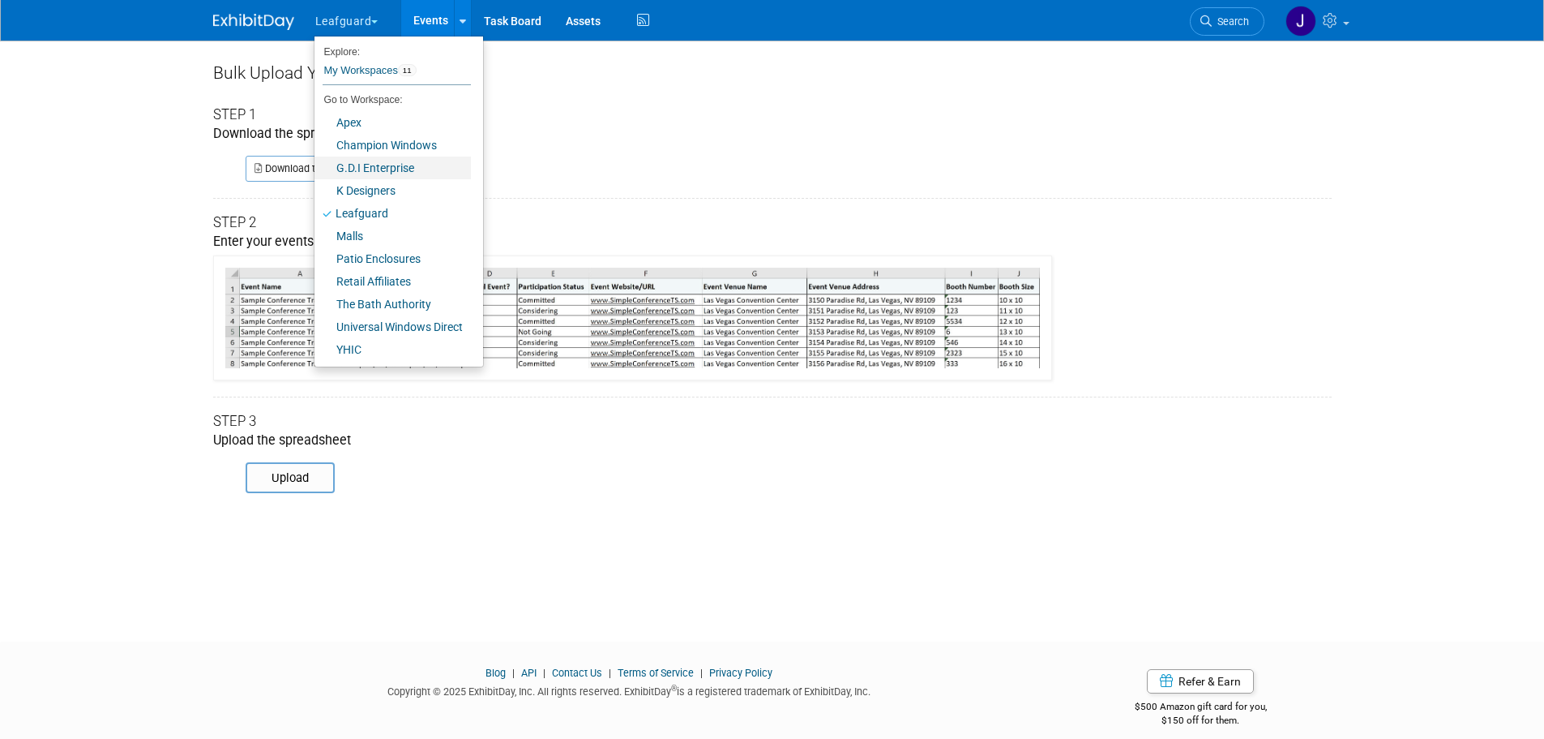
click at [376, 167] on link "G.D.I Enterprise" at bounding box center [393, 167] width 156 height 23
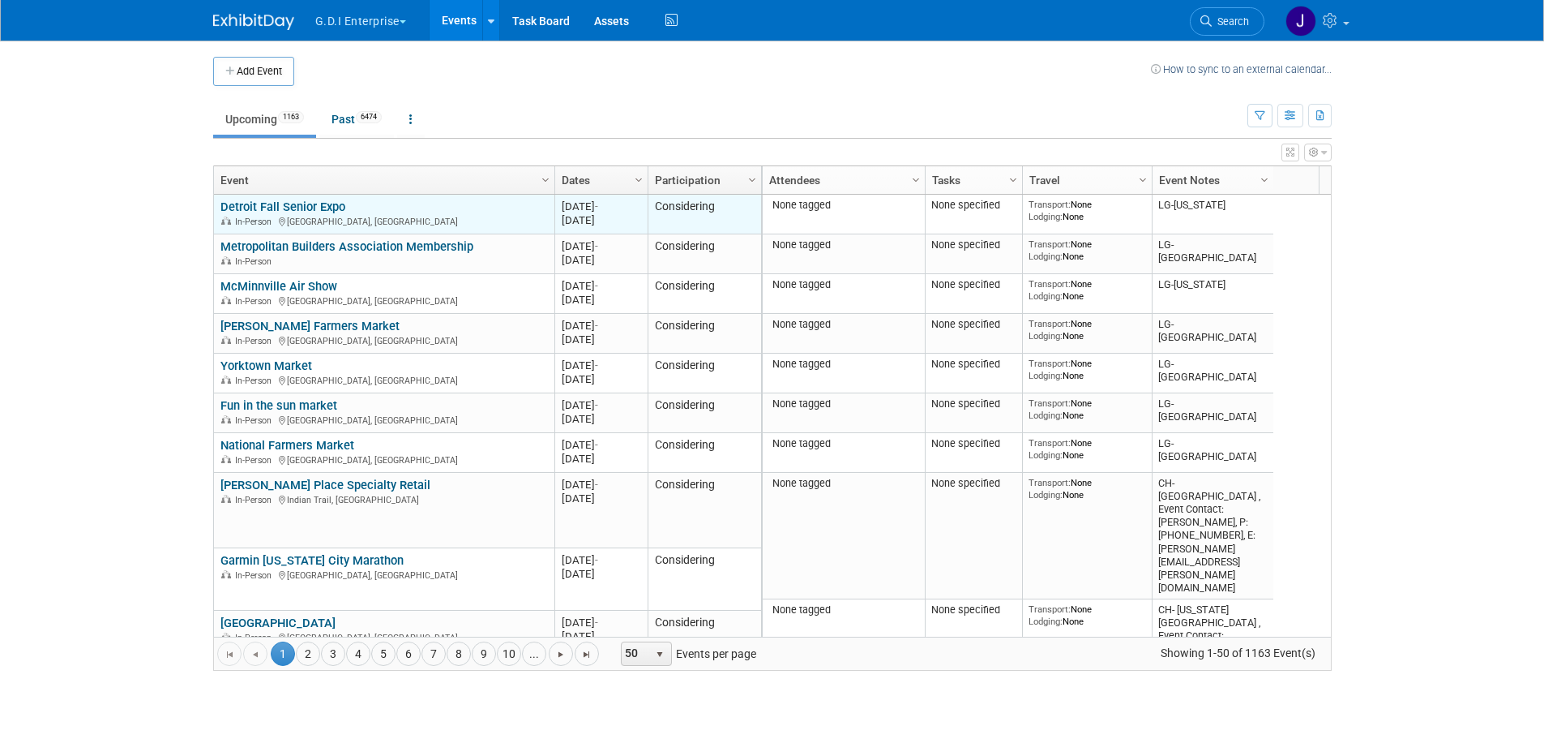
click at [284, 204] on link "Detroit Fall Senior Expo" at bounding box center [283, 206] width 125 height 15
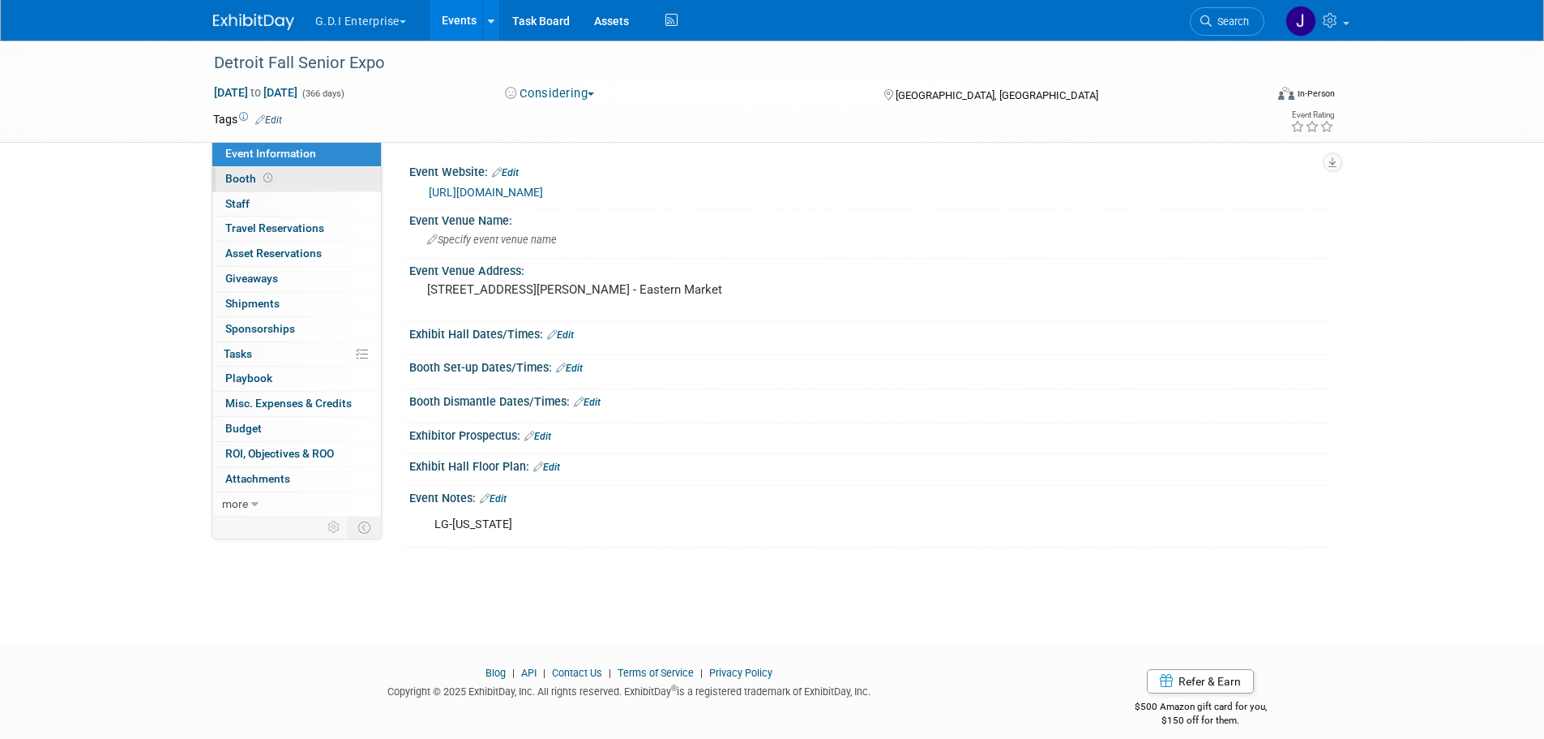
click at [283, 186] on link "Booth" at bounding box center [296, 179] width 169 height 24
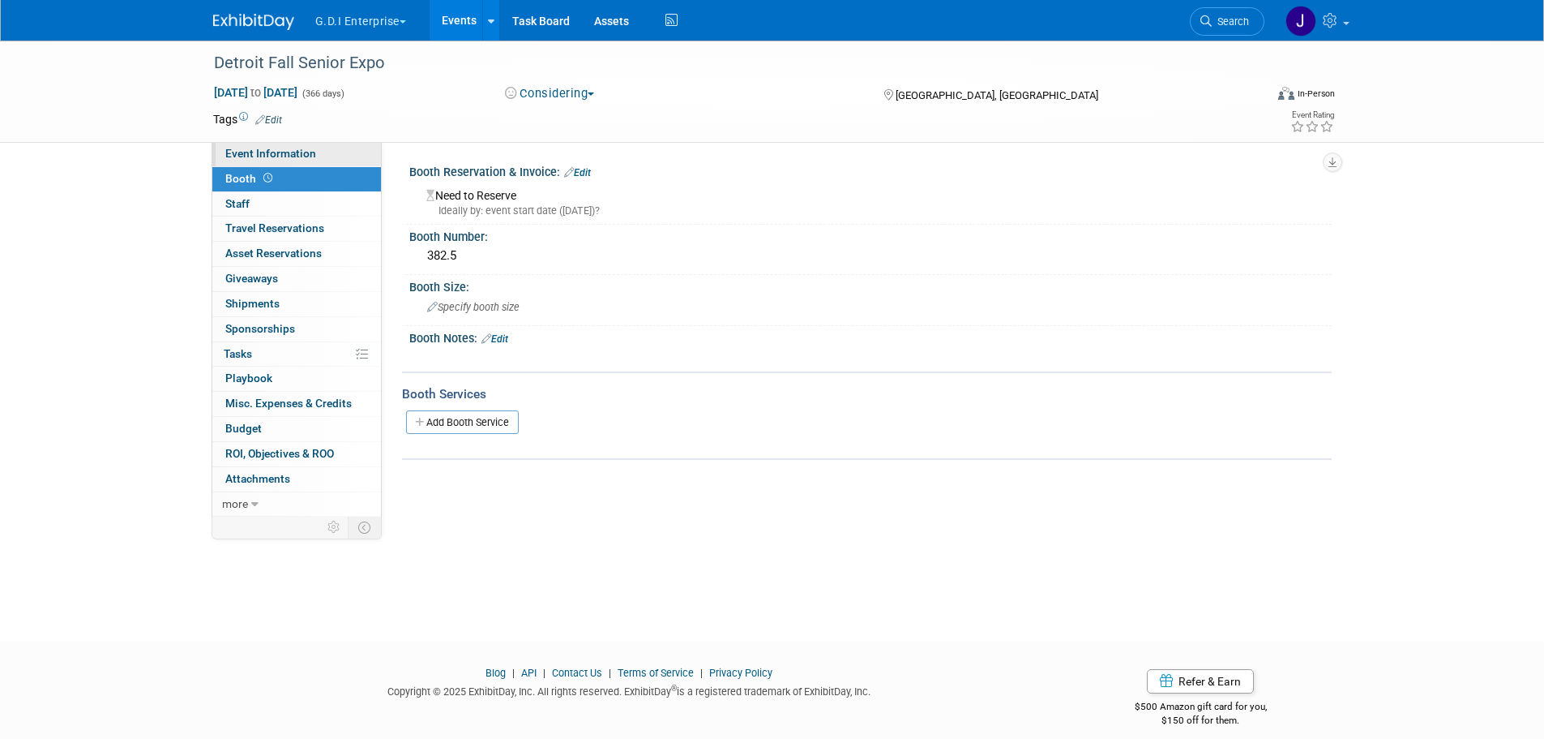
click at [266, 161] on link "Event Information" at bounding box center [296, 154] width 169 height 24
